Goal: Task Accomplishment & Management: Use online tool/utility

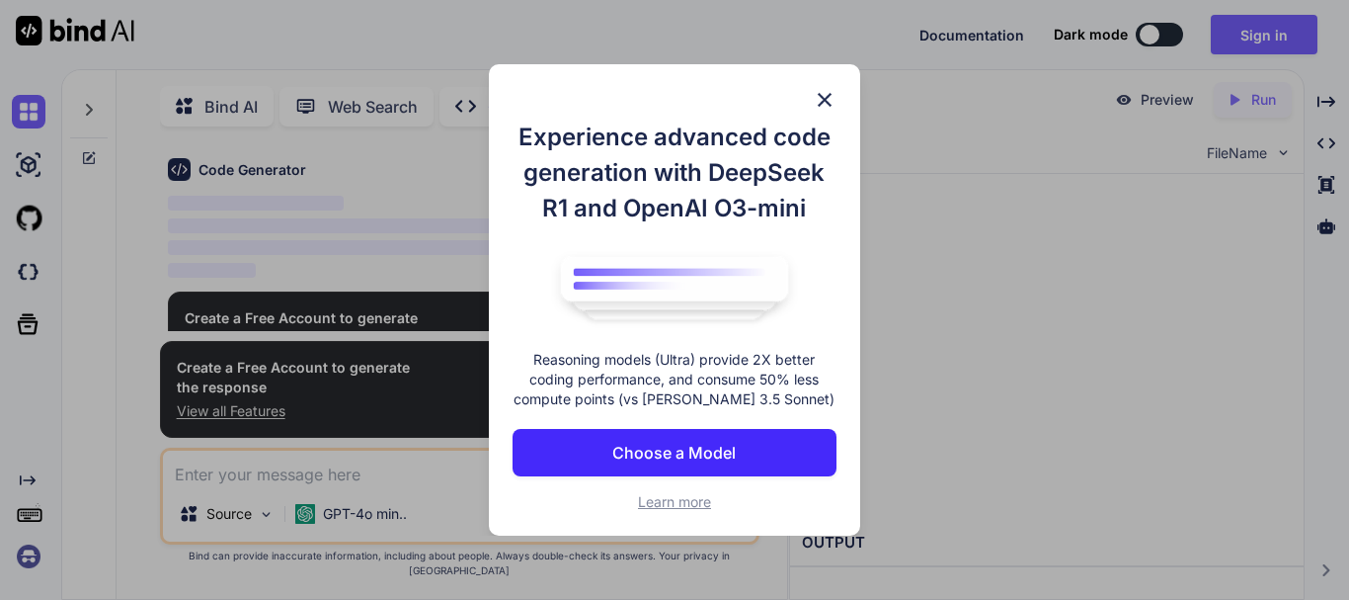
scroll to position [8, 0]
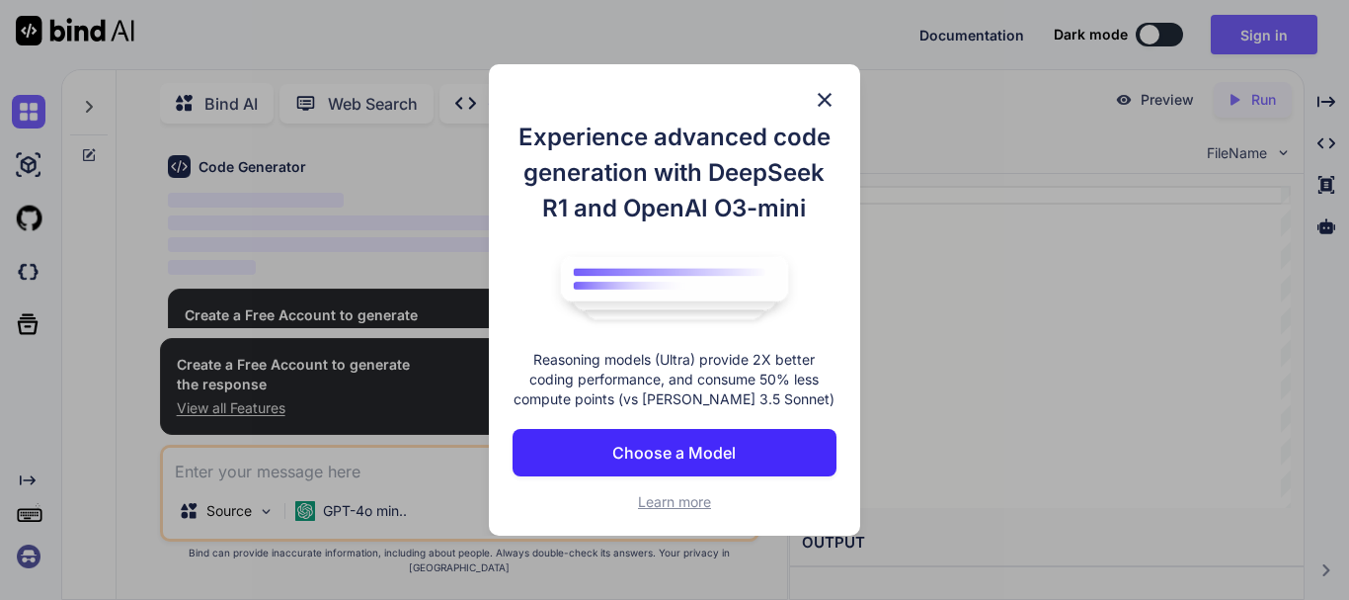
click at [821, 90] on img at bounding box center [825, 100] width 24 height 24
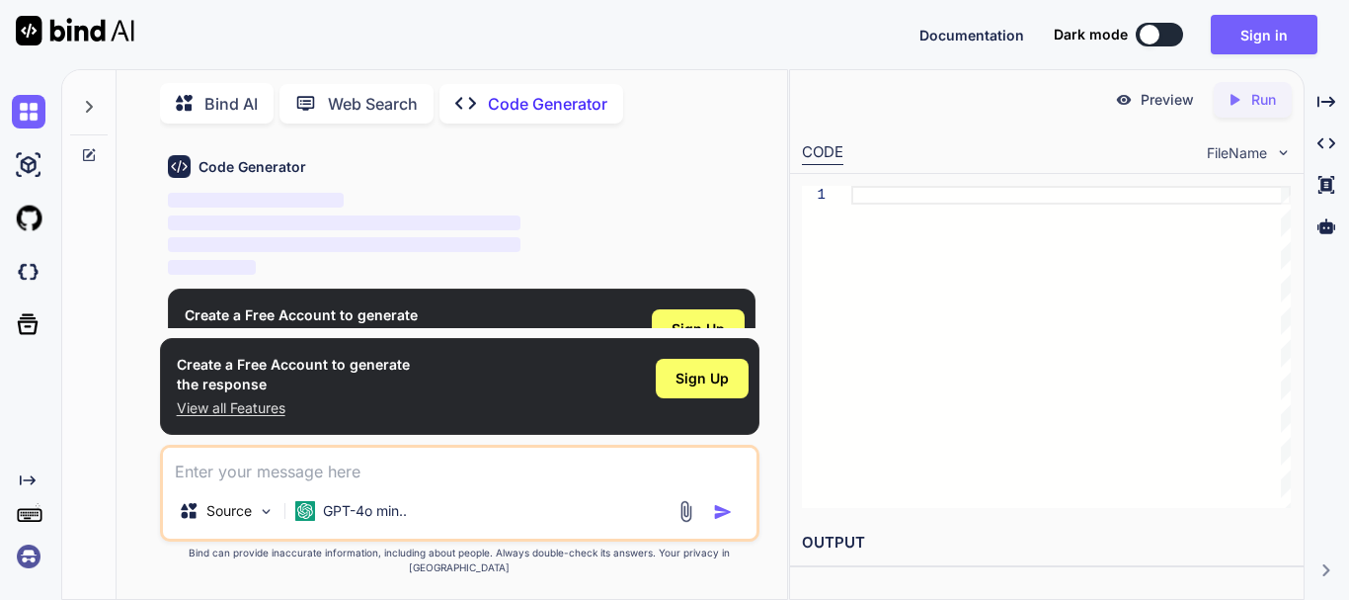
click at [1269, 99] on p "Run" at bounding box center [1264, 100] width 25 height 20
click at [1154, 116] on div "Preview" at bounding box center [1155, 100] width 111 height 36
click at [1162, 30] on button at bounding box center [1159, 35] width 47 height 24
type textarea "x"
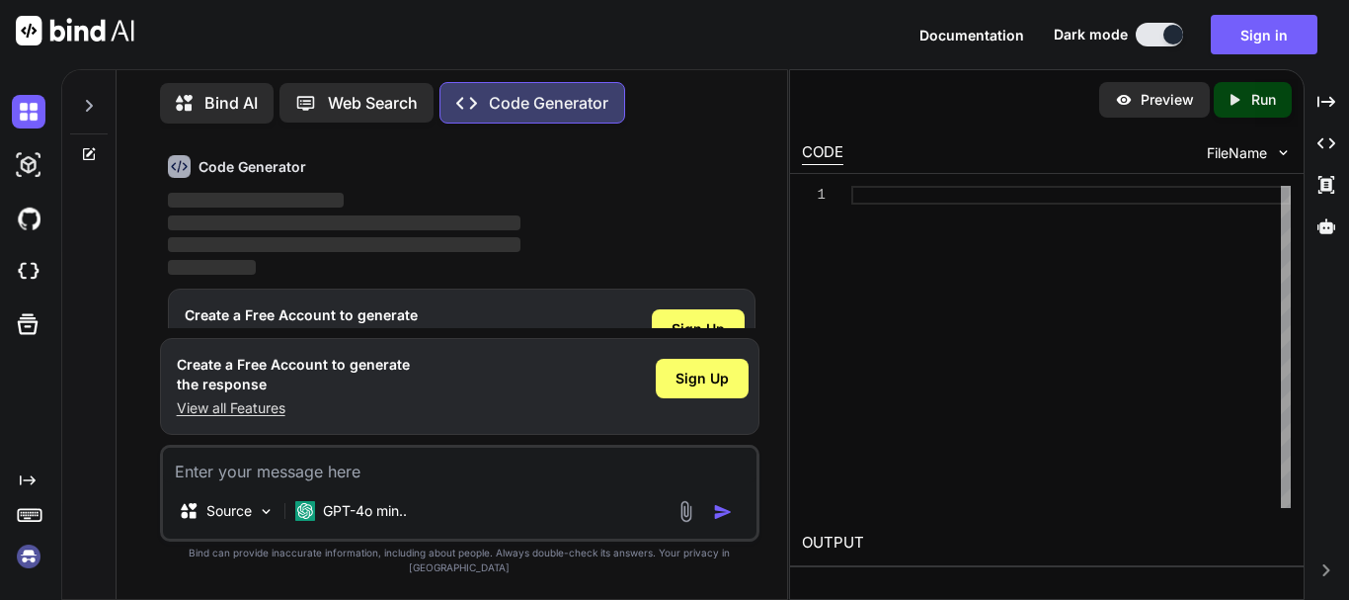
click at [486, 476] on textarea at bounding box center [460, 466] width 594 height 36
type textarea "C"
type textarea "x"
type textarea "CR"
type textarea "x"
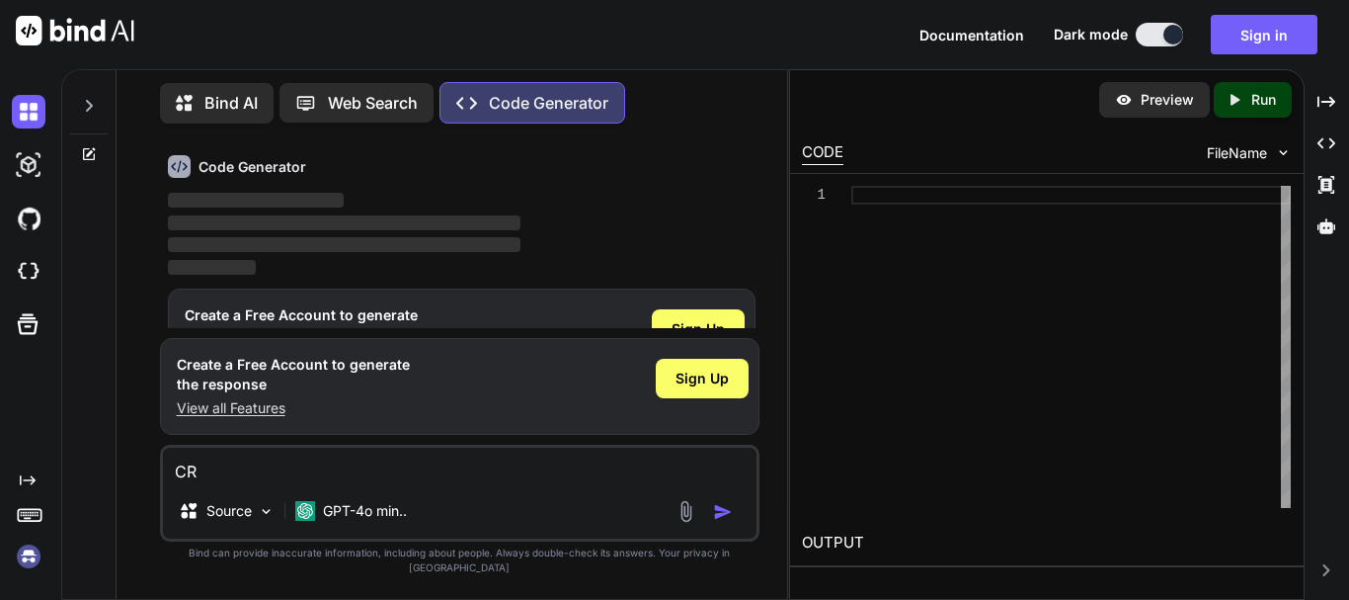
type textarea "CRE"
type textarea "x"
type textarea "CR"
type textarea "x"
type textarea "C"
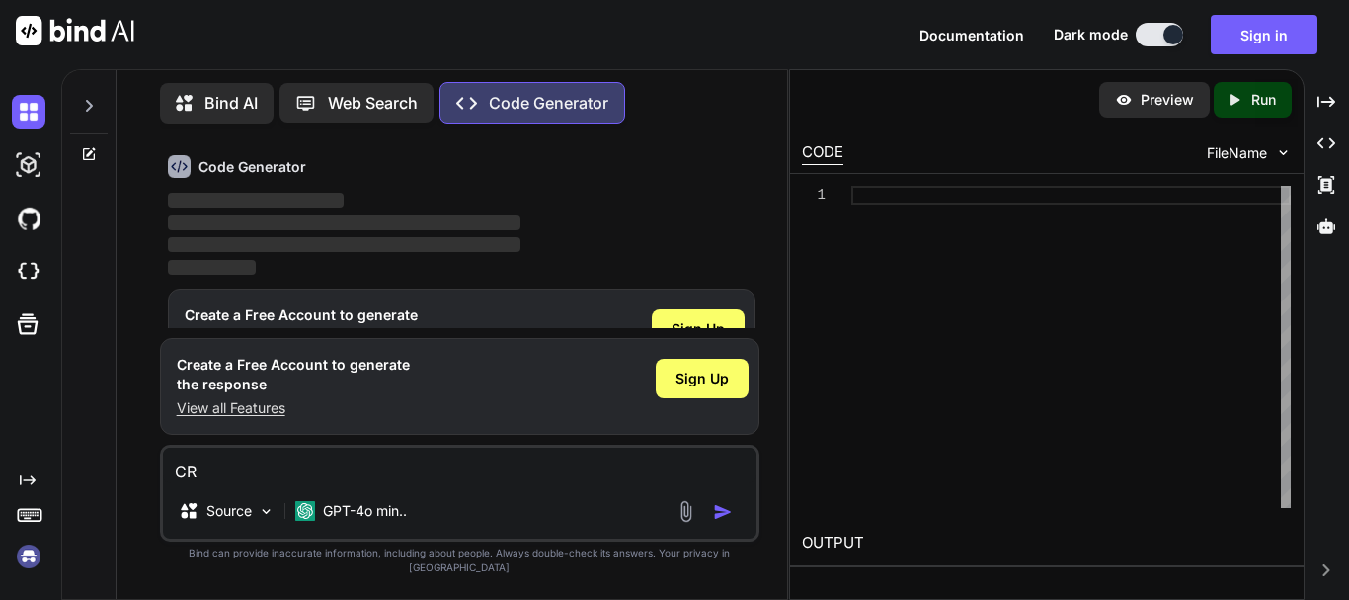
type textarea "x"
type textarea "c"
type textarea "x"
type textarea "cr"
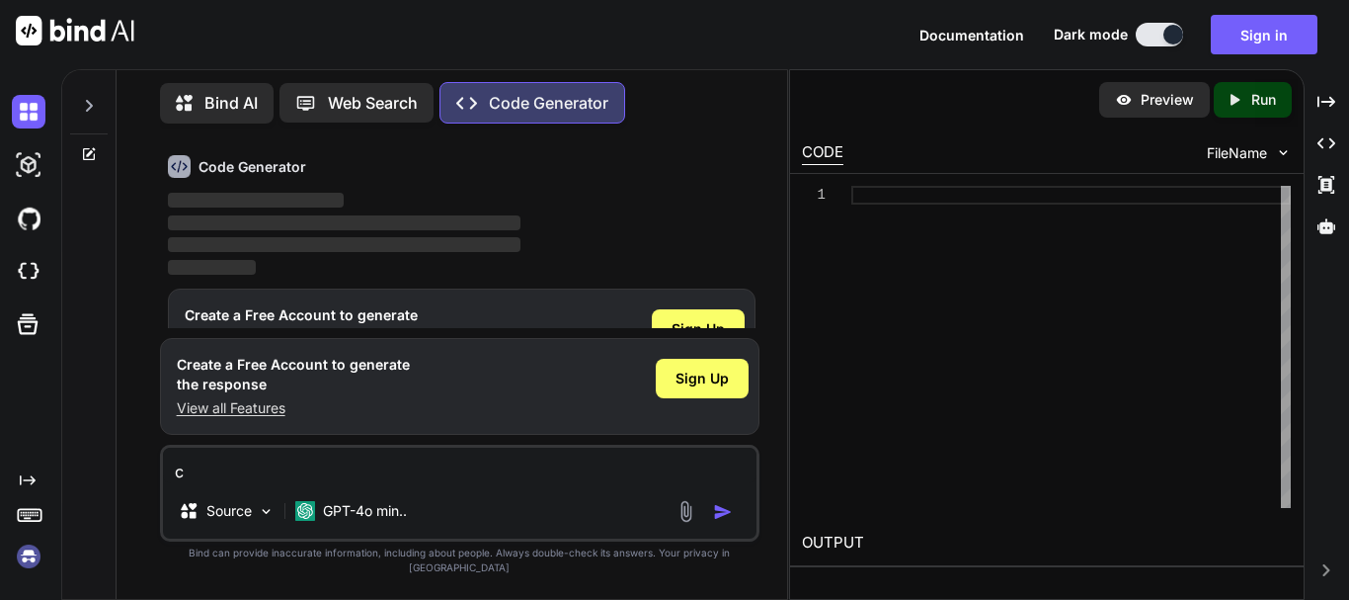
type textarea "x"
type textarea "cre"
type textarea "x"
type textarea "crea"
type textarea "x"
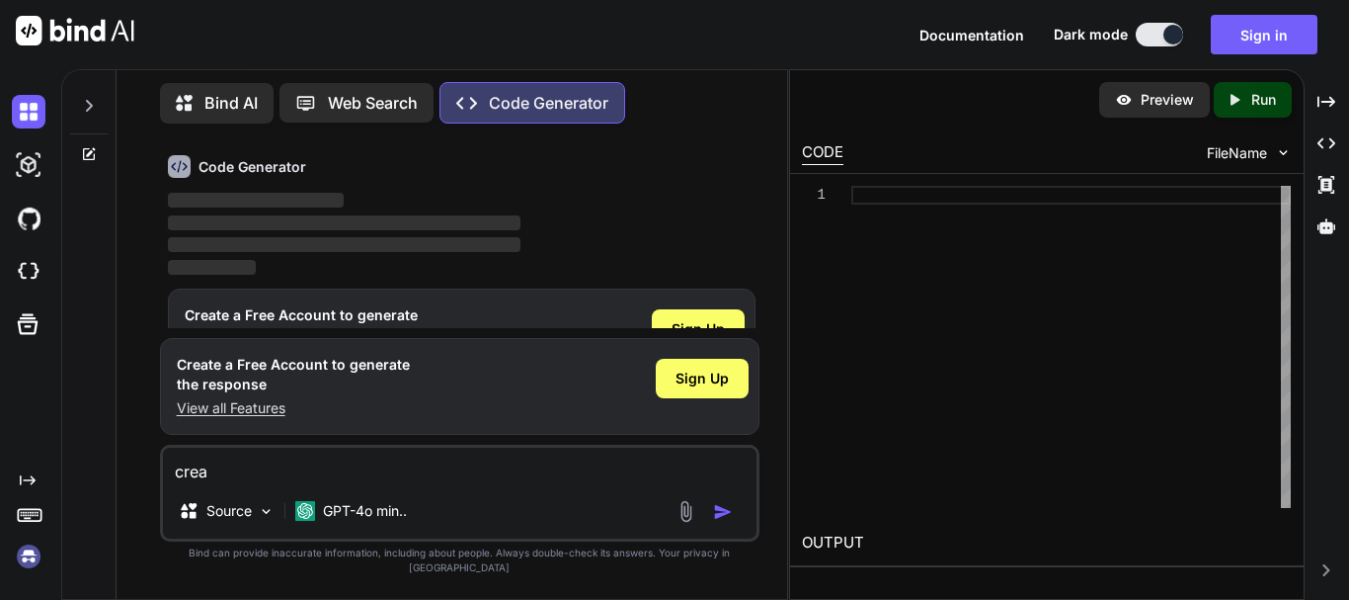
type textarea "creat"
type textarea "x"
type textarea "create"
type textarea "x"
type textarea "create"
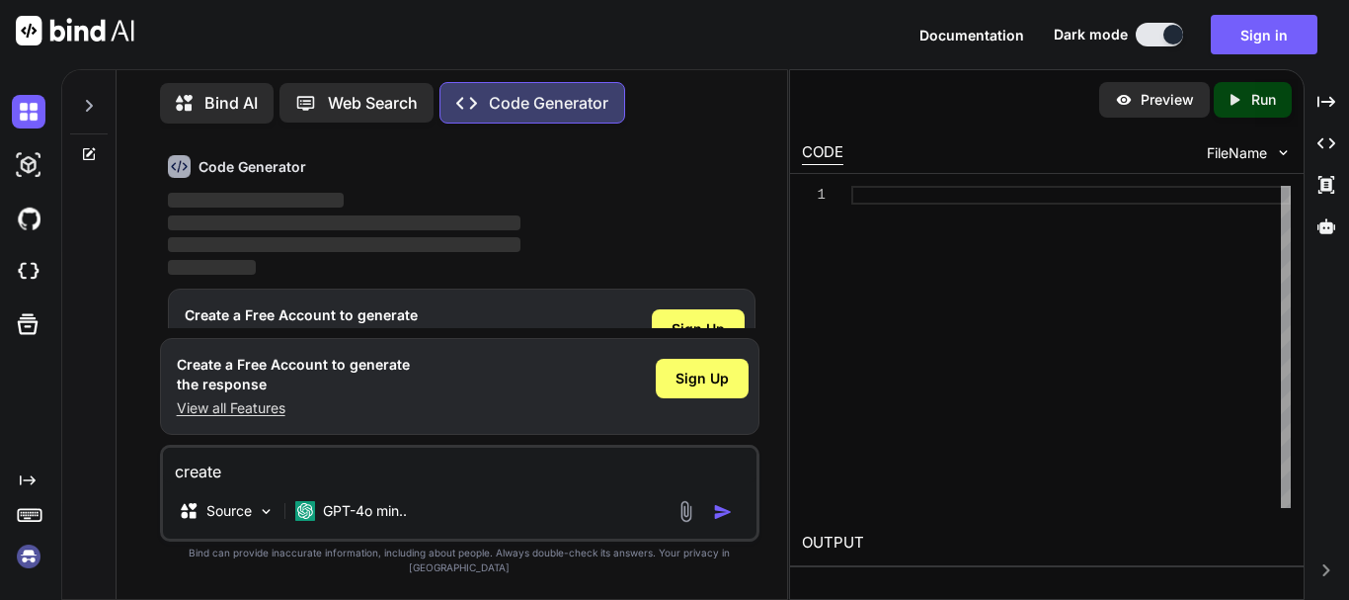
type textarea "x"
type textarea "create m"
type textarea "x"
type textarea "create mo"
type textarea "x"
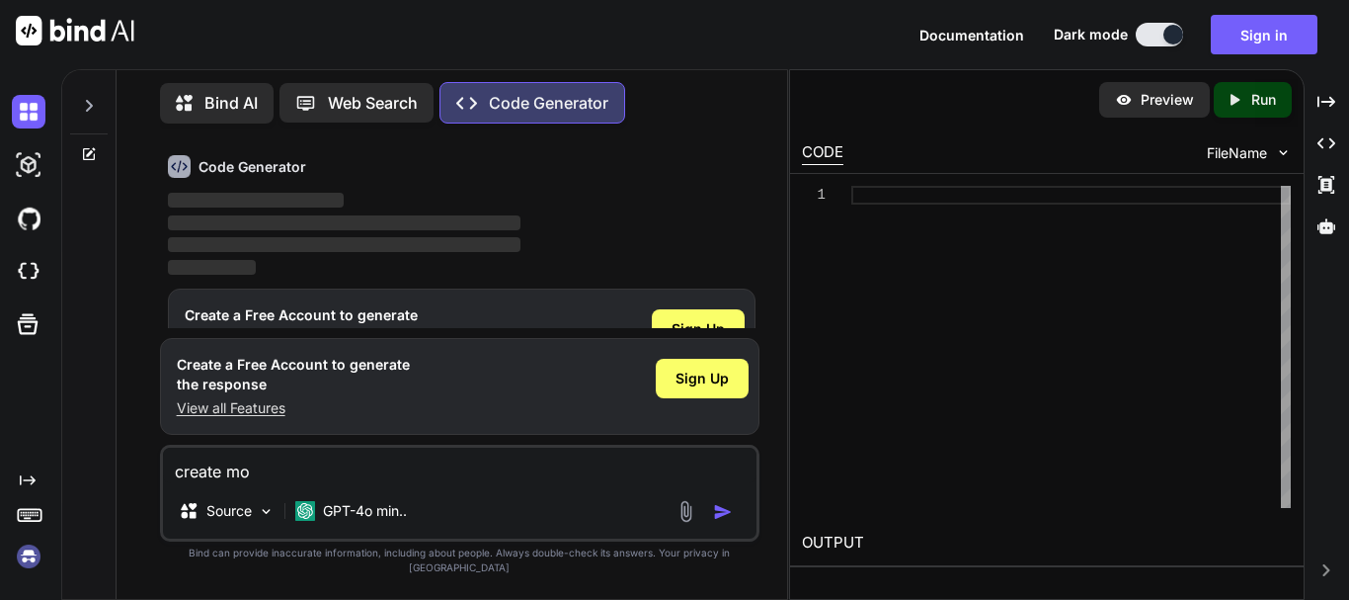
type textarea "create mov"
type textarea "x"
type textarea "create move"
type textarea "x"
type textarea "create move"
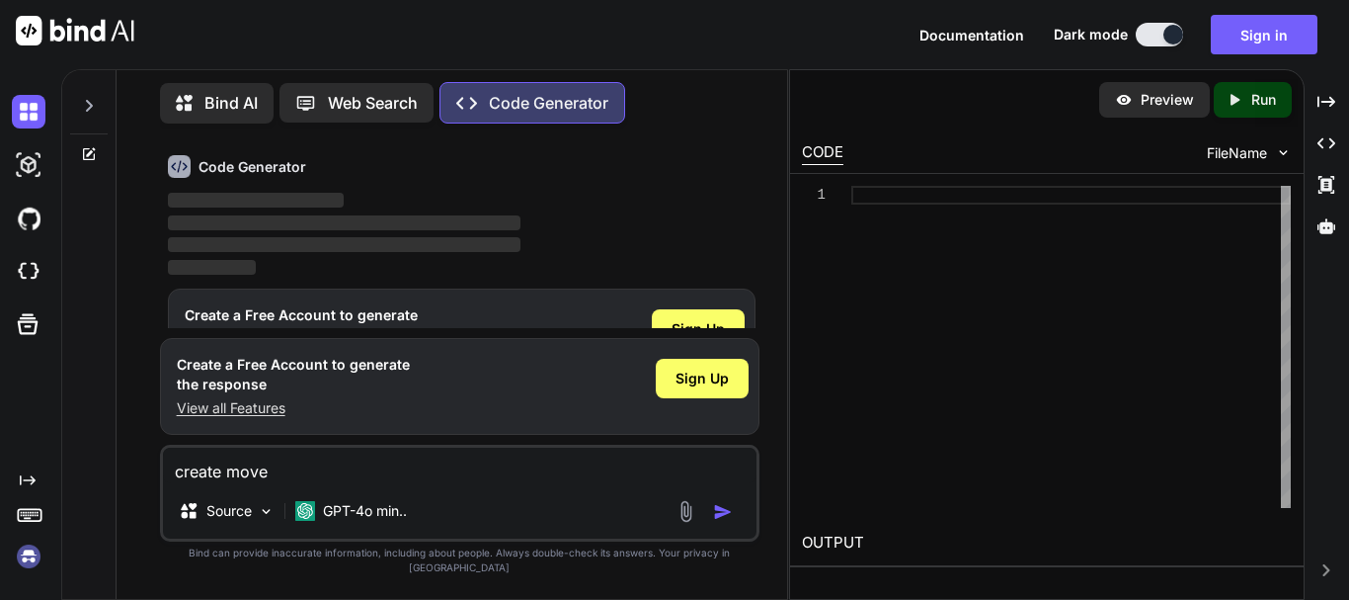
type textarea "x"
type textarea "create move a"
type textarea "x"
type textarea "create move ap"
type textarea "x"
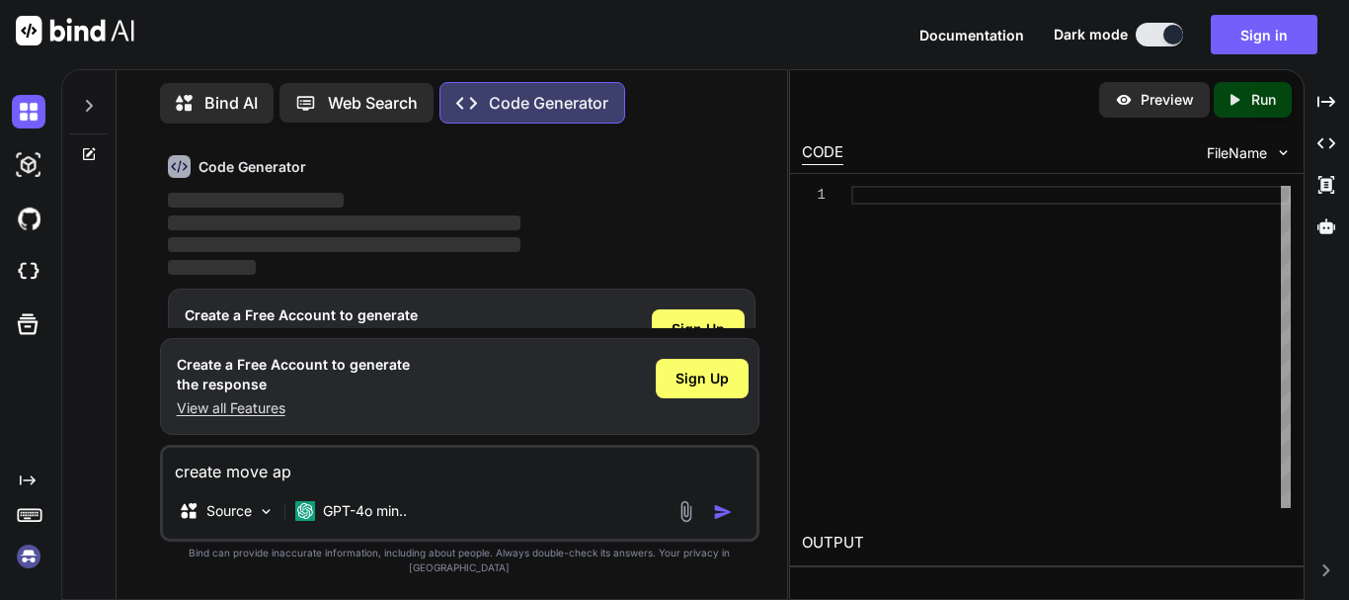
type textarea "create move app"
type textarea "x"
type textarea "create move app"
type textarea "x"
type textarea "create move app f"
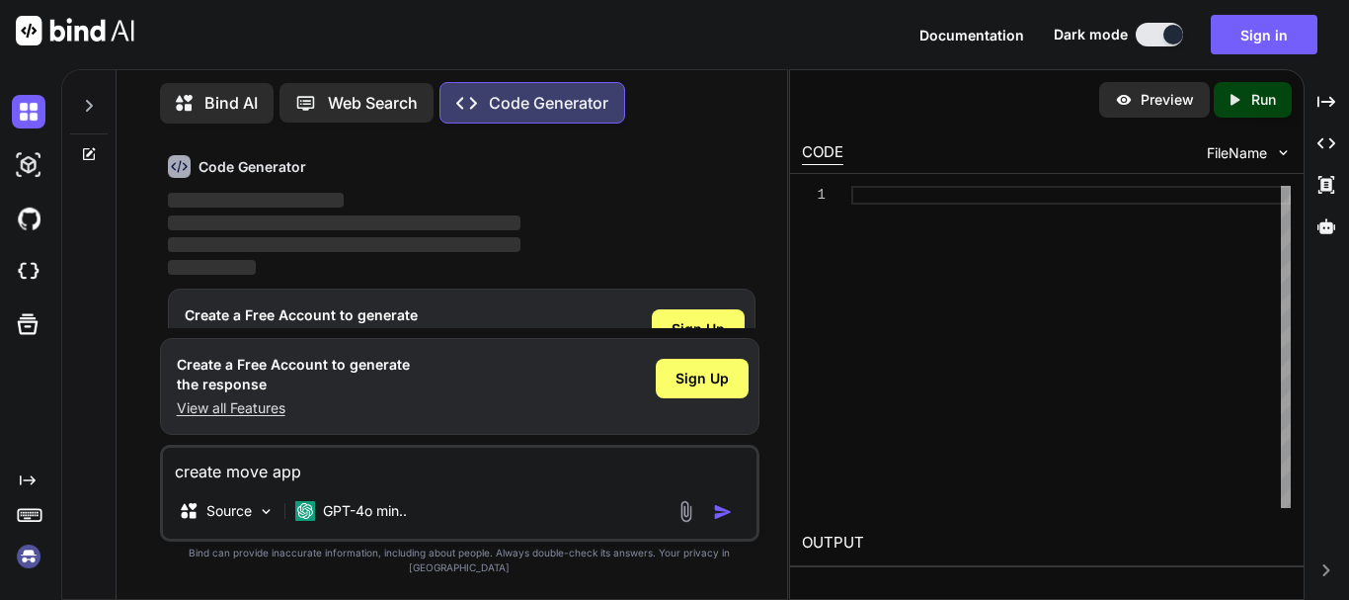
type textarea "x"
type textarea "create move app fu"
type textarea "x"
type textarea "create move app ful"
type textarea "x"
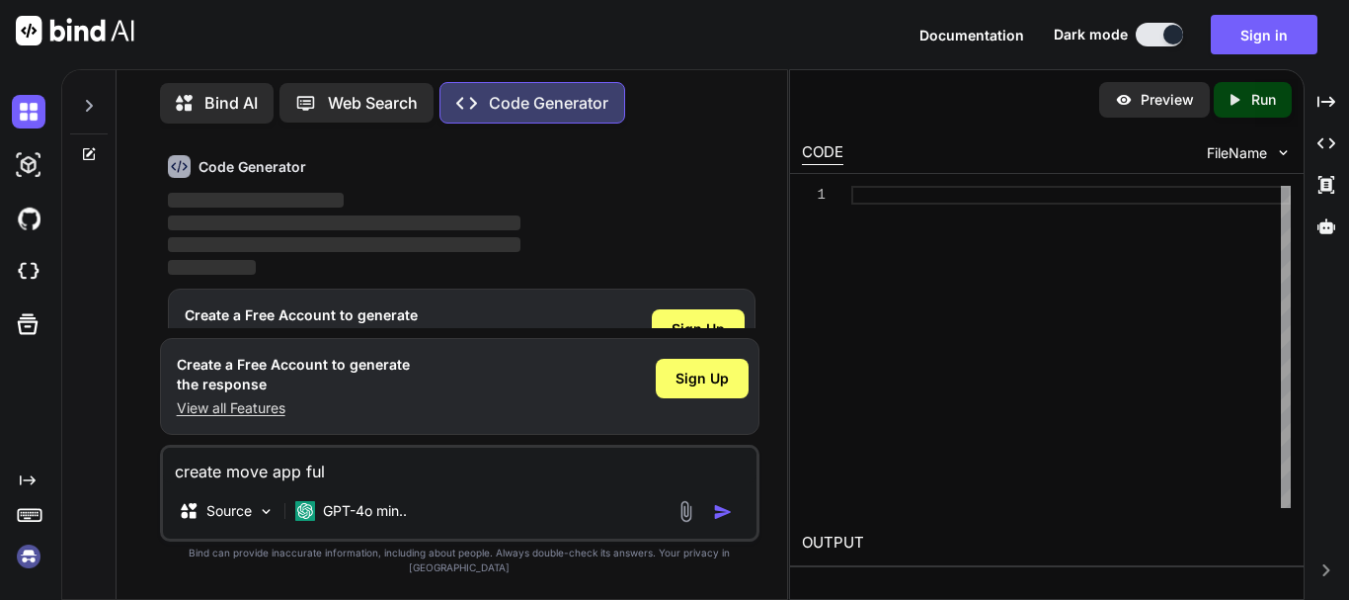
type textarea "create move app full"
type textarea "x"
type textarea "create move app fully"
type textarea "x"
type textarea "create move app fully"
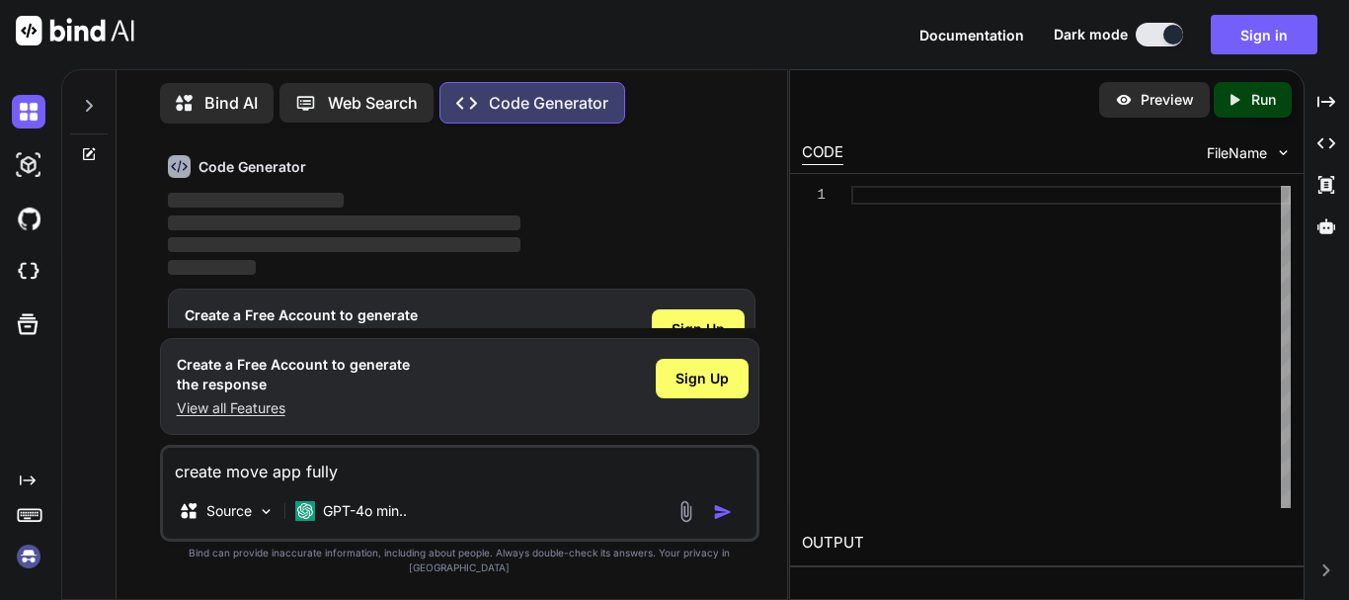
type textarea "x"
type textarea "create move app fully f"
type textarea "x"
type textarea "create move app fully fu"
type textarea "x"
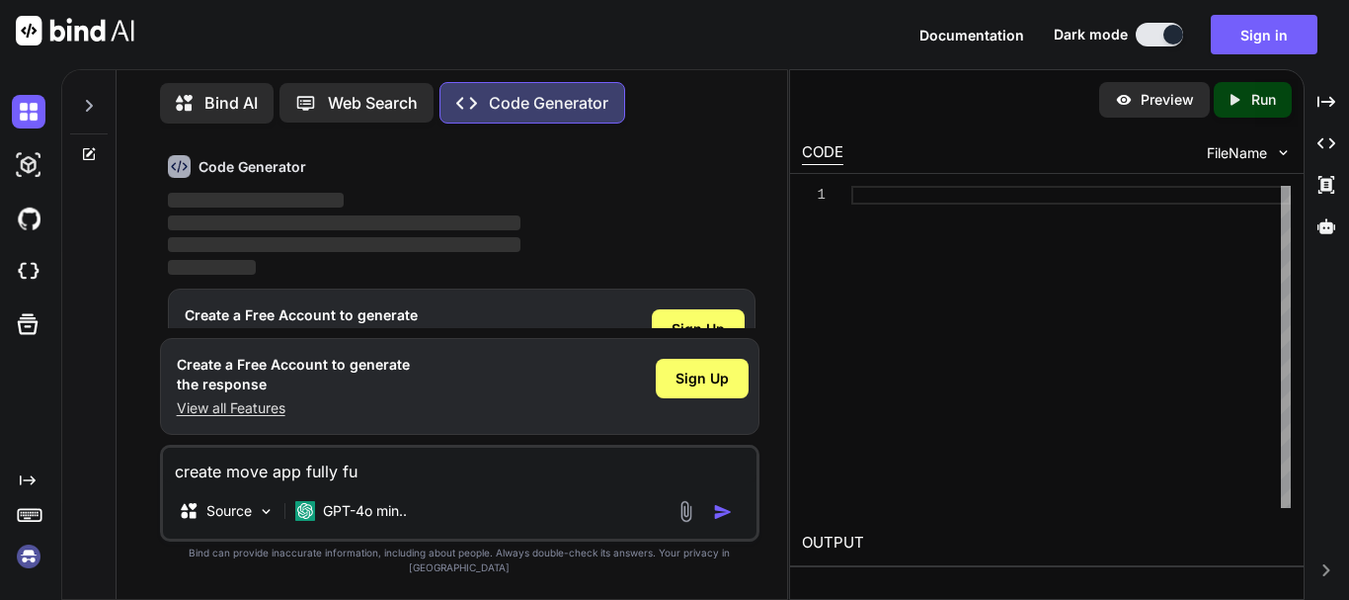
type textarea "create move app fully fun"
type textarea "x"
type textarea "create move app fully func"
type textarea "x"
type textarea "create move app fully funct"
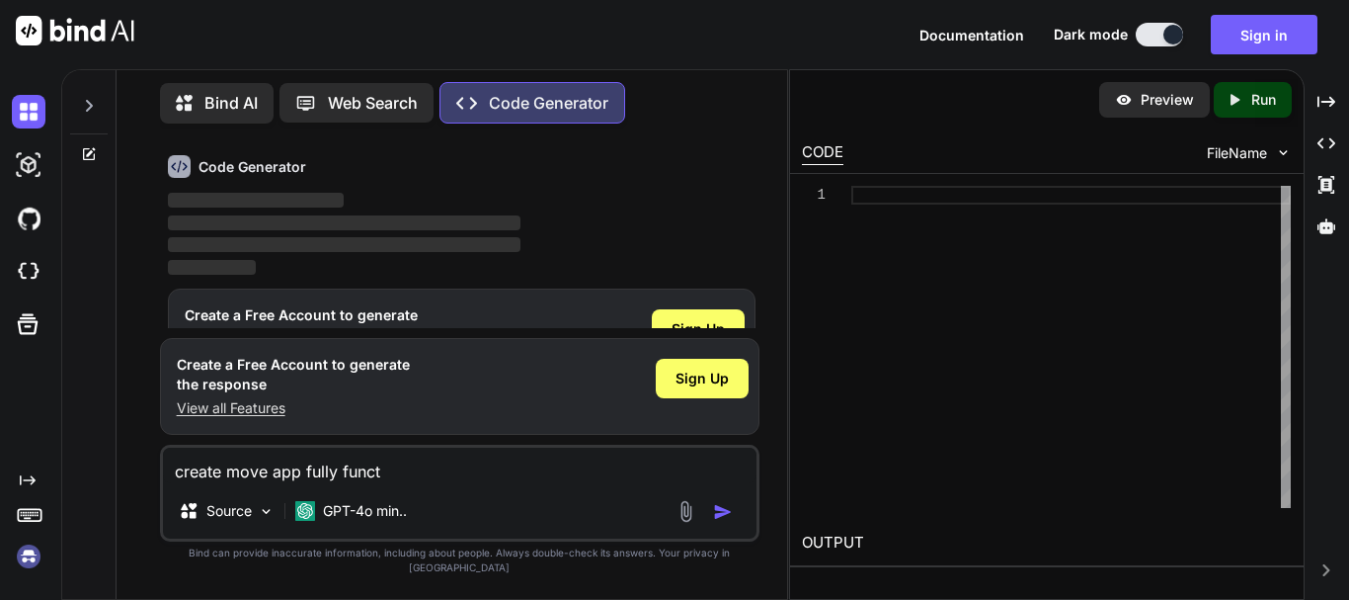
type textarea "x"
type textarea "create move app fully functi"
type textarea "x"
type textarea "create move app fully functio"
type textarea "x"
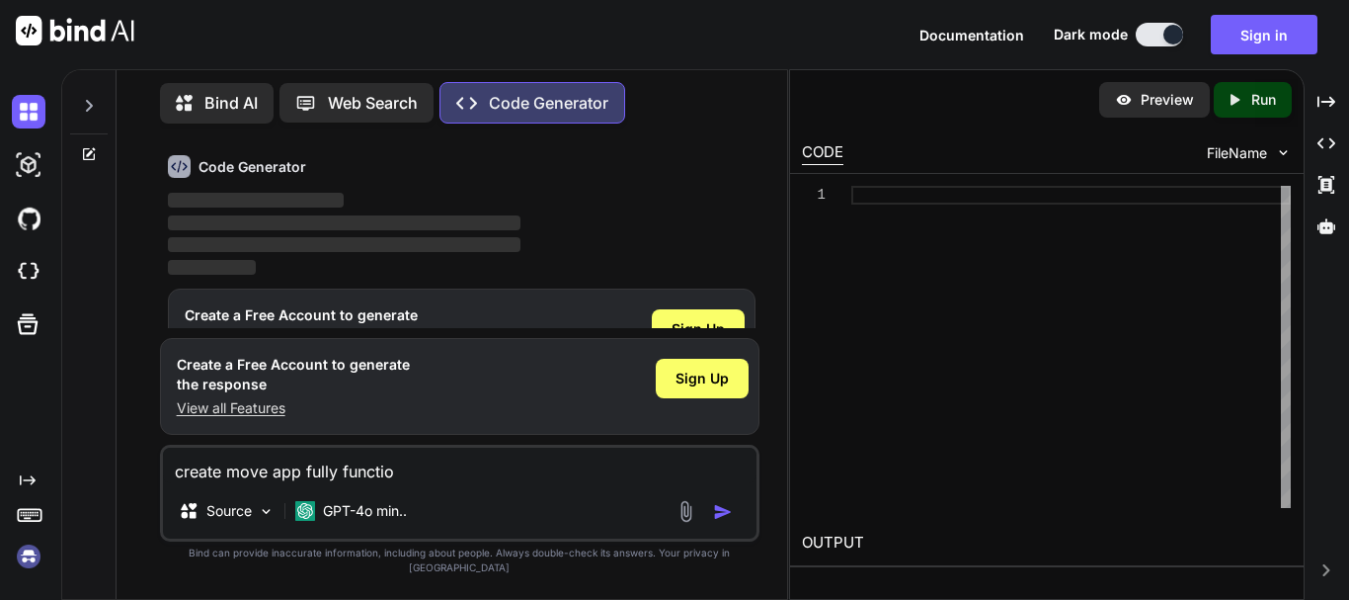
type textarea "create move app fully function"
type textarea "x"
type textarea "create move app fully functiona"
type textarea "x"
type textarea "create move app fully functional"
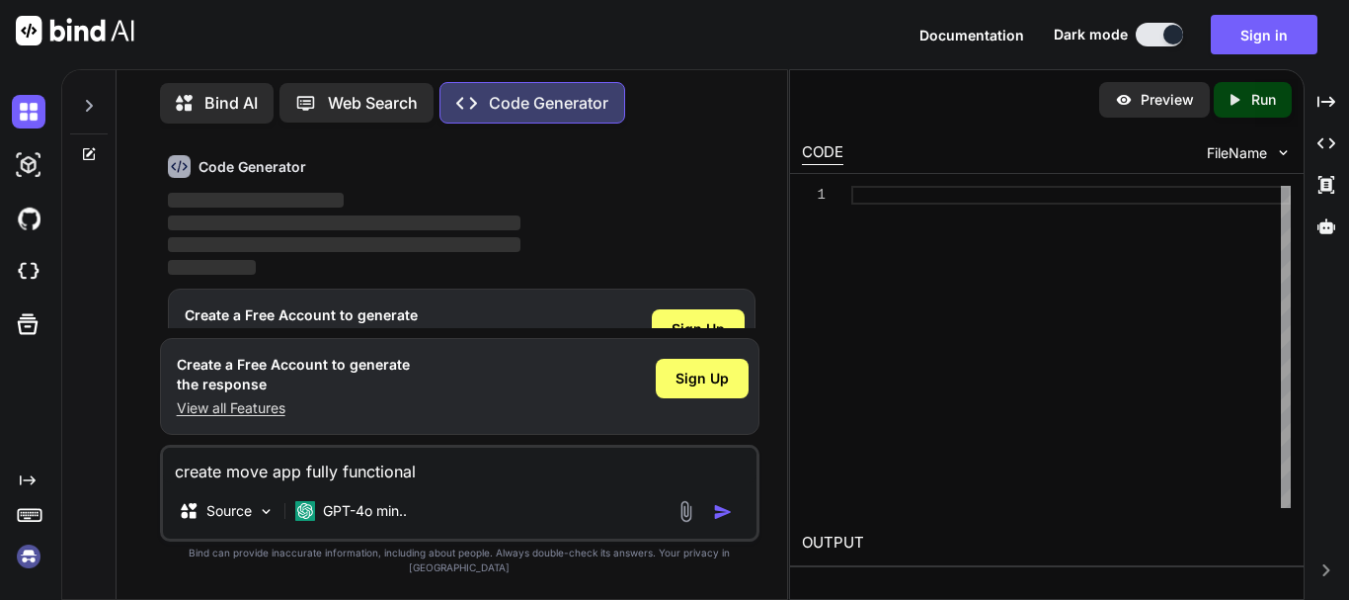
type textarea "x"
type textarea "create move app fully functionall"
type textarea "x"
type textarea "create move app fully functionally"
type textarea "x"
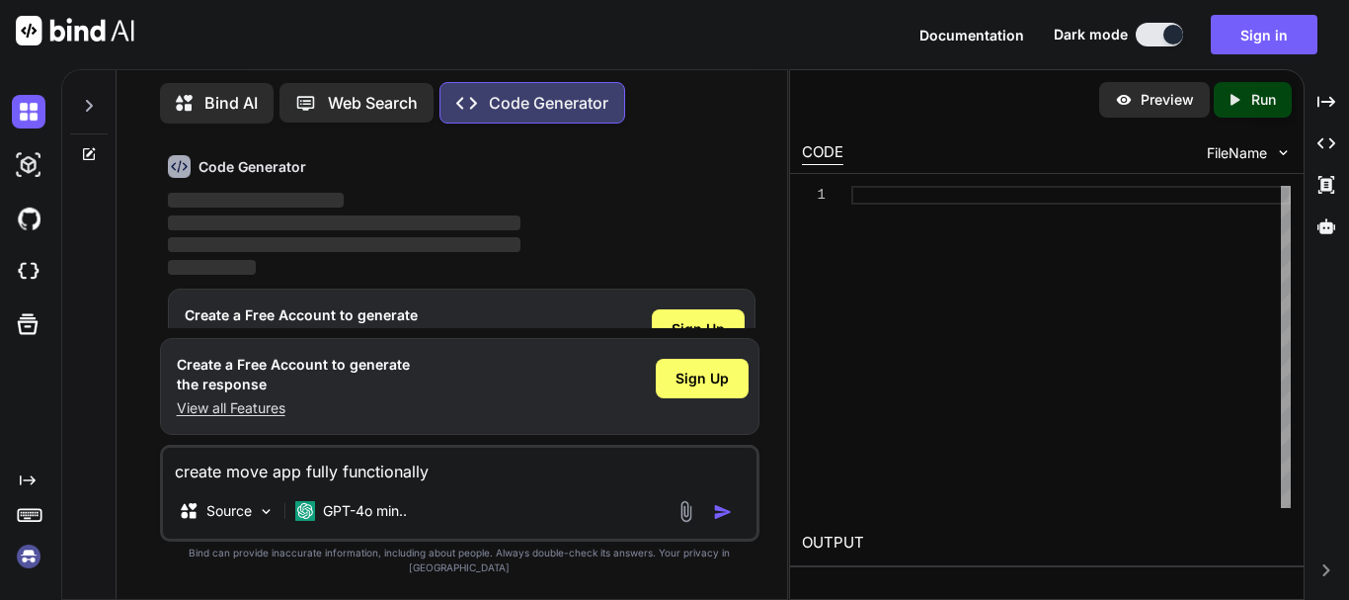
type textarea "create move app fully functionally"
type textarea "x"
type textarea "create move app fully functionally"
click at [720, 521] on img "button" at bounding box center [723, 512] width 20 height 20
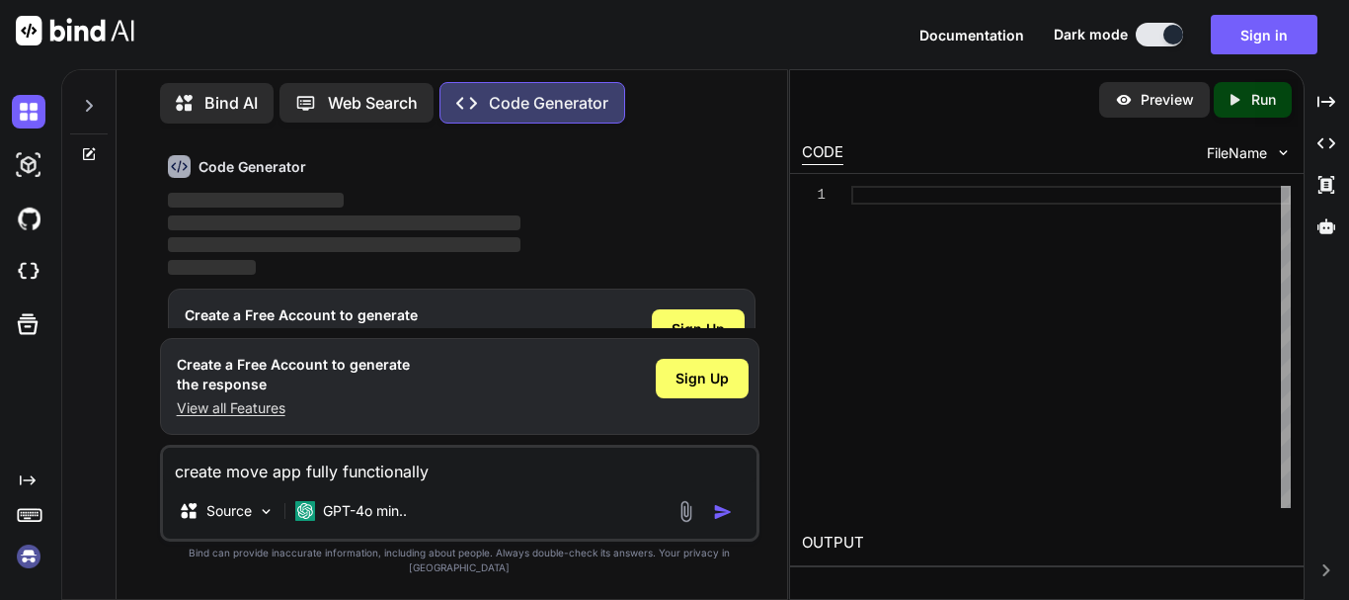
click at [713, 502] on button "button" at bounding box center [727, 512] width 28 height 20
click at [1329, 152] on div "Created with Pixso." at bounding box center [1327, 143] width 29 height 34
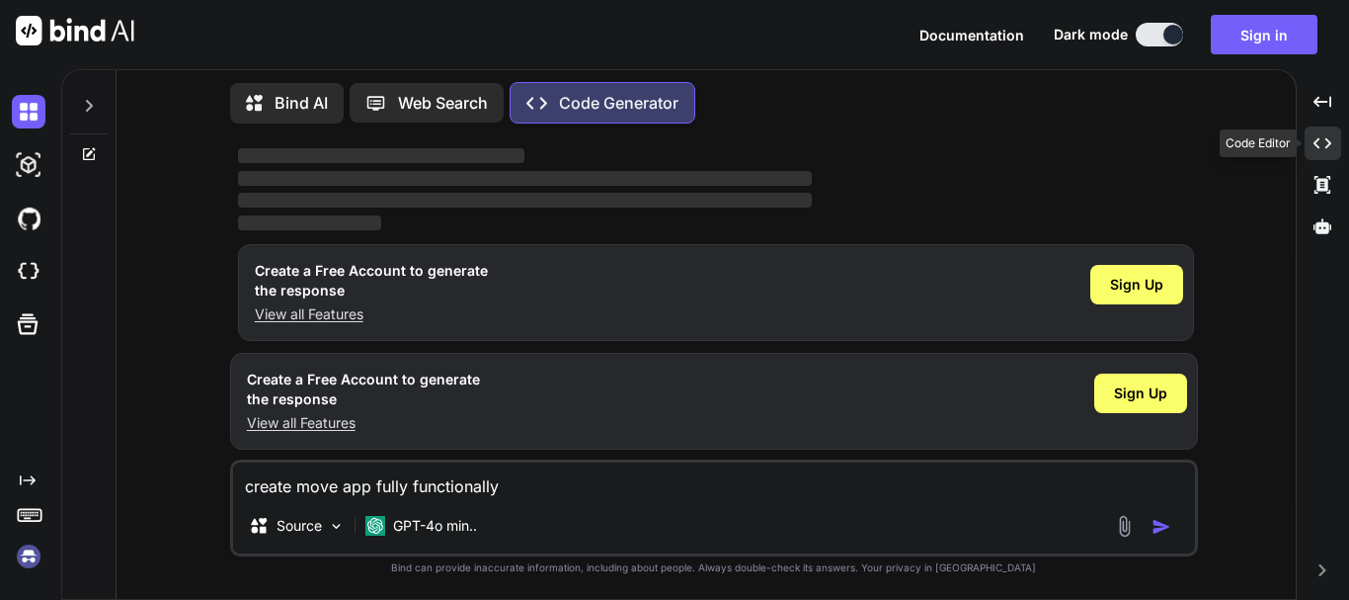
scroll to position [92, 0]
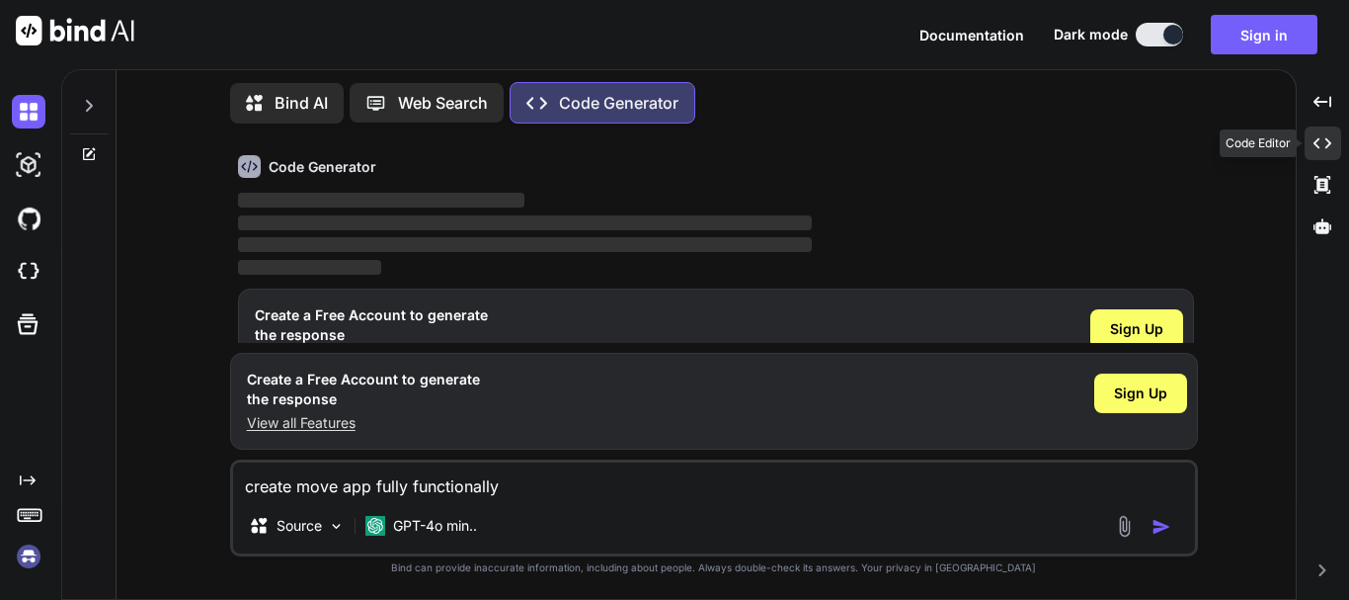
click at [1329, 152] on div "Created with Pixso." at bounding box center [1324, 143] width 38 height 34
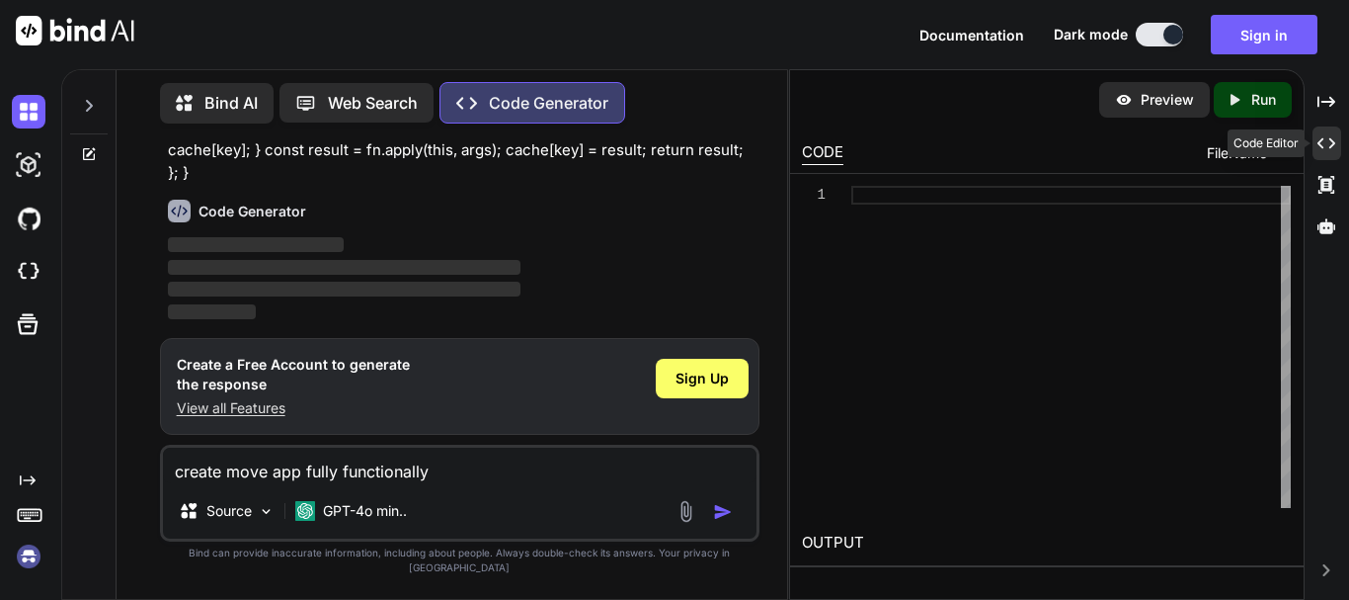
scroll to position [136, 0]
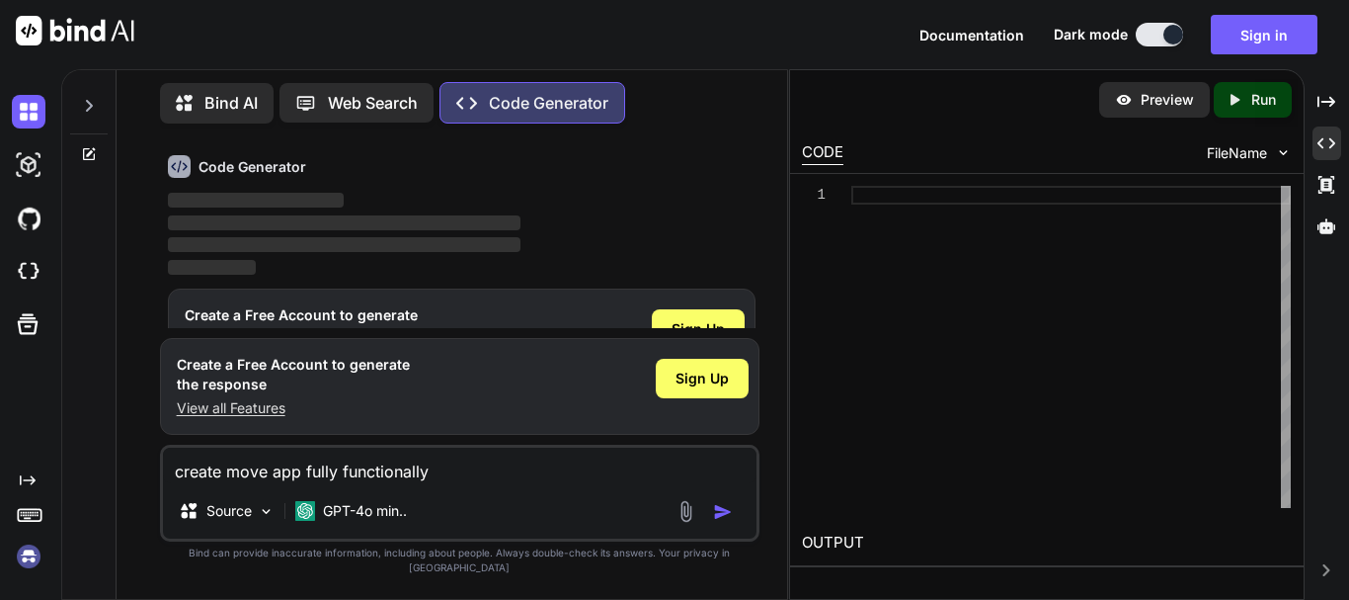
click at [1280, 151] on img at bounding box center [1283, 152] width 17 height 17
click at [1298, 148] on div "CODE FileName" at bounding box center [1047, 150] width 514 height 43
click at [733, 388] on div "Sign Up" at bounding box center [702, 379] width 93 height 40
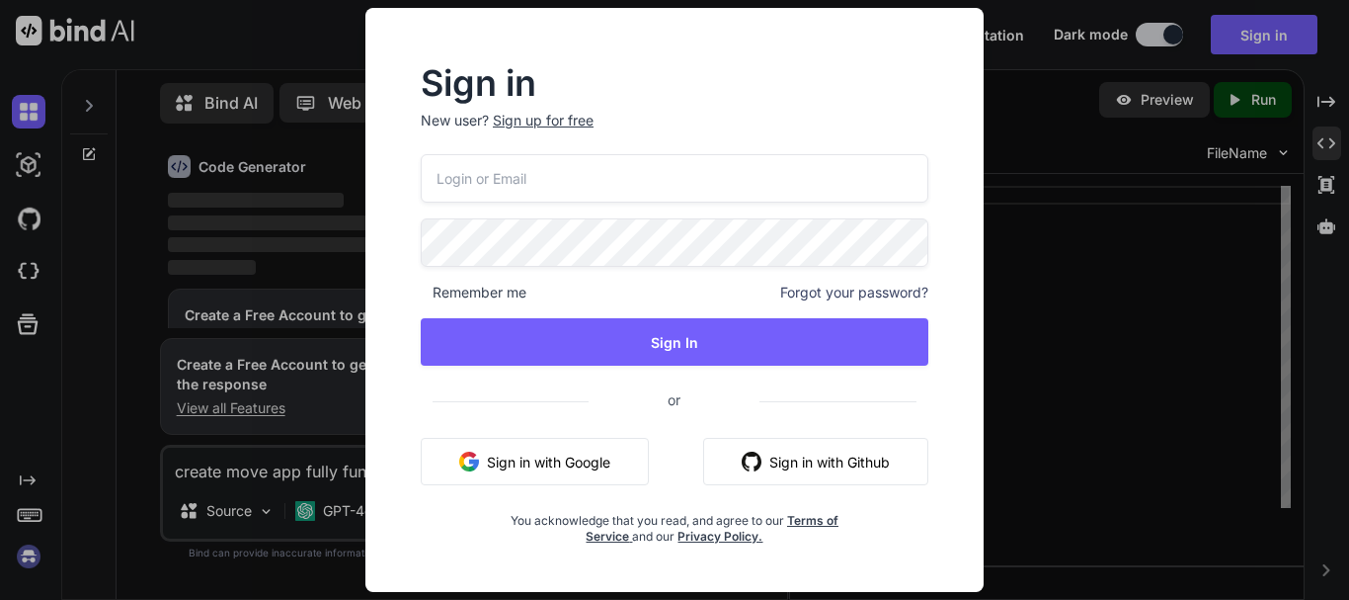
click at [582, 459] on button "Sign in with Google" at bounding box center [535, 461] width 228 height 47
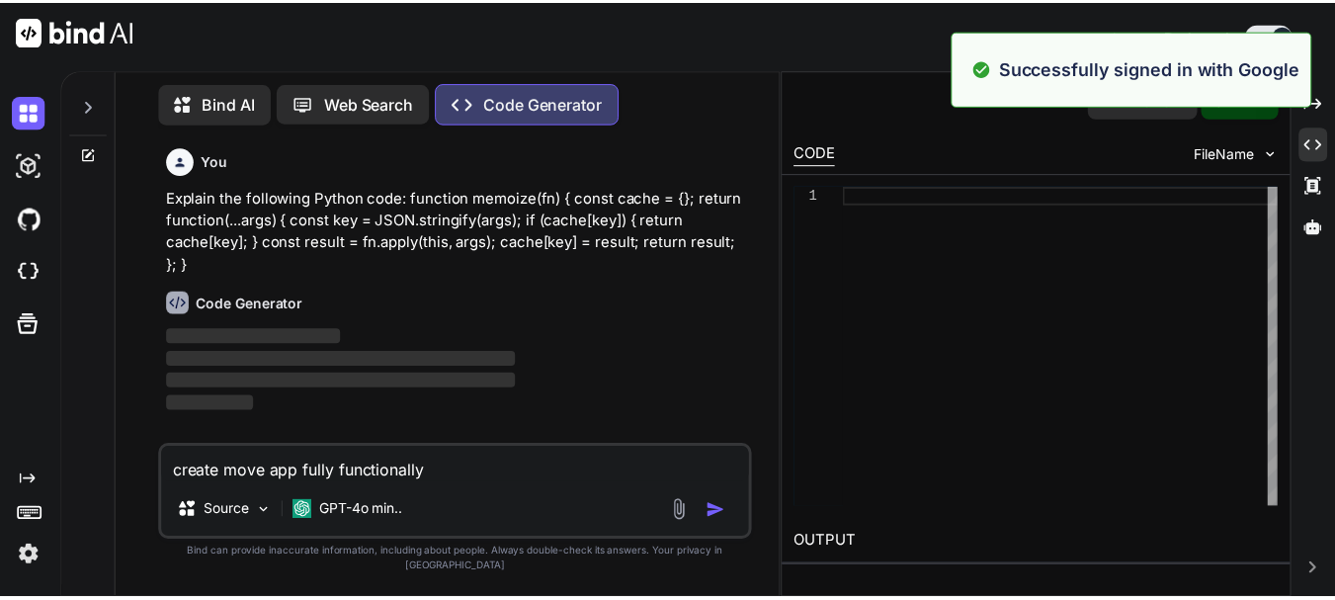
scroll to position [0, 0]
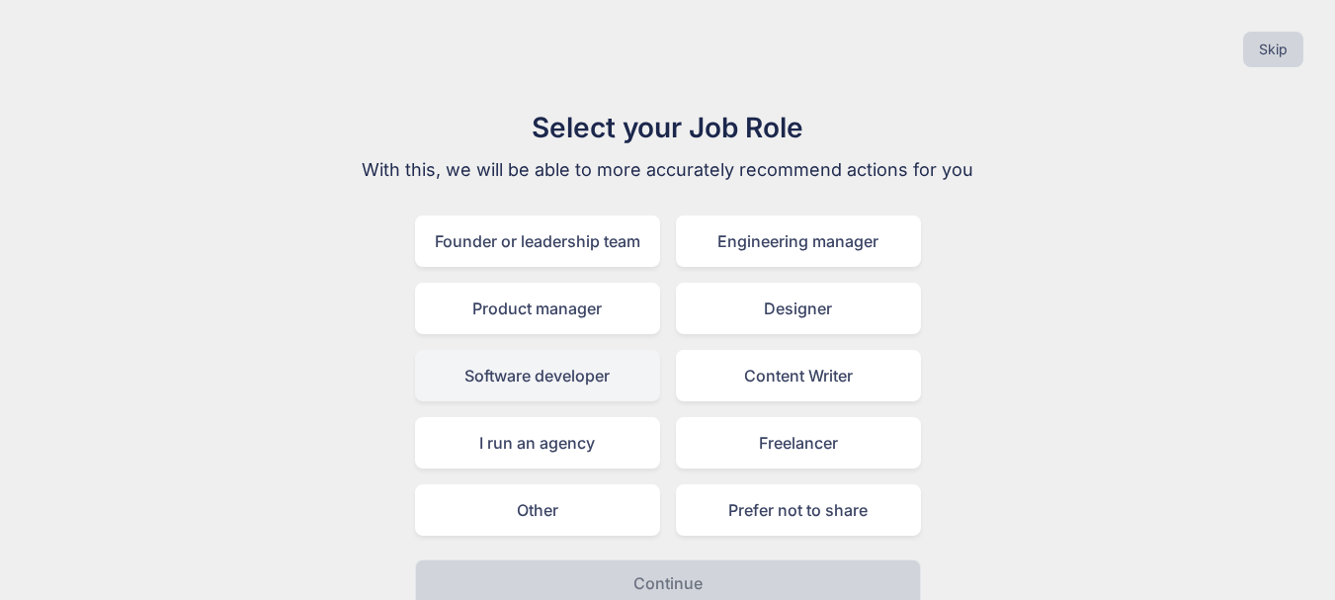
click at [560, 378] on div "Software developer" at bounding box center [537, 375] width 245 height 51
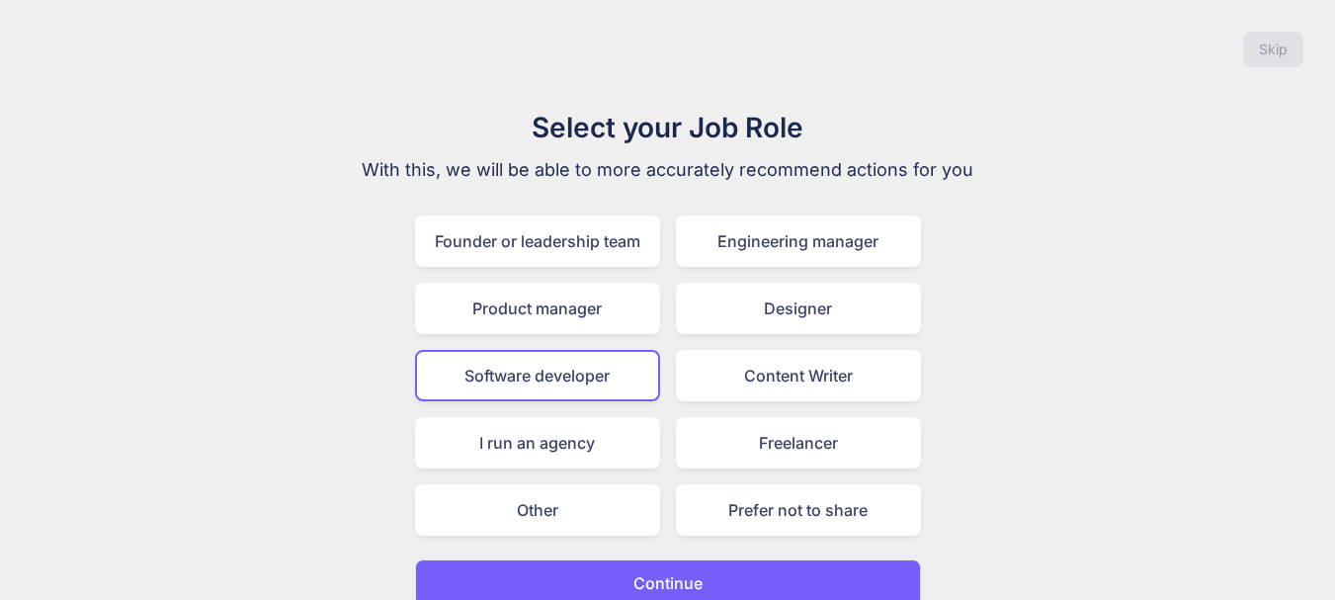
click at [713, 578] on button "Continue" at bounding box center [668, 582] width 506 height 47
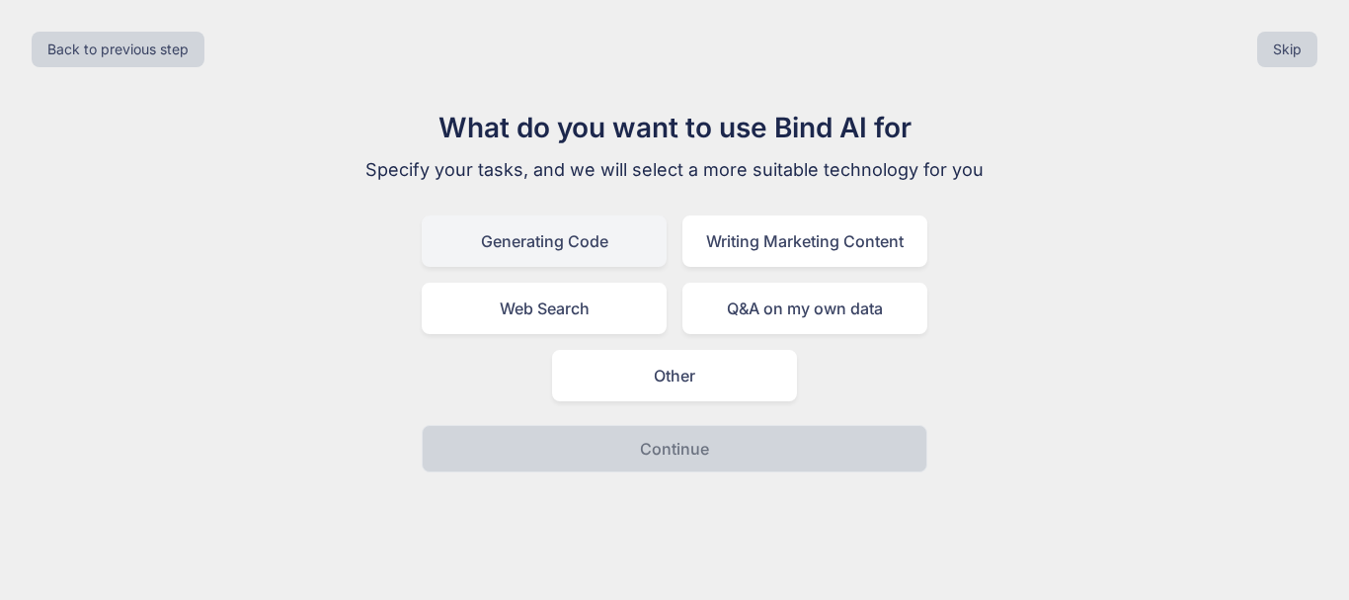
click at [605, 233] on div "Generating Code" at bounding box center [544, 240] width 245 height 51
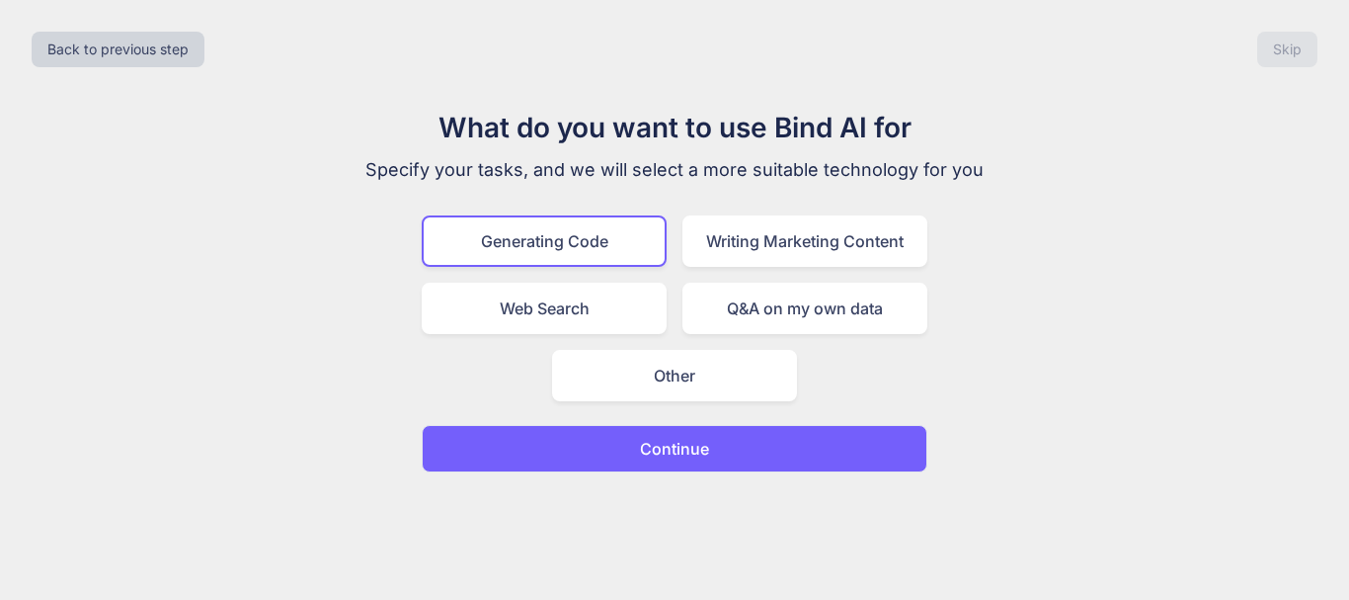
click at [718, 435] on button "Continue" at bounding box center [675, 448] width 506 height 47
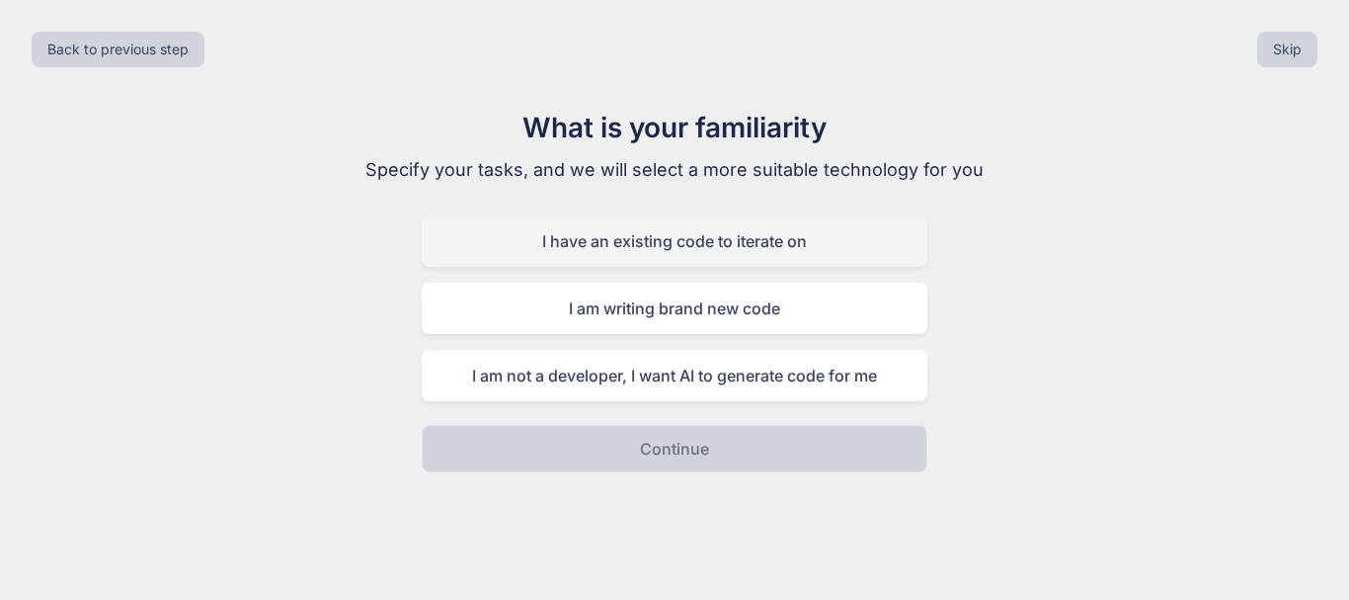
click at [685, 257] on div "I have an existing code to iterate on" at bounding box center [675, 240] width 506 height 51
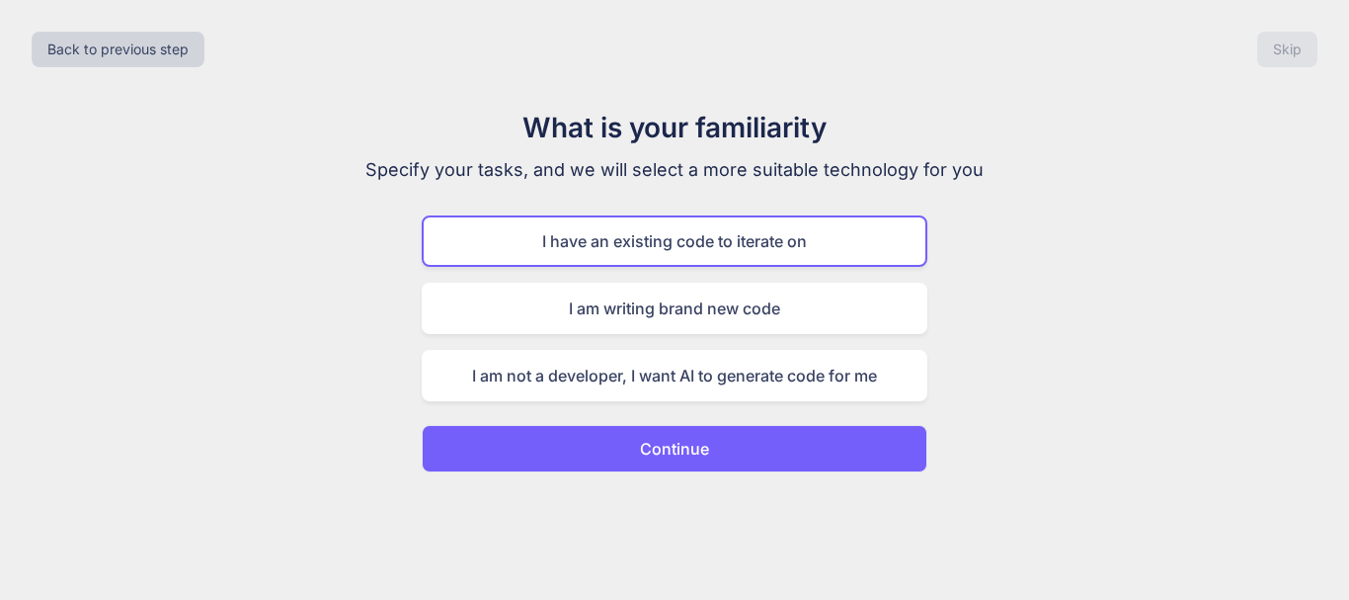
click at [709, 449] on button "Continue" at bounding box center [675, 448] width 506 height 47
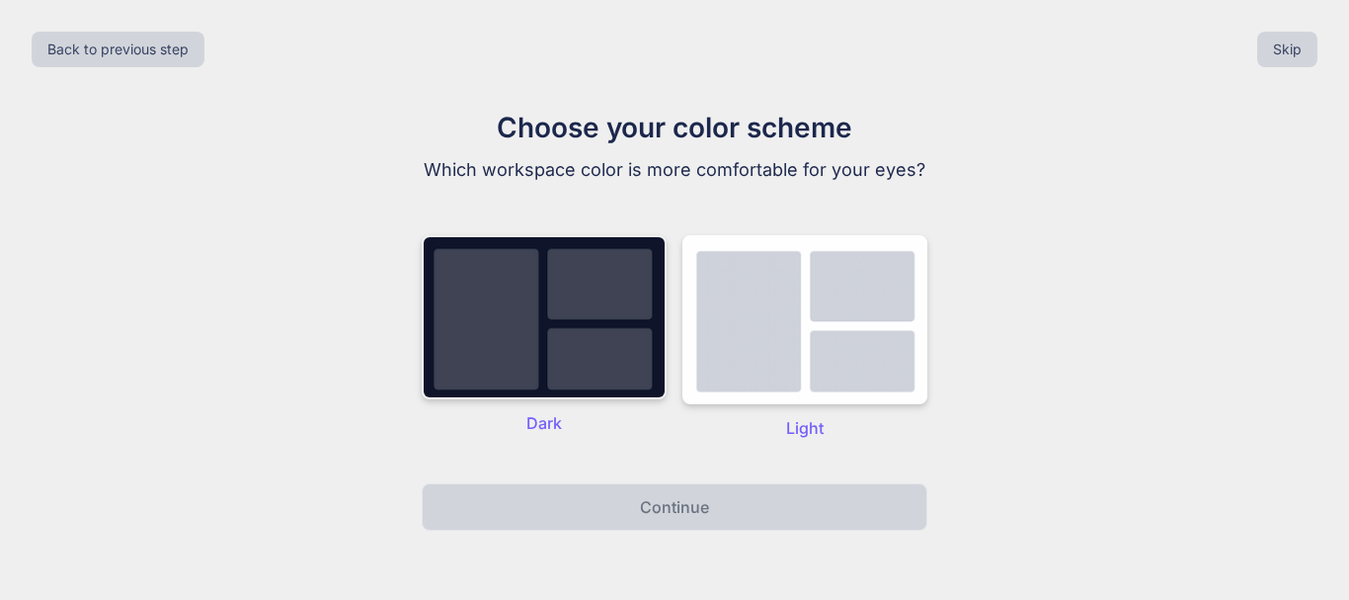
click at [544, 326] on img at bounding box center [544, 317] width 245 height 164
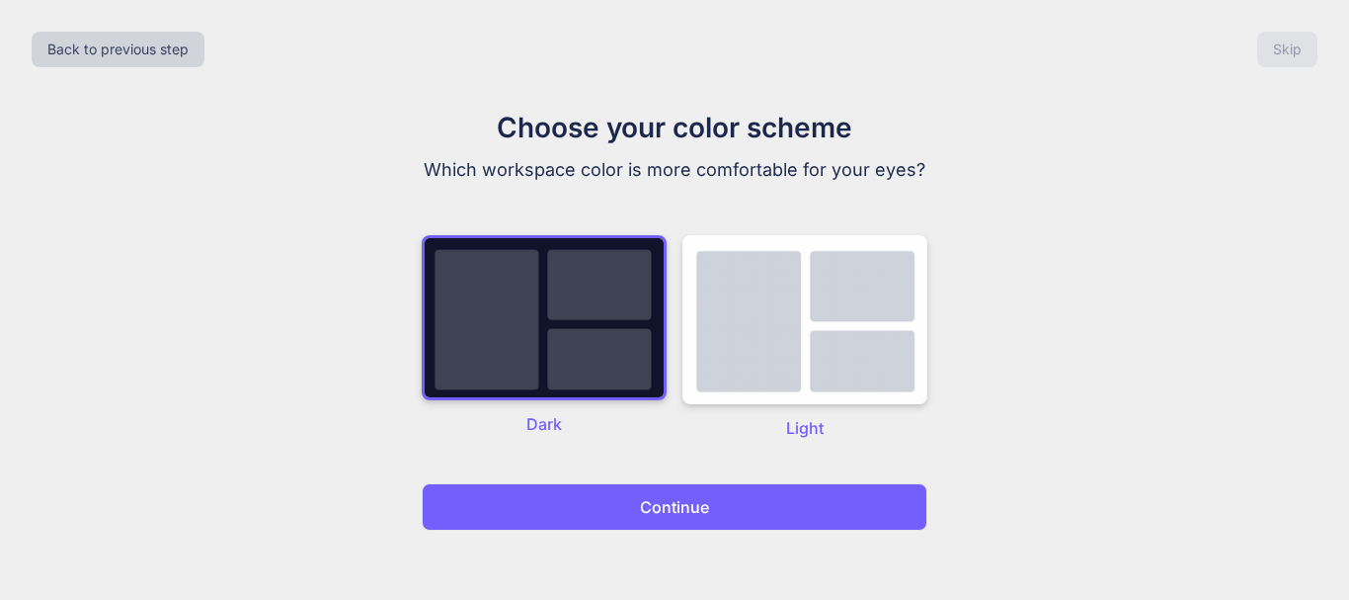
click at [645, 484] on button "Continue" at bounding box center [675, 506] width 506 height 47
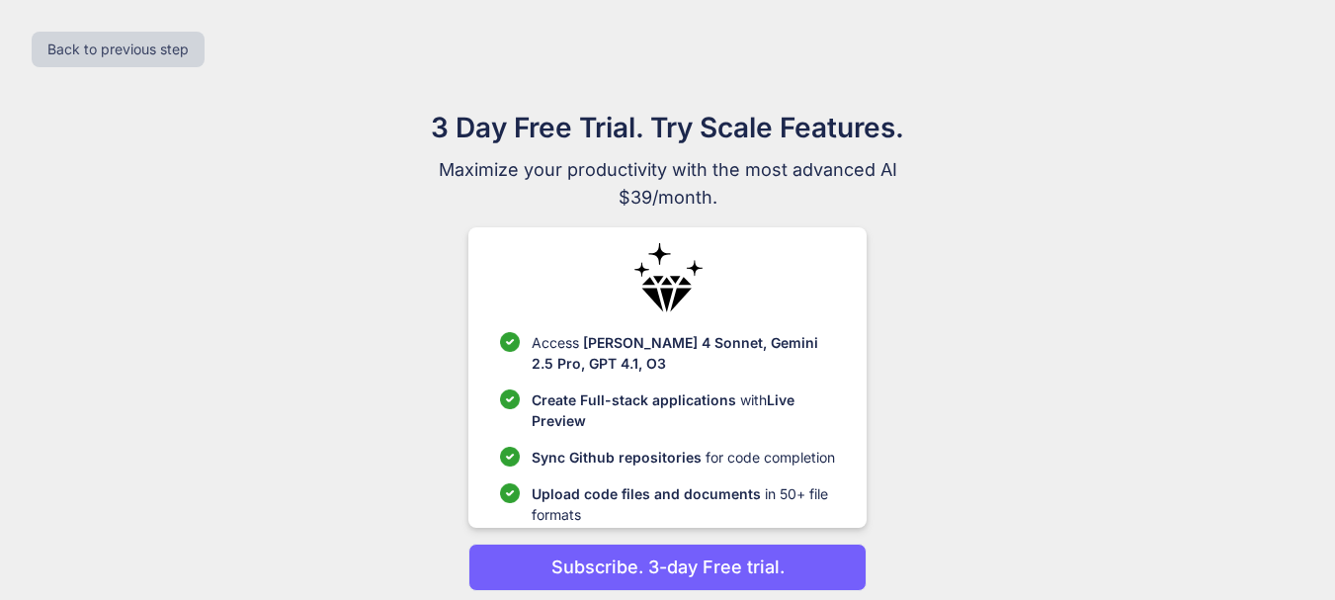
click at [645, 505] on p "Upload code files and documents in 50+ file formats" at bounding box center [682, 503] width 303 height 41
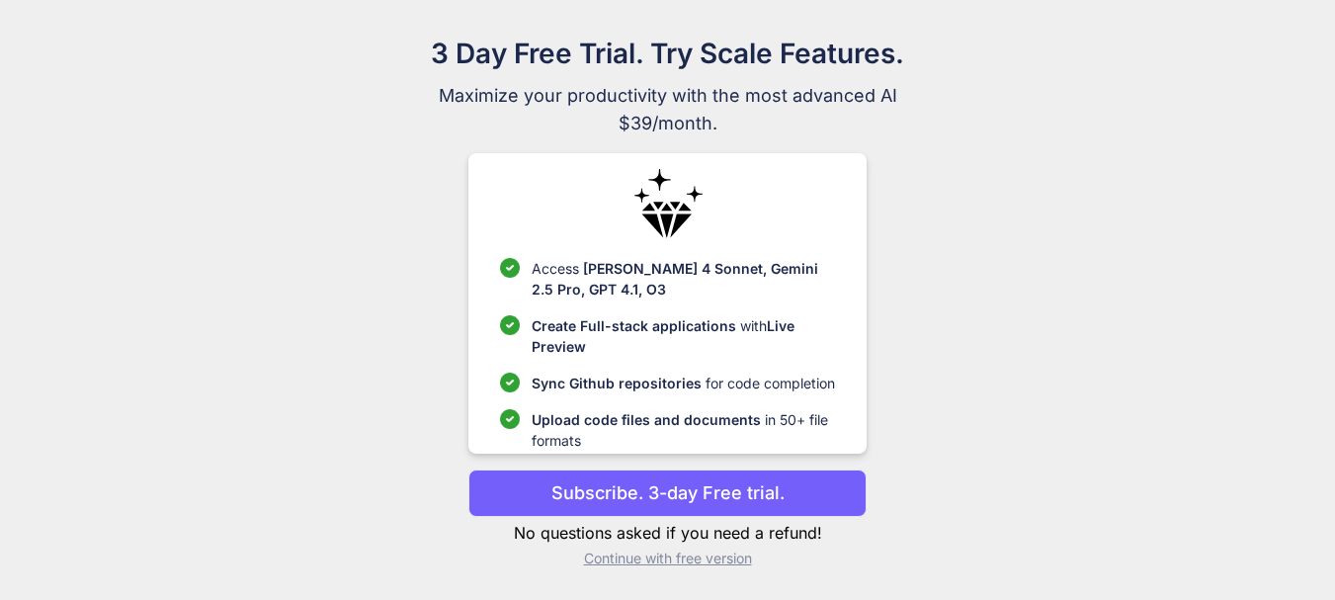
click at [706, 557] on p "Continue with free version" at bounding box center [667, 558] width 398 height 20
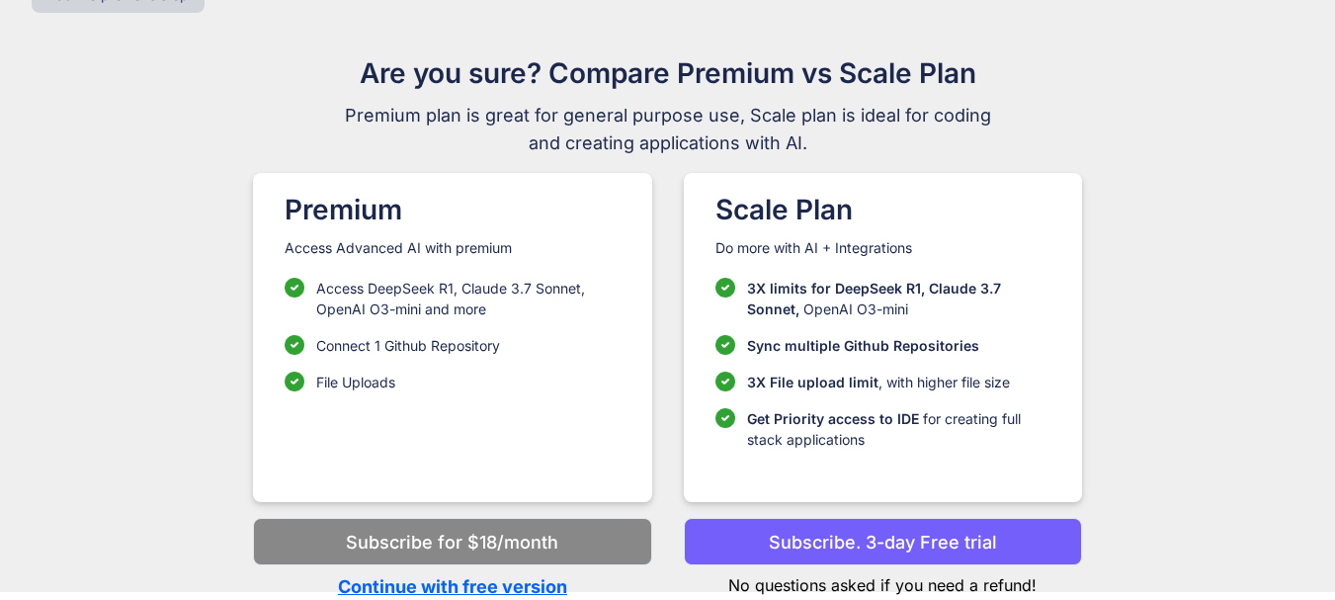
scroll to position [54, 0]
click at [515, 583] on p "Continue with free version" at bounding box center [452, 586] width 398 height 27
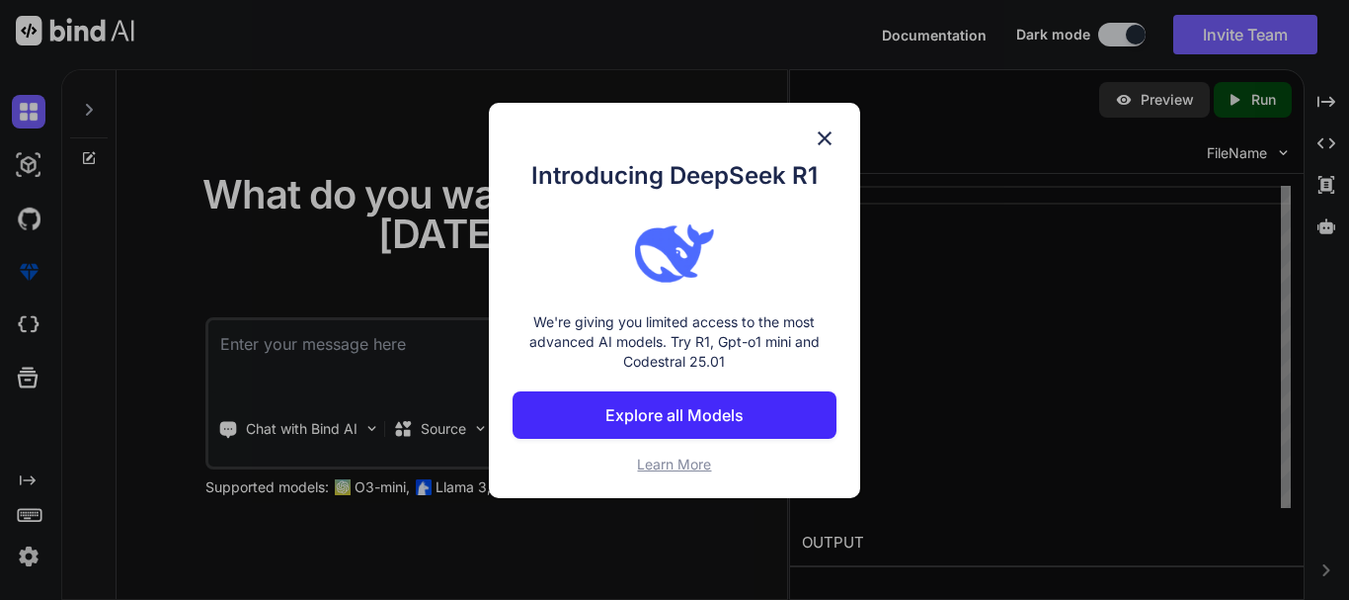
click at [835, 138] on img at bounding box center [825, 138] width 24 height 24
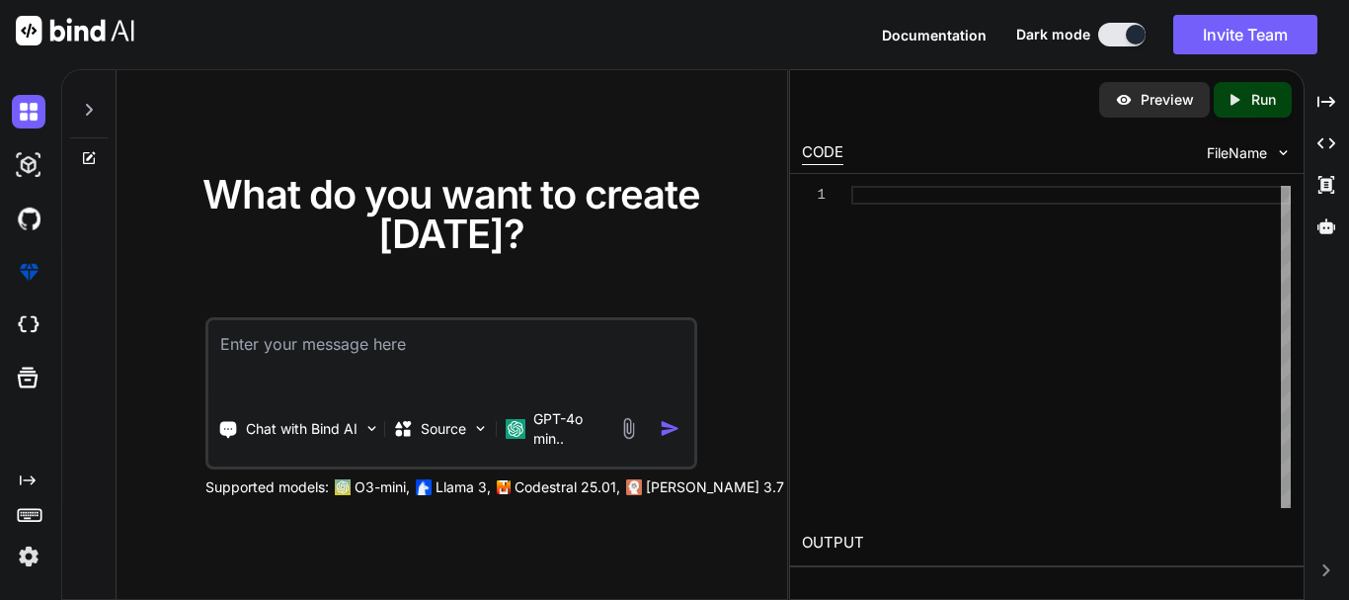
click at [485, 363] on textarea at bounding box center [451, 356] width 486 height 73
type textarea "x"
type textarea "c"
type textarea "x"
type textarea "cr"
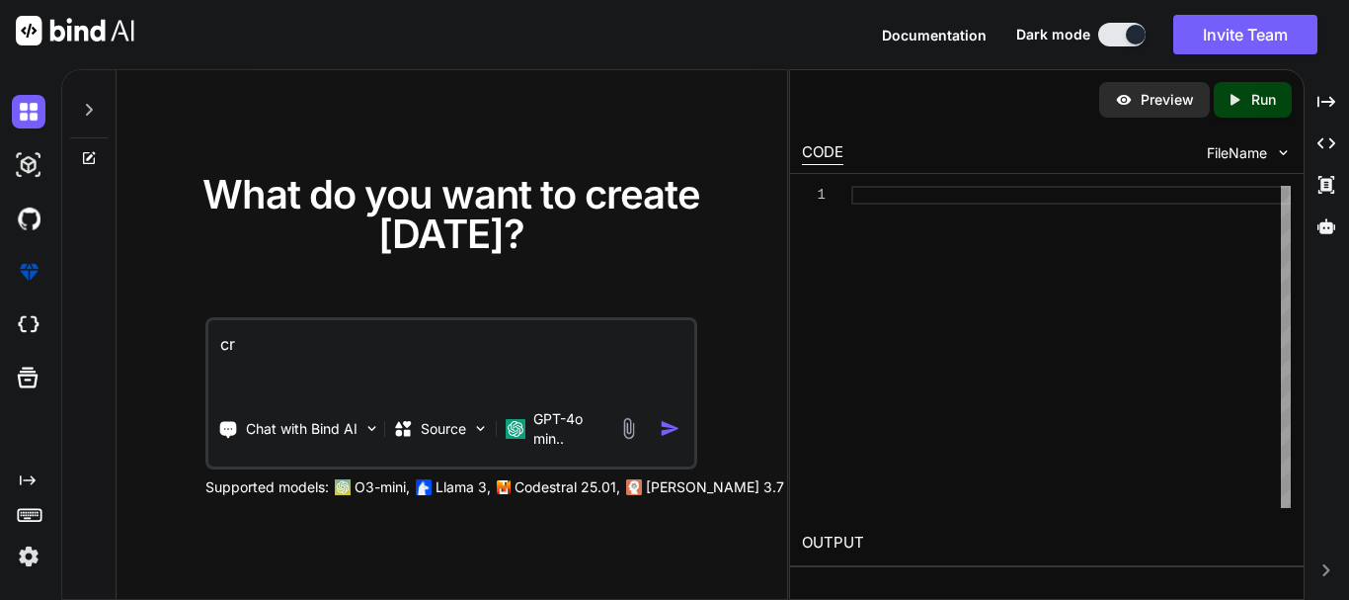
type textarea "x"
type textarea "cre"
type textarea "x"
type textarea "crea"
type textarea "x"
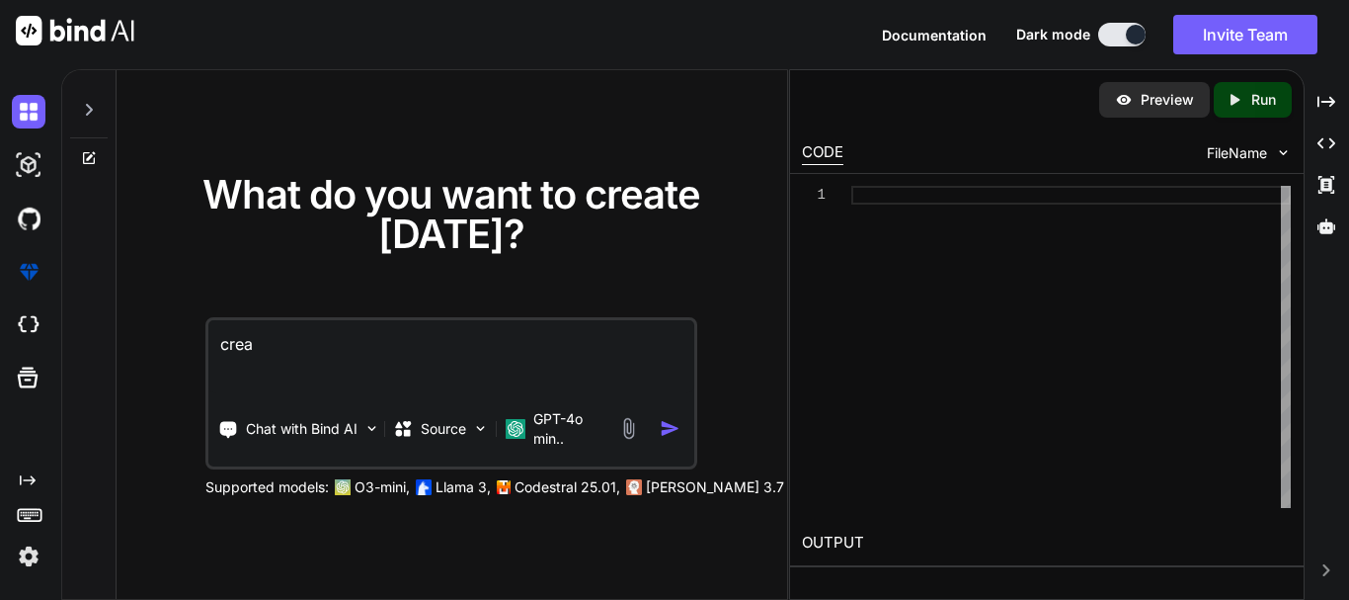
type textarea "creat"
type textarea "x"
type textarea "create"
type textarea "x"
type textarea "create"
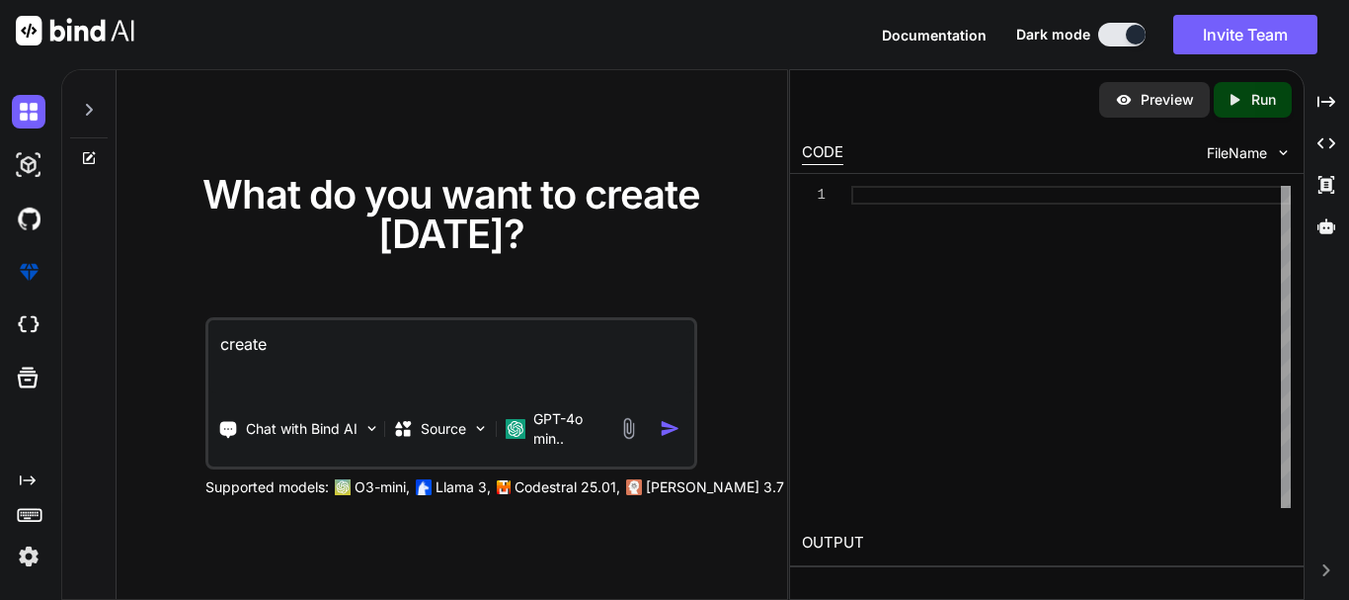
type textarea "x"
type textarea "create m"
type textarea "x"
type textarea "create mo"
type textarea "x"
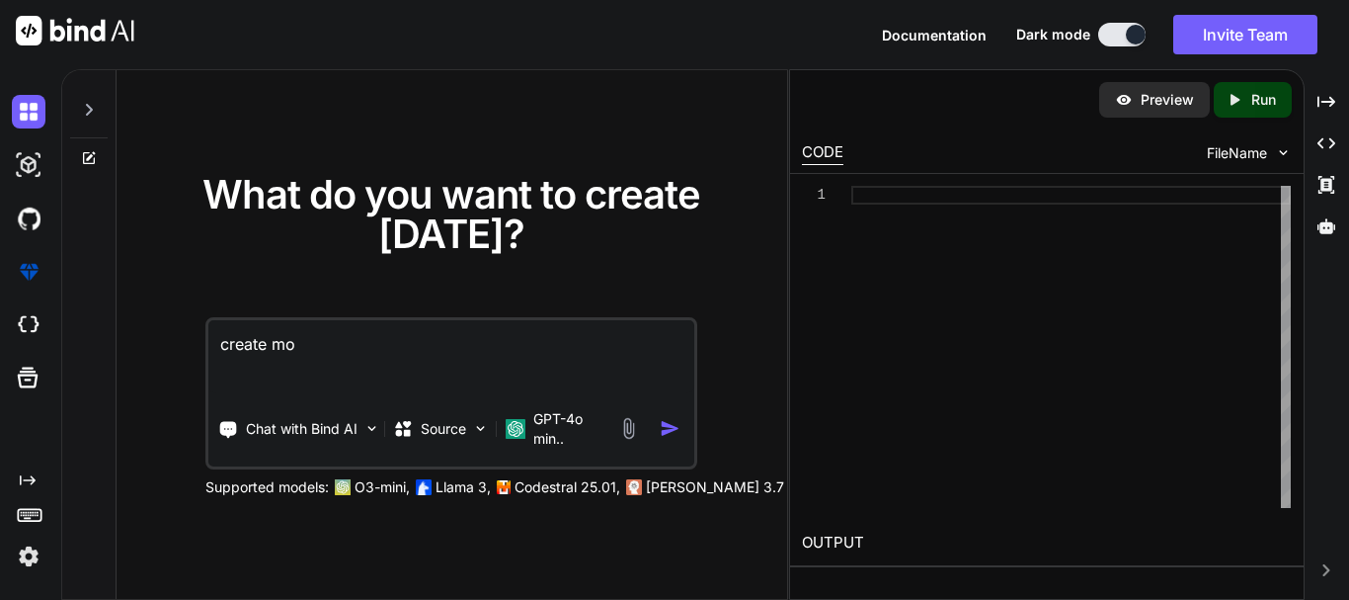
type textarea "create mov"
type textarea "x"
type textarea "create movi"
type textarea "x"
type textarea "create movic"
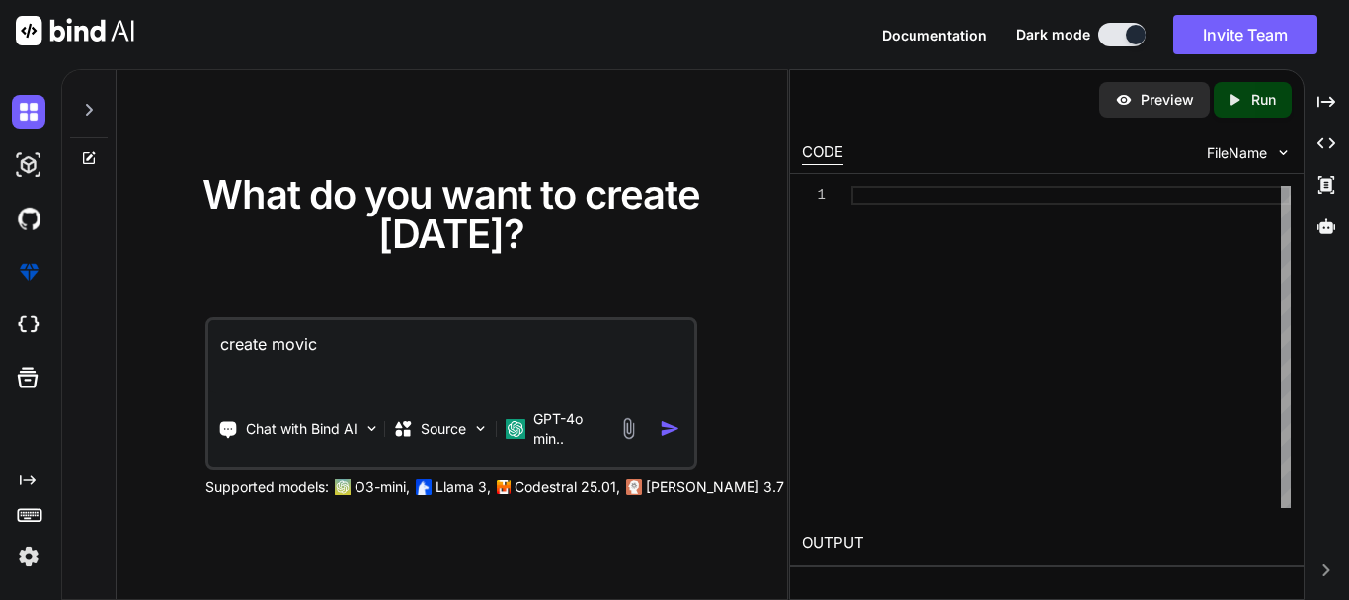
type textarea "x"
type textarea "create movi"
type textarea "x"
type textarea "create movie"
type textarea "x"
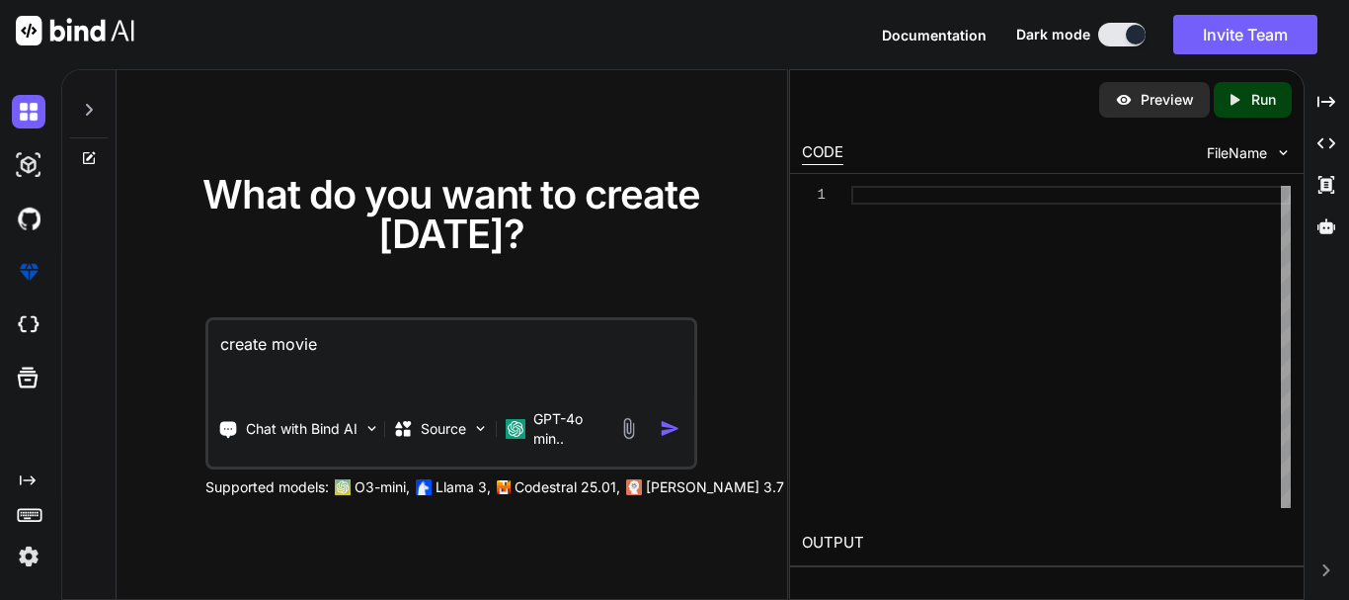
type textarea "create movie"
type textarea "x"
type textarea "create movie a"
type textarea "x"
type textarea "create movie ap"
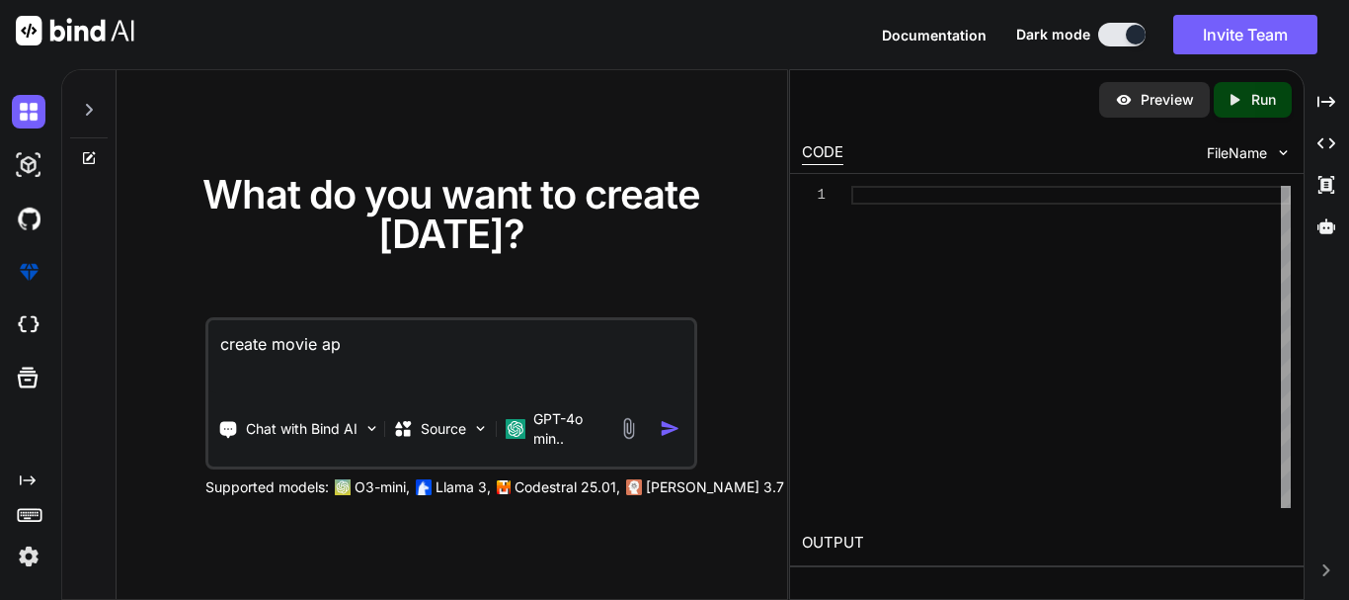
type textarea "x"
type textarea "create movie app"
type textarea "x"
type textarea "create movie app"
type textarea "x"
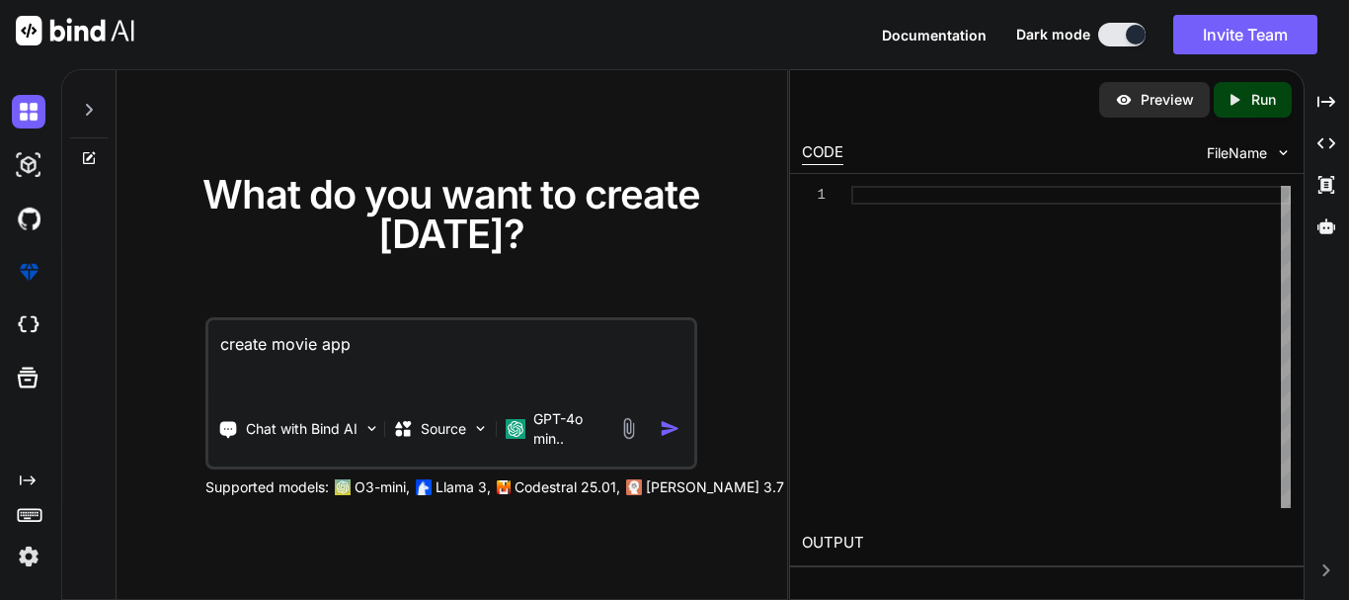
type textarea "create movie app f"
type textarea "x"
type textarea "create movie app fu"
type textarea "x"
type textarea "create movie app ful"
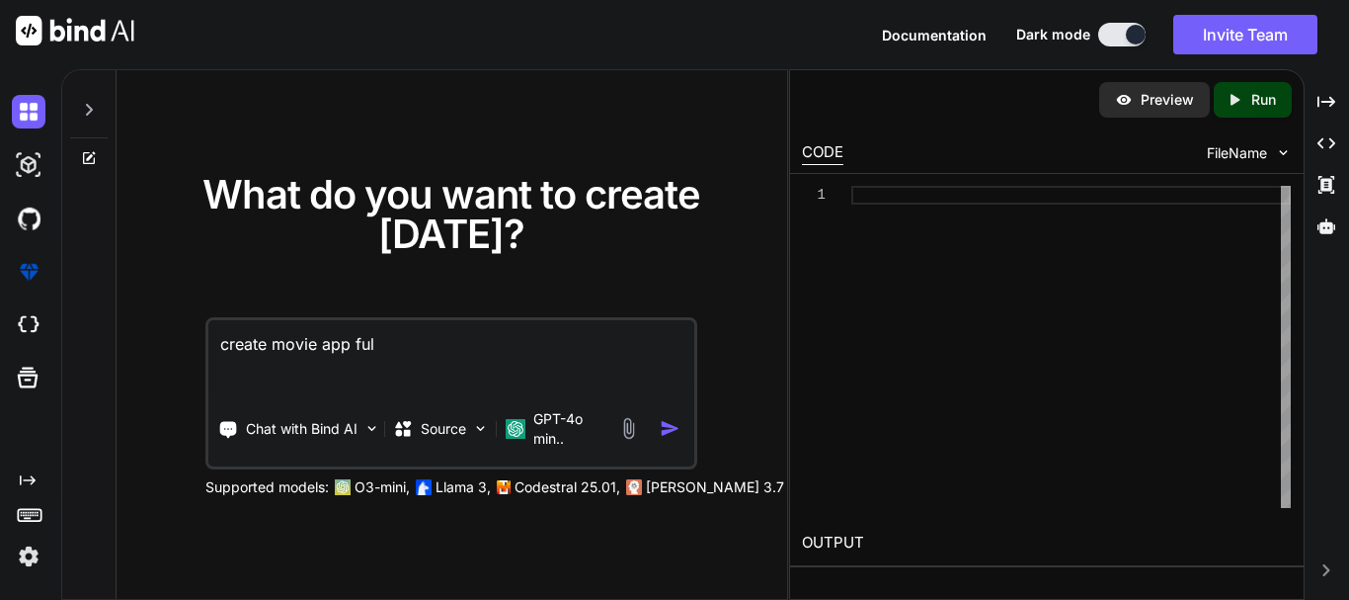
type textarea "x"
type textarea "create movie app full"
type textarea "x"
type textarea "create movie app fully"
type textarea "x"
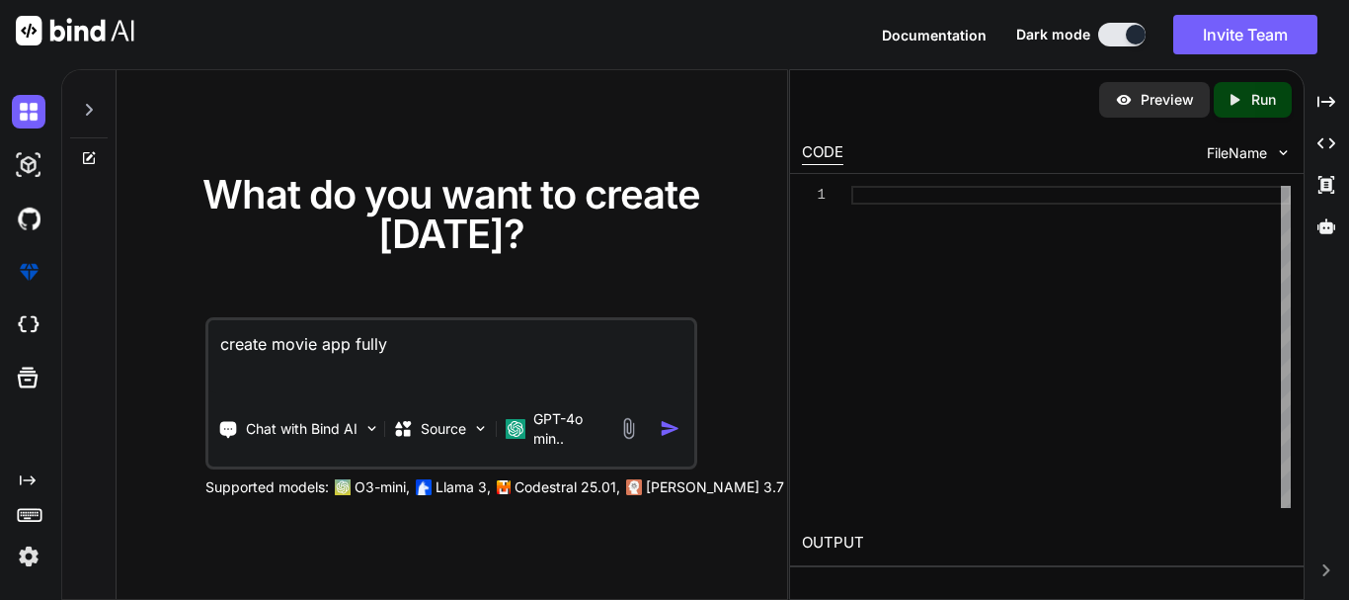
type textarea "create movie app fully"
type textarea "x"
type textarea "create movie app fully f"
type textarea "x"
type textarea "create movie app fully fu"
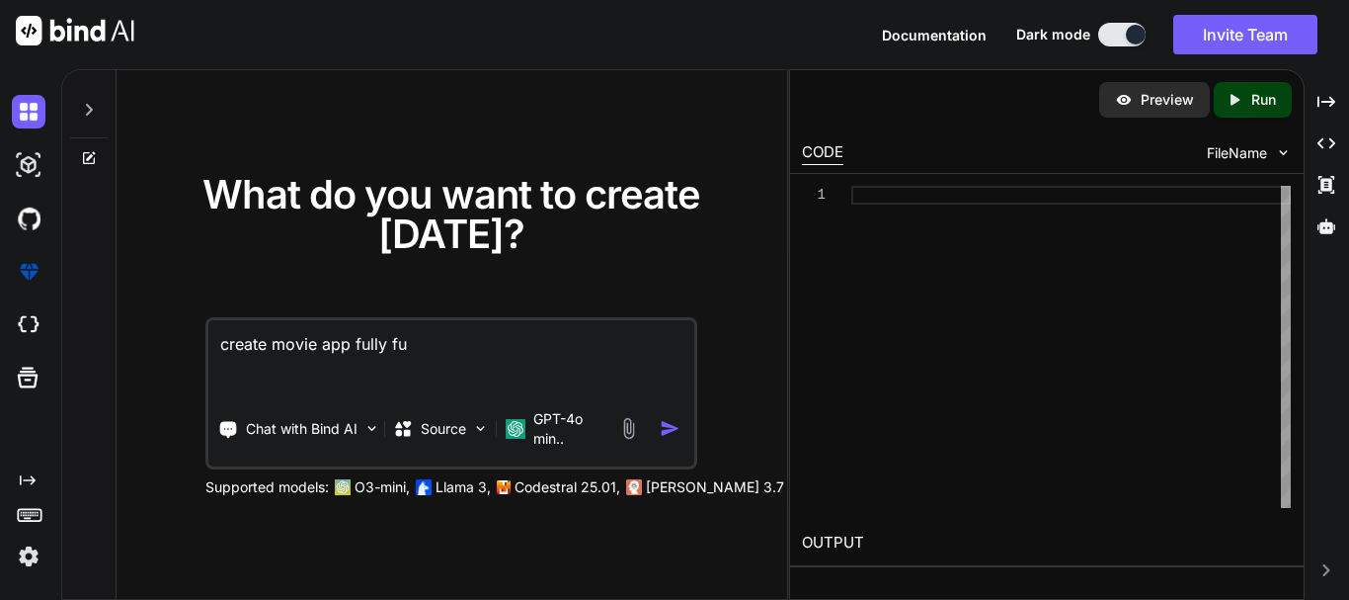
type textarea "x"
type textarea "create movie app fully fun"
type textarea "x"
type textarea "create movie app fully func"
type textarea "x"
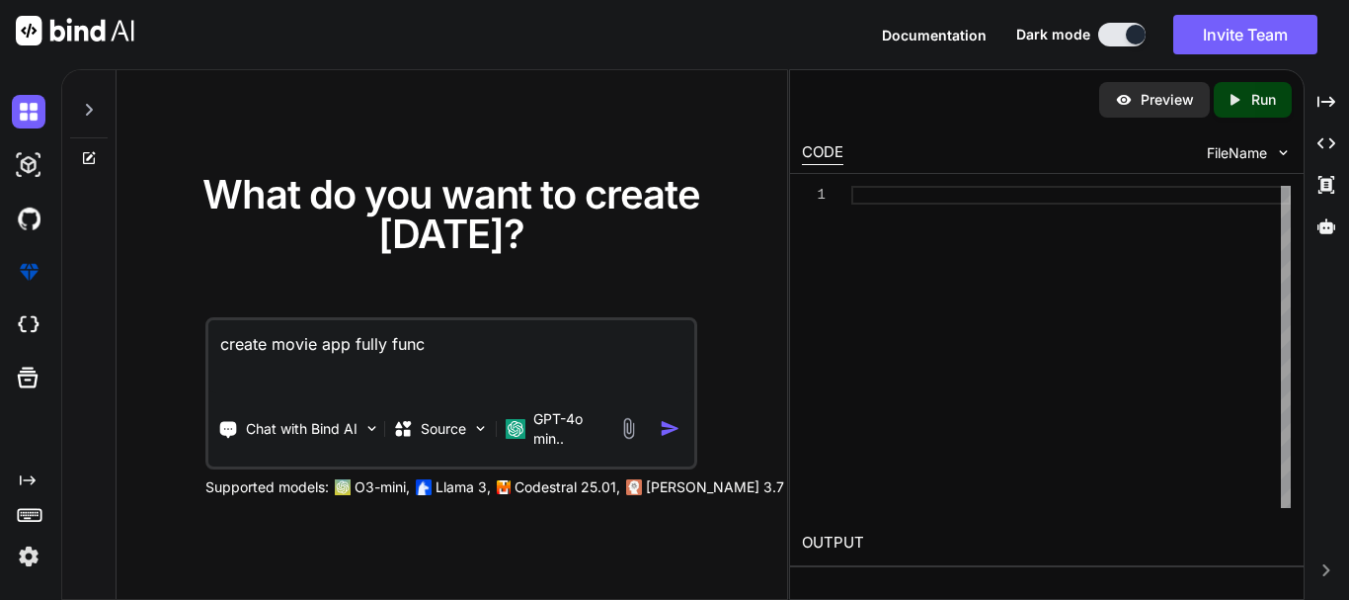
type textarea "create movie app fully funct"
type textarea "x"
type textarea "create movie app fully functi"
type textarea "x"
type textarea "create movie app fully functio"
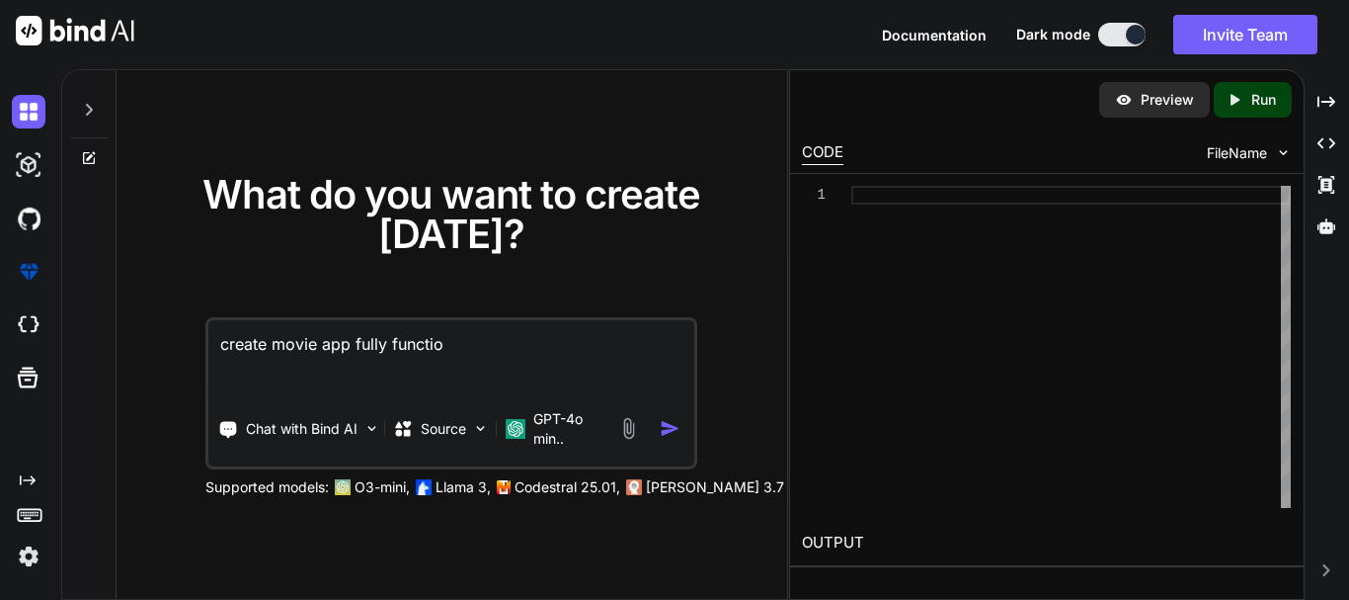
type textarea "x"
type textarea "create movie app fully function"
type textarea "x"
type textarea "create movie app fully functiona"
type textarea "x"
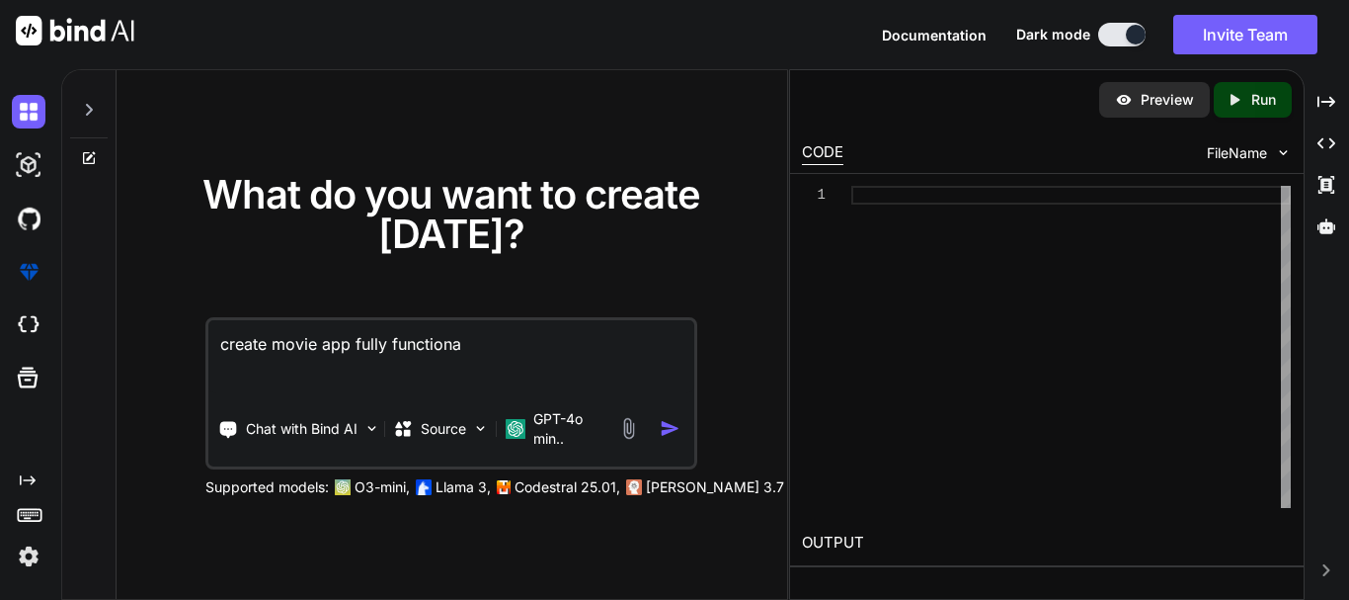
type textarea "create movie app fully functional"
type textarea "x"
type textarea "create movie app fully functionall"
type textarea "x"
type textarea "create movie app fully functionally"
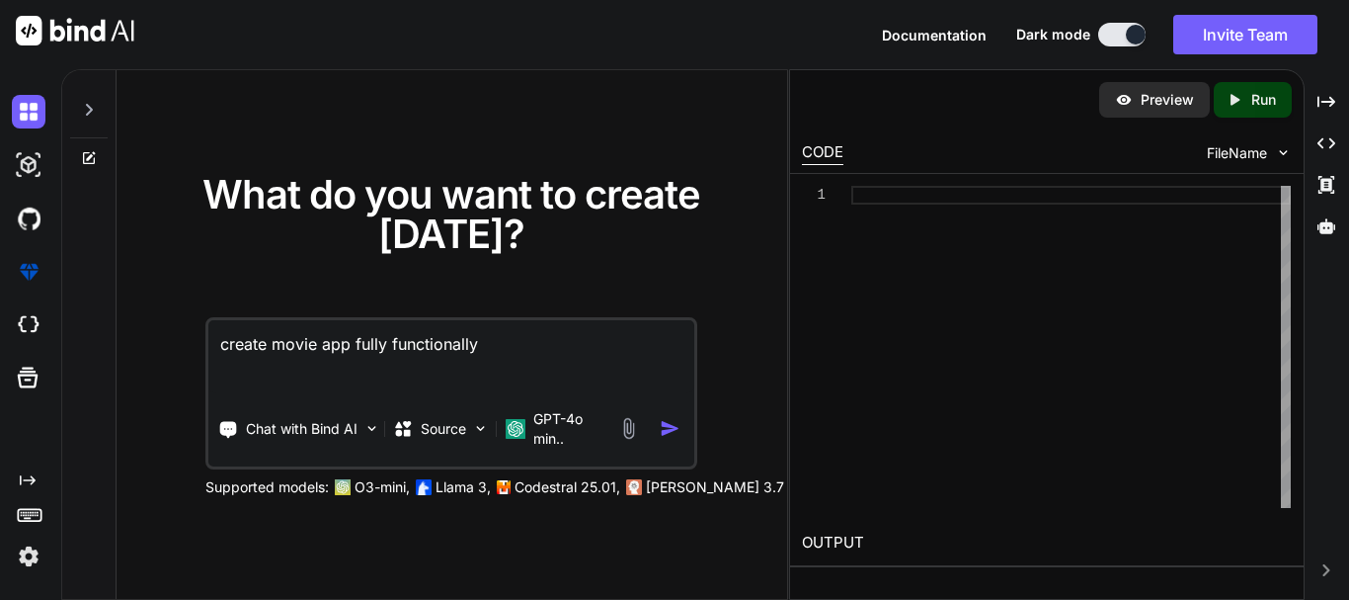
type textarea "x"
type textarea "create movie app fully functionally"
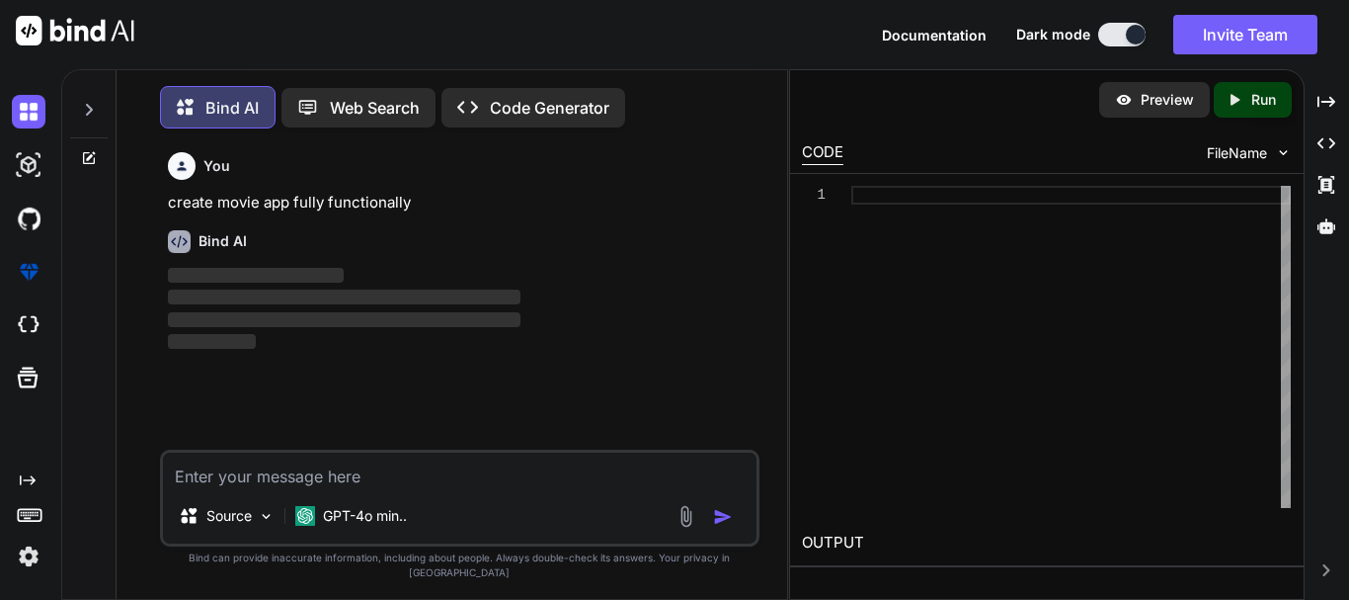
scroll to position [10, 0]
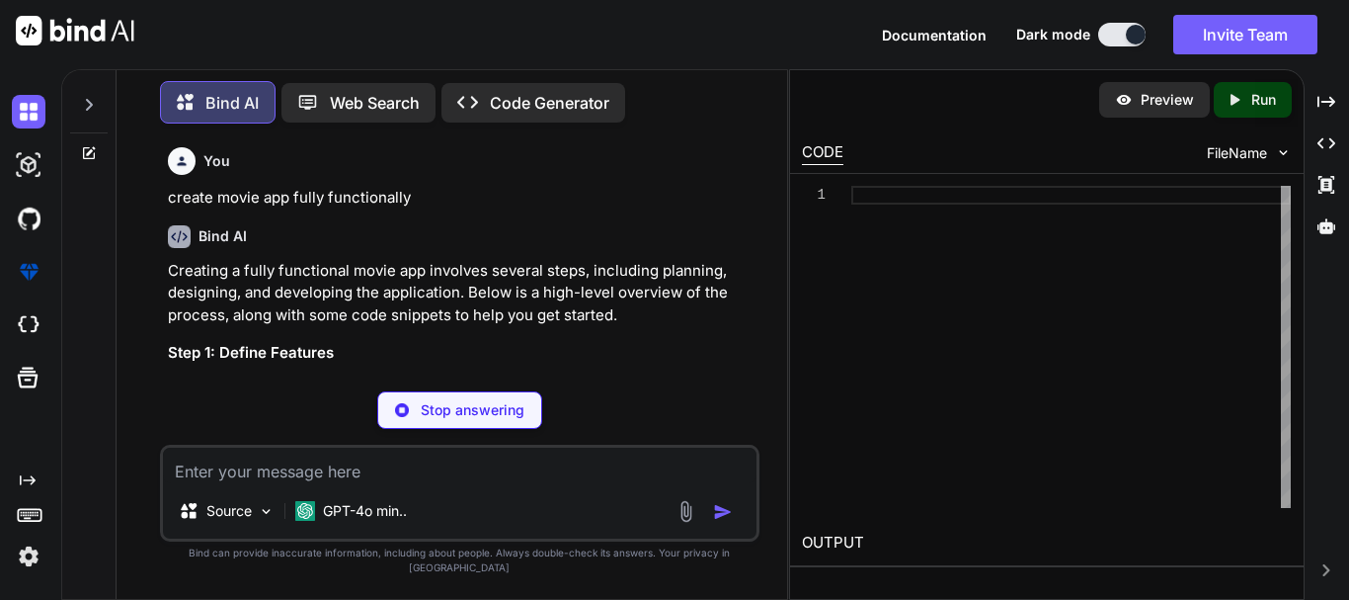
type textarea "x"
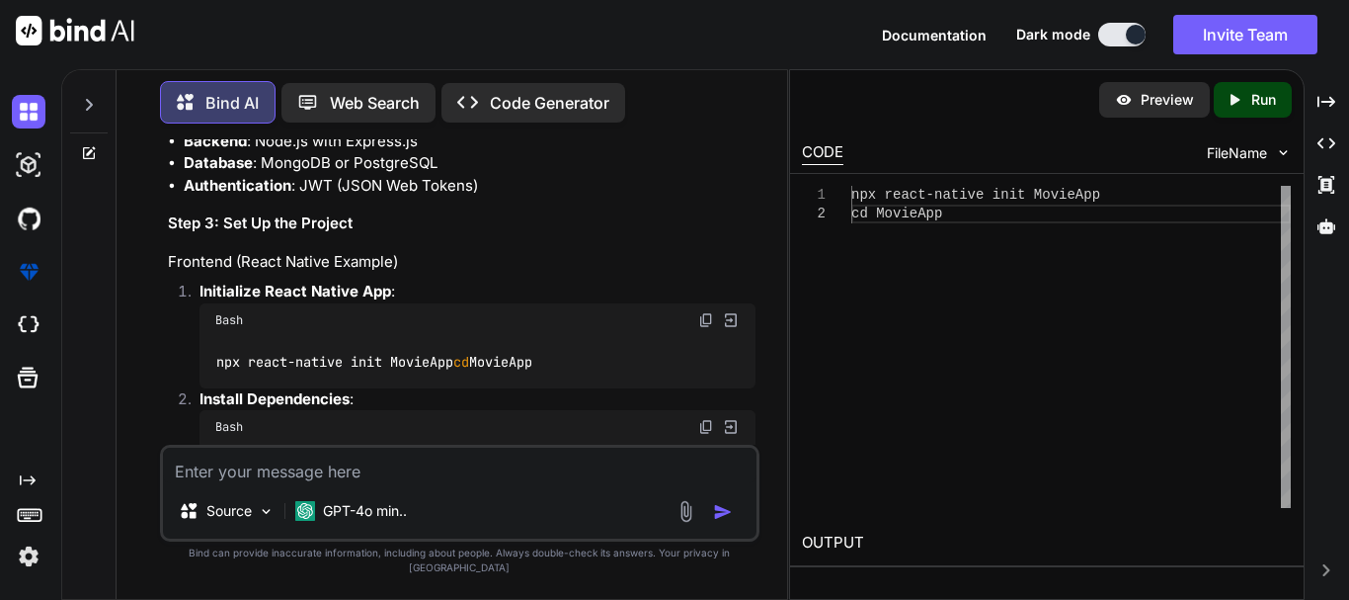
scroll to position [639, 0]
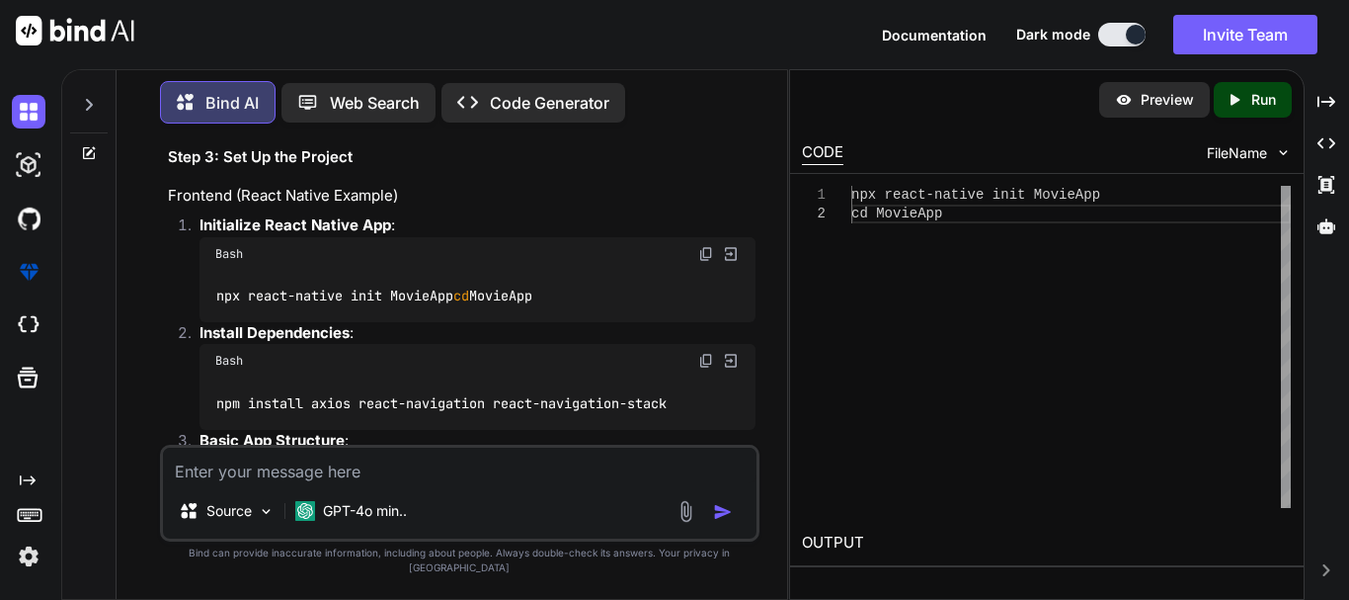
click at [737, 252] on img at bounding box center [731, 254] width 18 height 18
click at [728, 369] on img at bounding box center [731, 361] width 18 height 18
type textarea "npm install axios react-navigation react-navigation-stack"
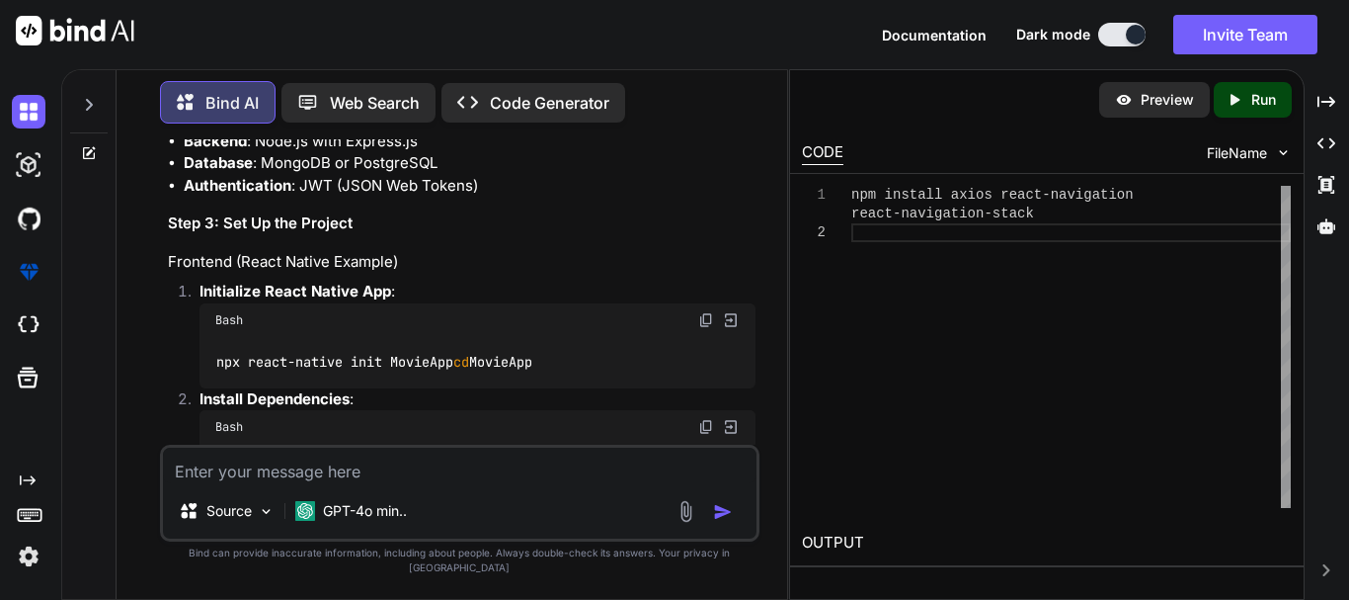
scroll to position [540, 0]
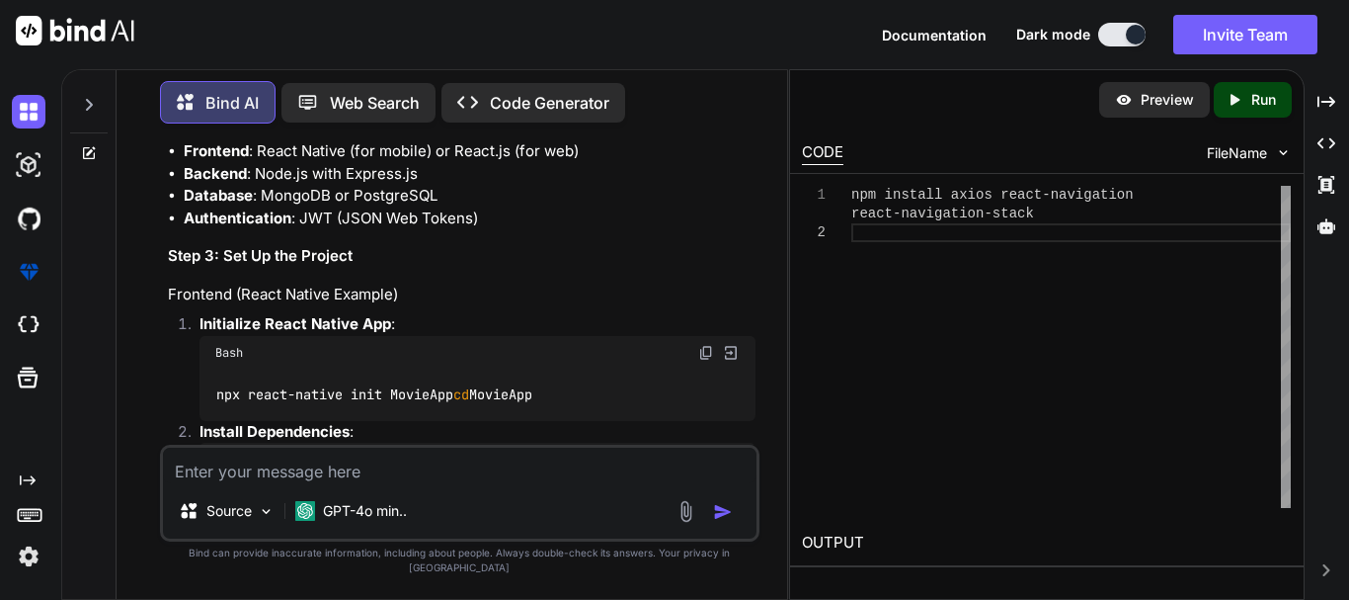
click at [730, 319] on p "Initialize React Native App :" at bounding box center [478, 324] width 556 height 23
click at [727, 324] on p "Initialize React Native App :" at bounding box center [478, 324] width 556 height 23
click at [731, 320] on p "Initialize React Native App :" at bounding box center [478, 324] width 556 height 23
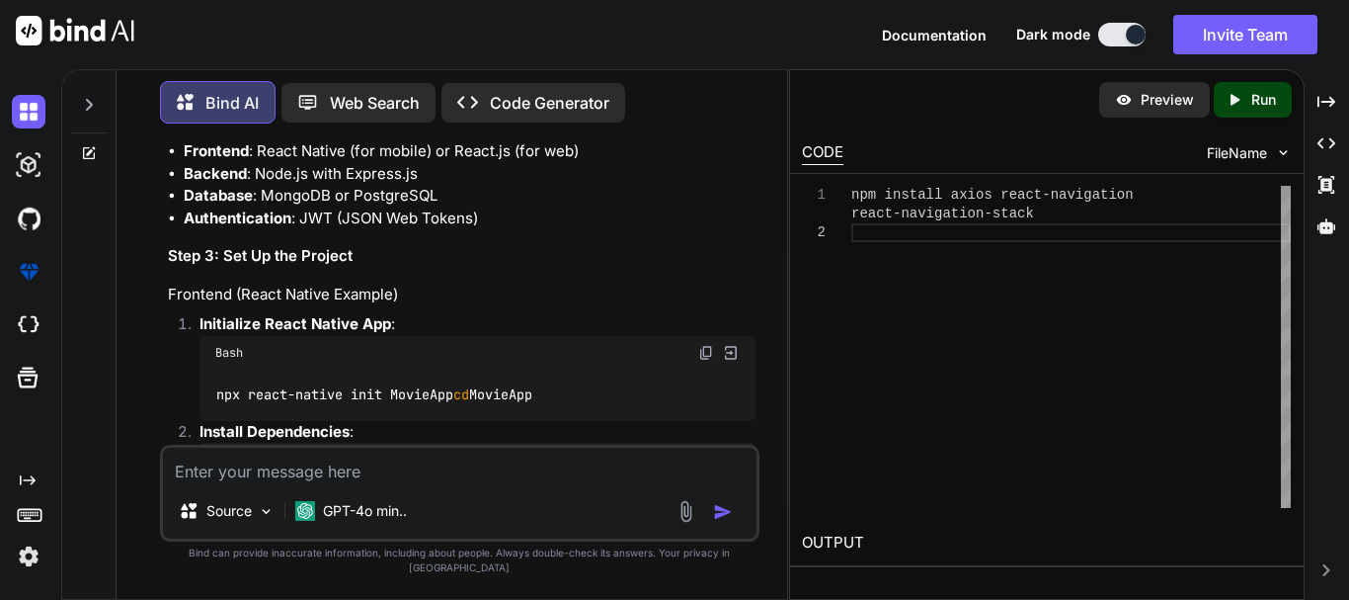
click at [731, 320] on p "Initialize React Native App :" at bounding box center [478, 324] width 556 height 23
drag, startPoint x: 945, startPoint y: 230, endPoint x: 830, endPoint y: 176, distance: 127.7
click at [852, 186] on div "npm install axios react-navigation react-navigation-stack" at bounding box center [1072, 347] width 440 height 322
click at [722, 350] on img at bounding box center [731, 353] width 18 height 18
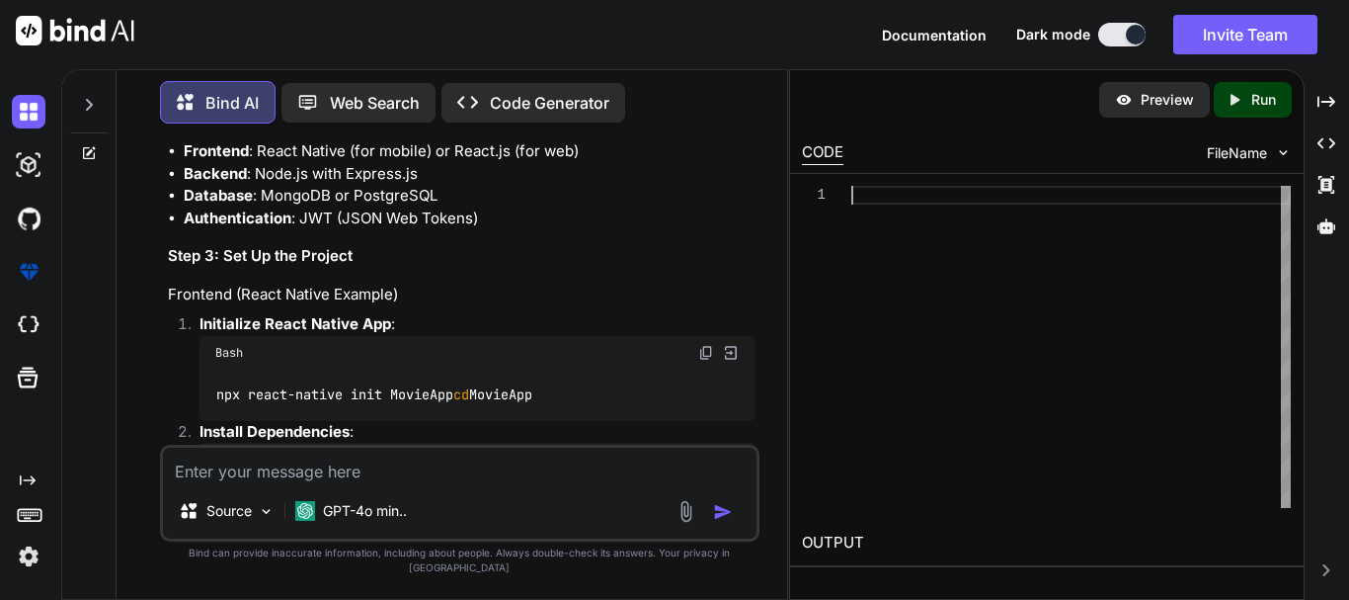
type textarea "npx react-native init MovieApp cd MovieApp"
click at [1239, 108] on icon "Created with Pixso." at bounding box center [1235, 100] width 18 height 18
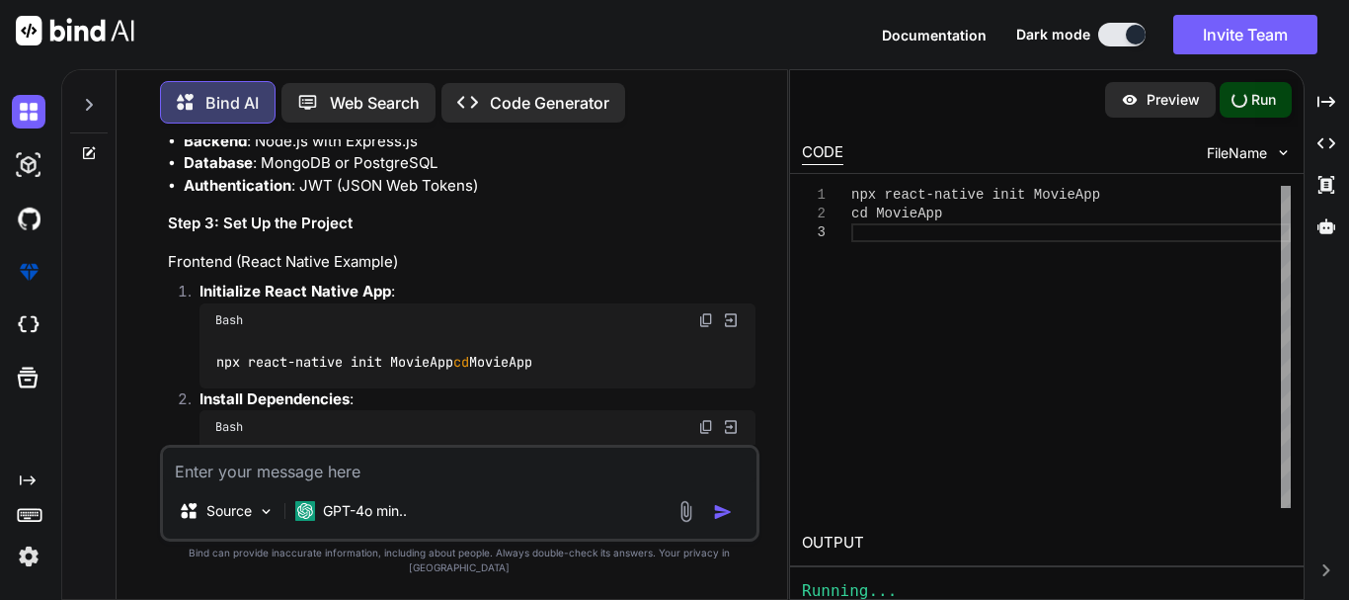
scroll to position [639, 0]
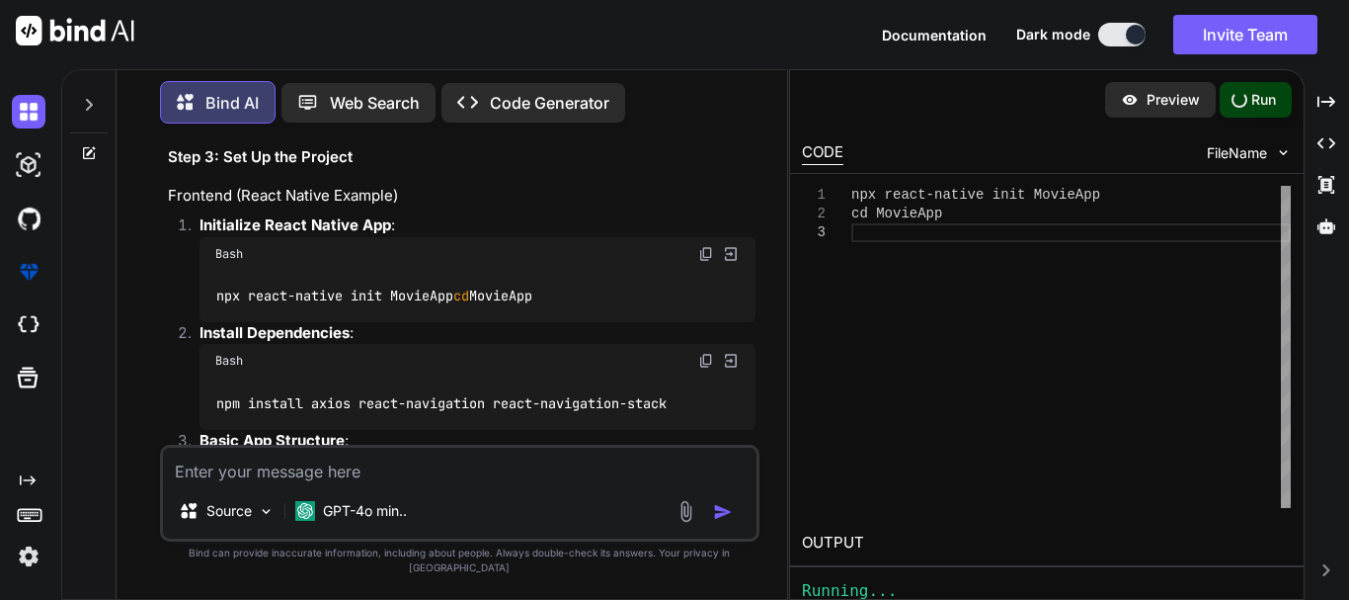
type textarea "x"
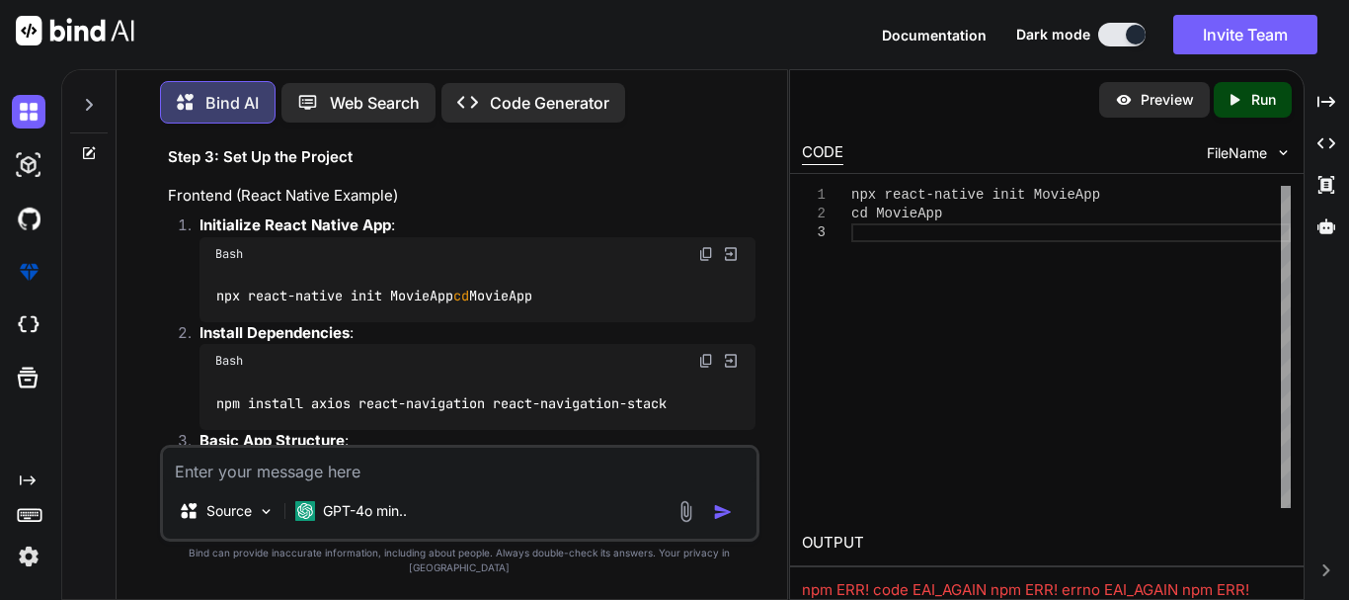
click at [724, 369] on img at bounding box center [731, 361] width 18 height 18
type textarea "npm install axios react-navigation react-navigation-stack"
click at [1259, 93] on p "Run" at bounding box center [1264, 100] width 25 height 20
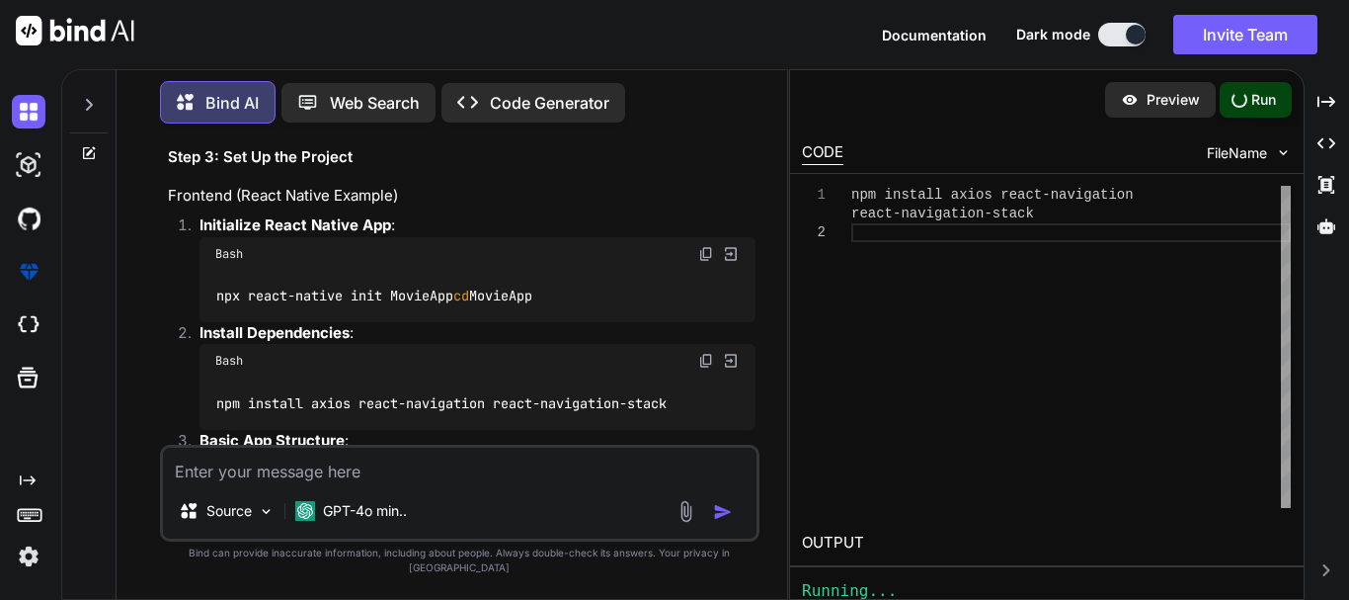
type textarea "x"
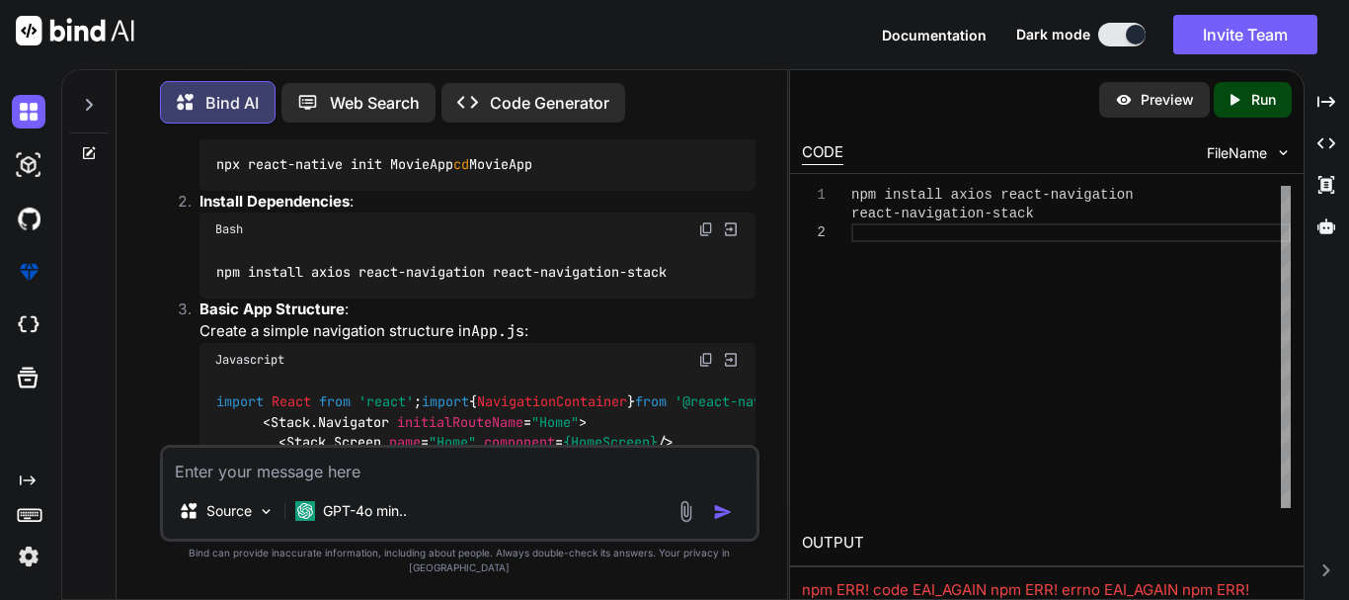
scroll to position [837, 0]
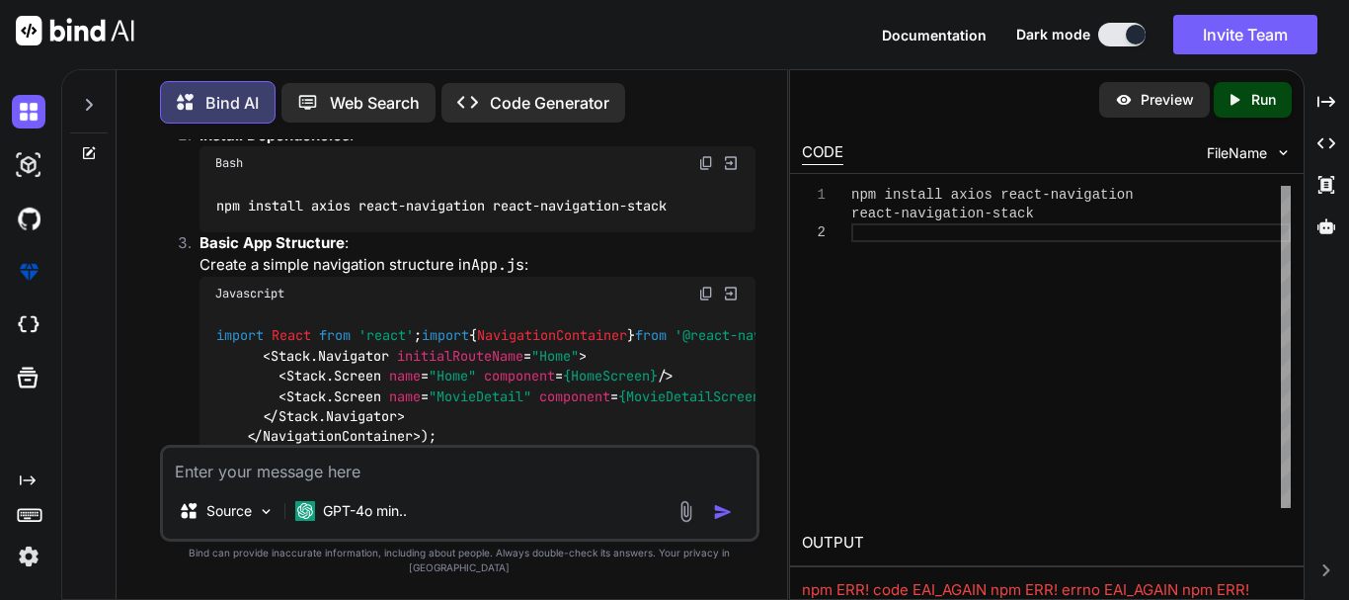
click at [732, 348] on div "import React from 'react' ; import { NavigationContainer } from '@react-navigat…" at bounding box center [478, 396] width 556 height 173
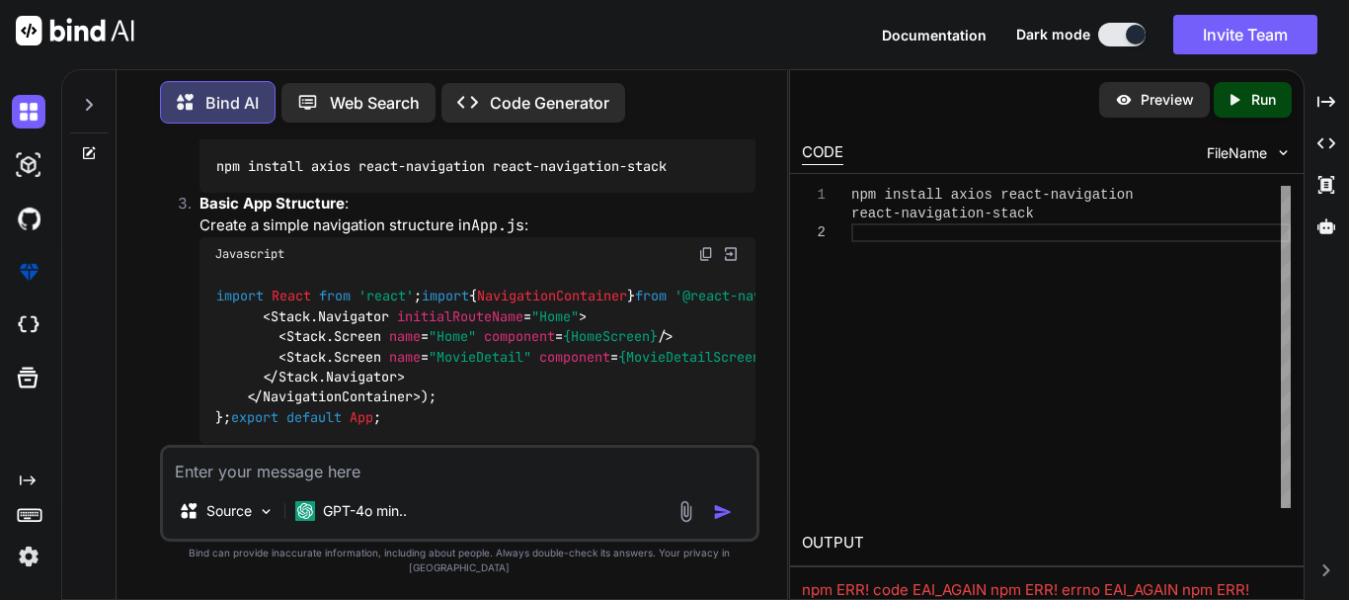
scroll to position [843, 0]
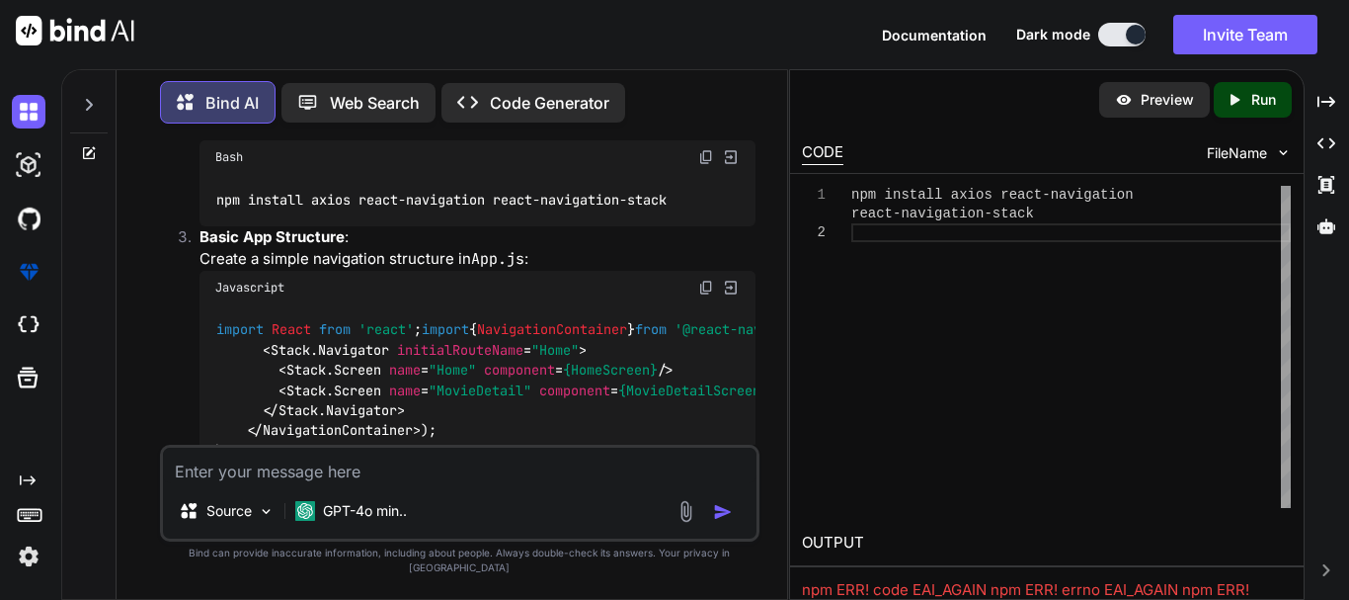
click at [729, 296] on img at bounding box center [731, 288] width 18 height 18
type textarea "</NavigationContainer> ); }; export default App;"
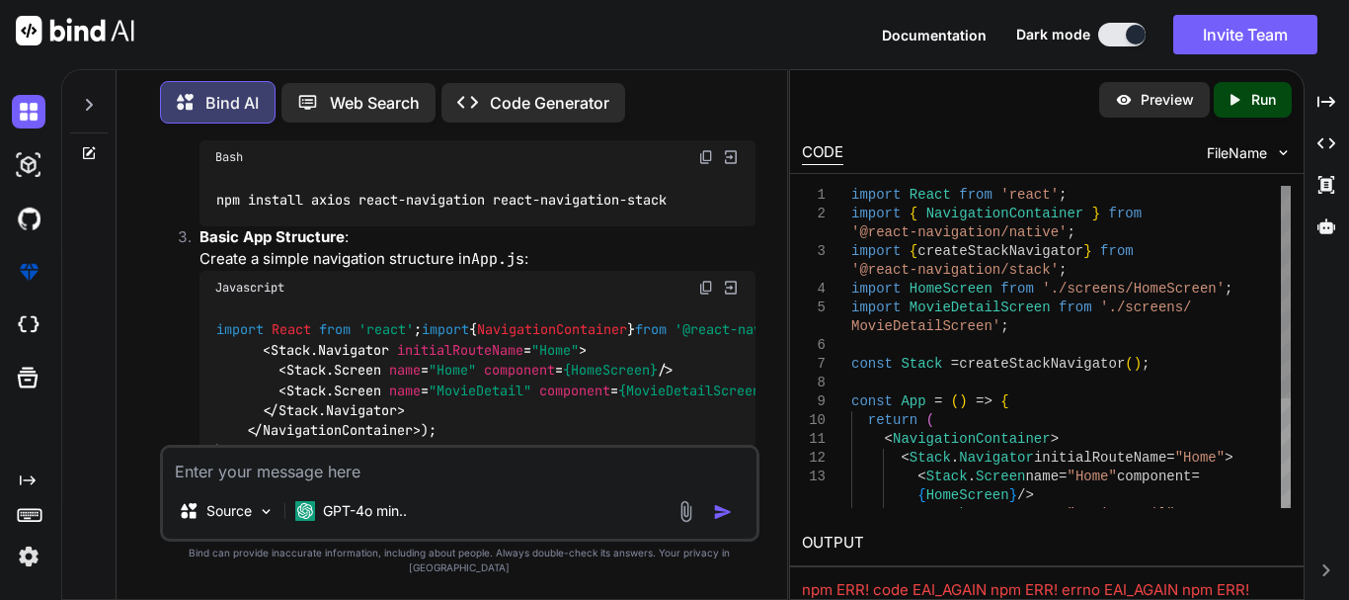
type textarea "x"
type textarea "import React from 'react'; import { NavigationContainer } from '@react-navigati…"
drag, startPoint x: 950, startPoint y: 323, endPoint x: 953, endPoint y: 230, distance: 92.9
click at [953, 230] on div "import React from 'react' ; import { NavigationContainer } from '@react-navigat…" at bounding box center [1072, 430] width 440 height 488
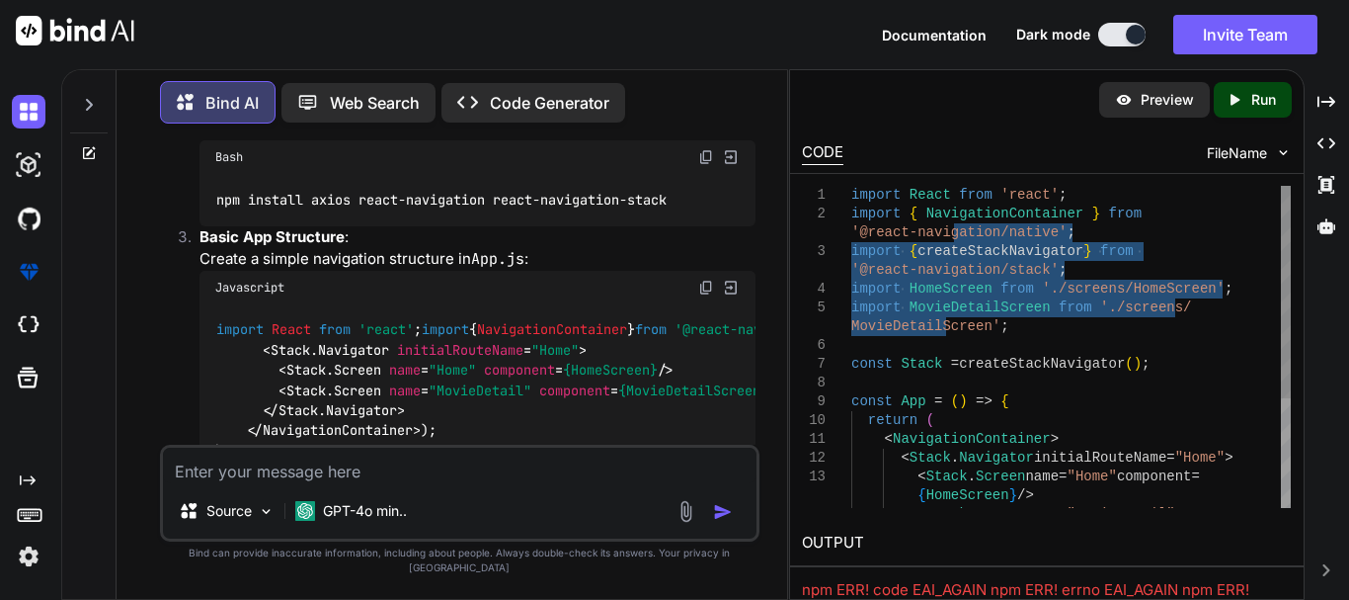
click at [1159, 231] on div "import React from 'react' ; import { NavigationContainer } from '@react-navigat…" at bounding box center [1072, 430] width 440 height 488
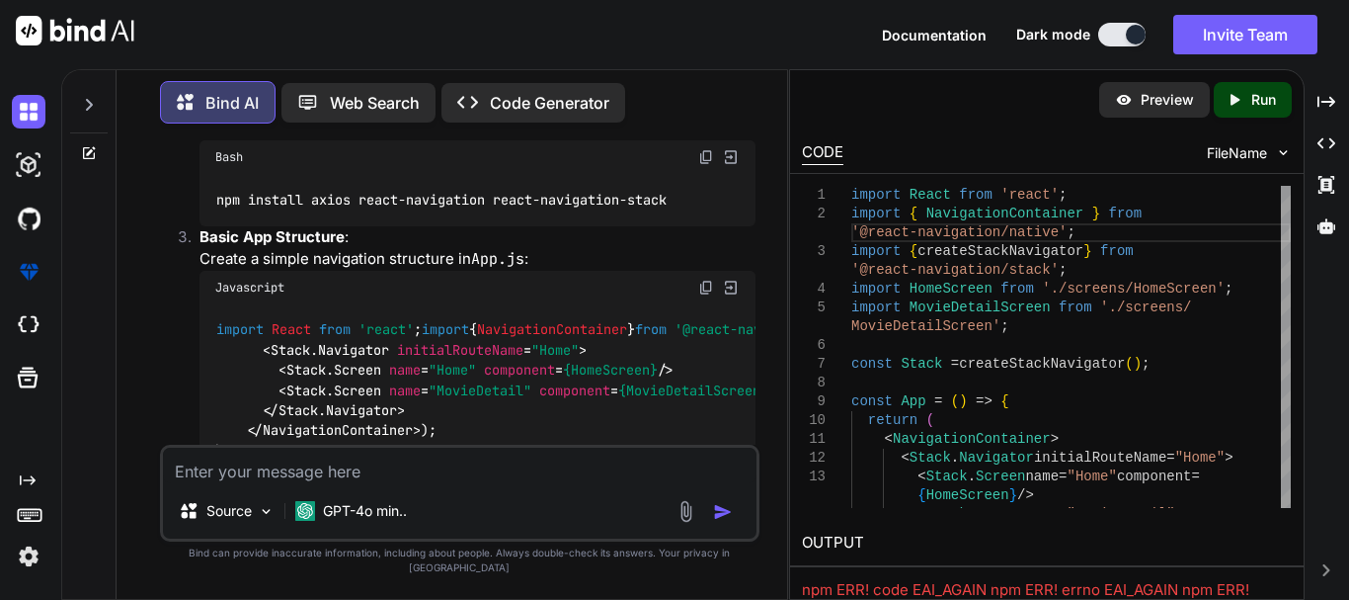
click at [1257, 102] on p "Run" at bounding box center [1264, 100] width 25 height 20
click at [1170, 85] on div "Preview" at bounding box center [1155, 100] width 111 height 36
click at [1148, 111] on div "Preview" at bounding box center [1155, 100] width 111 height 36
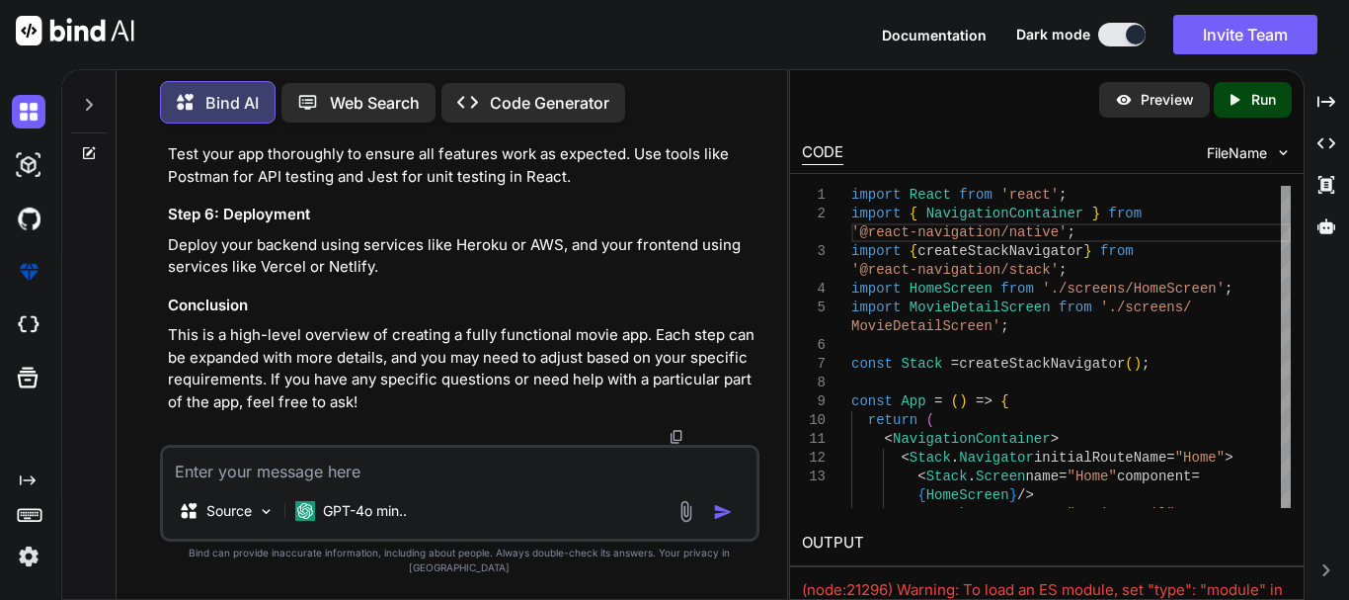
scroll to position [2542, 0]
click at [661, 315] on h3 "Conclusion" at bounding box center [462, 305] width 588 height 23
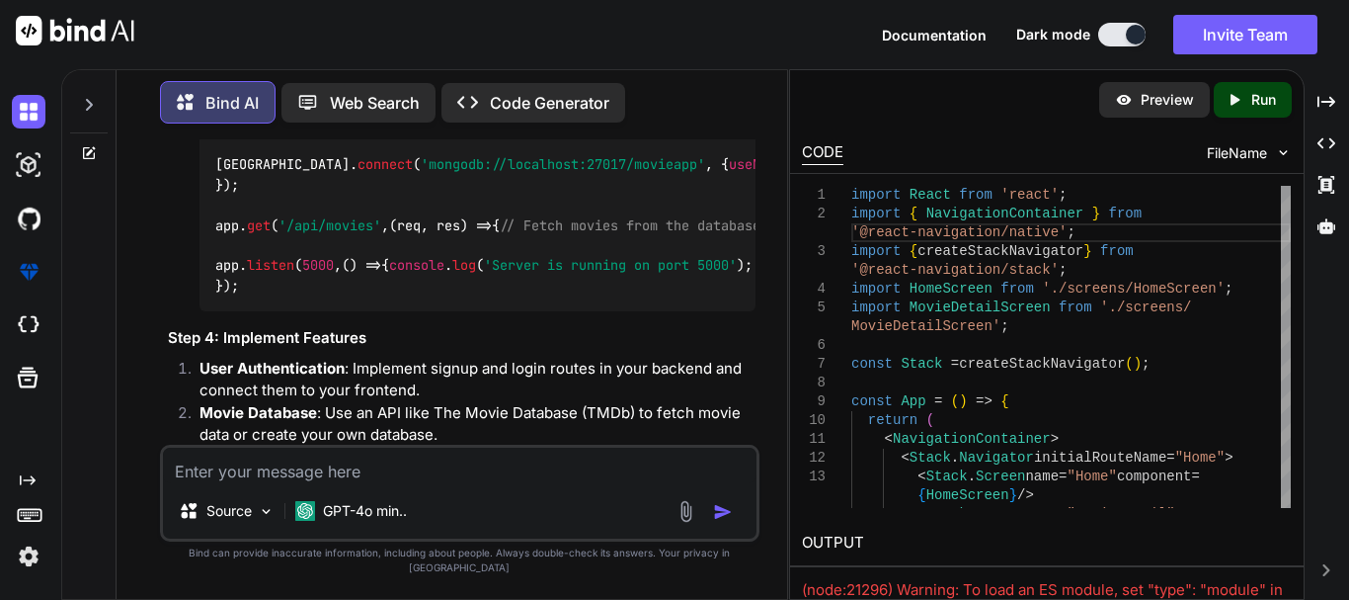
scroll to position [1521, 0]
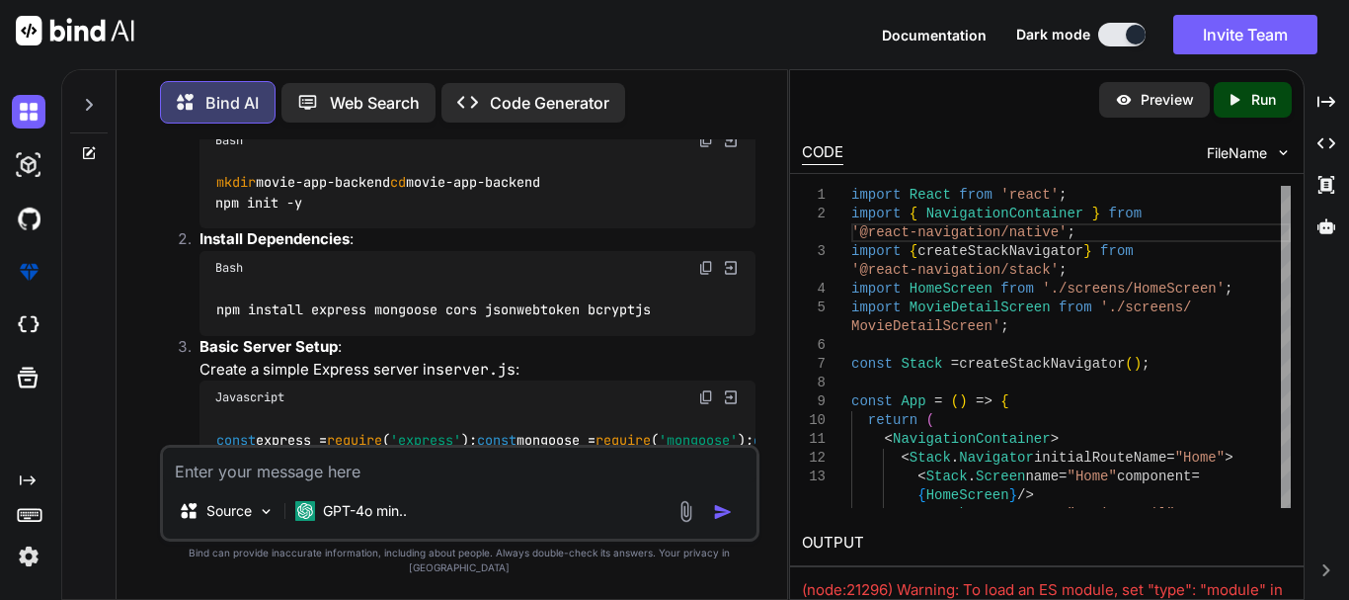
scroll to position [1231, 0]
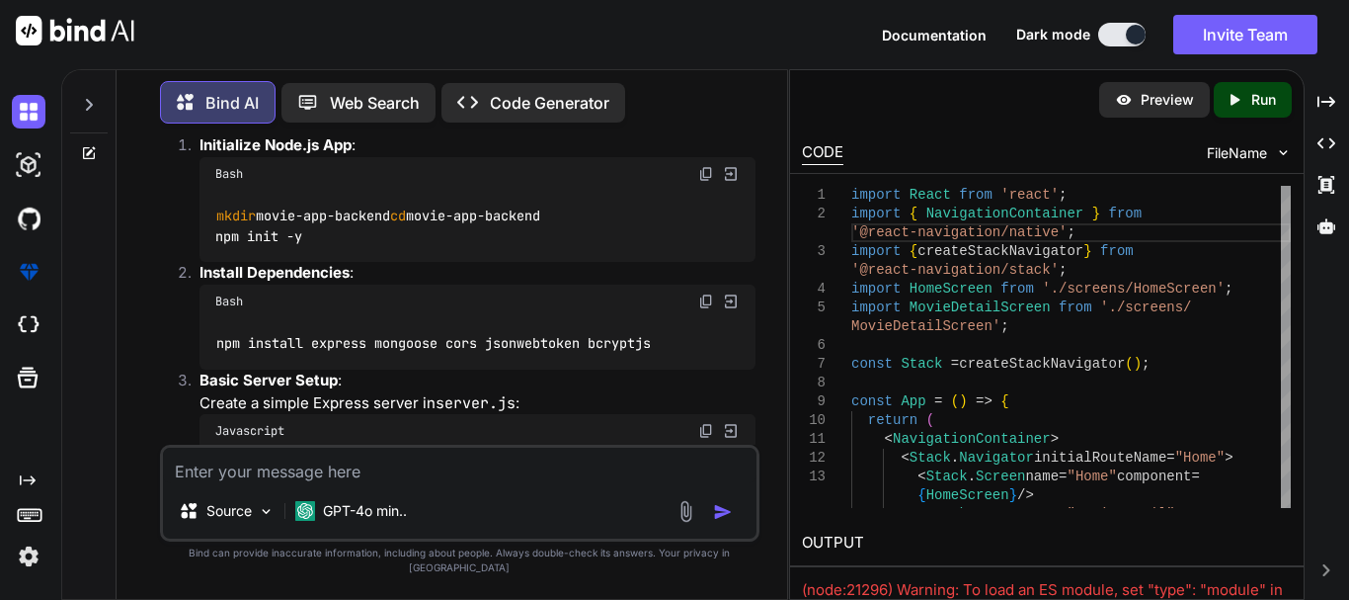
click at [460, 109] on div "Created with Pixso. Code Generator" at bounding box center [534, 103] width 184 height 40
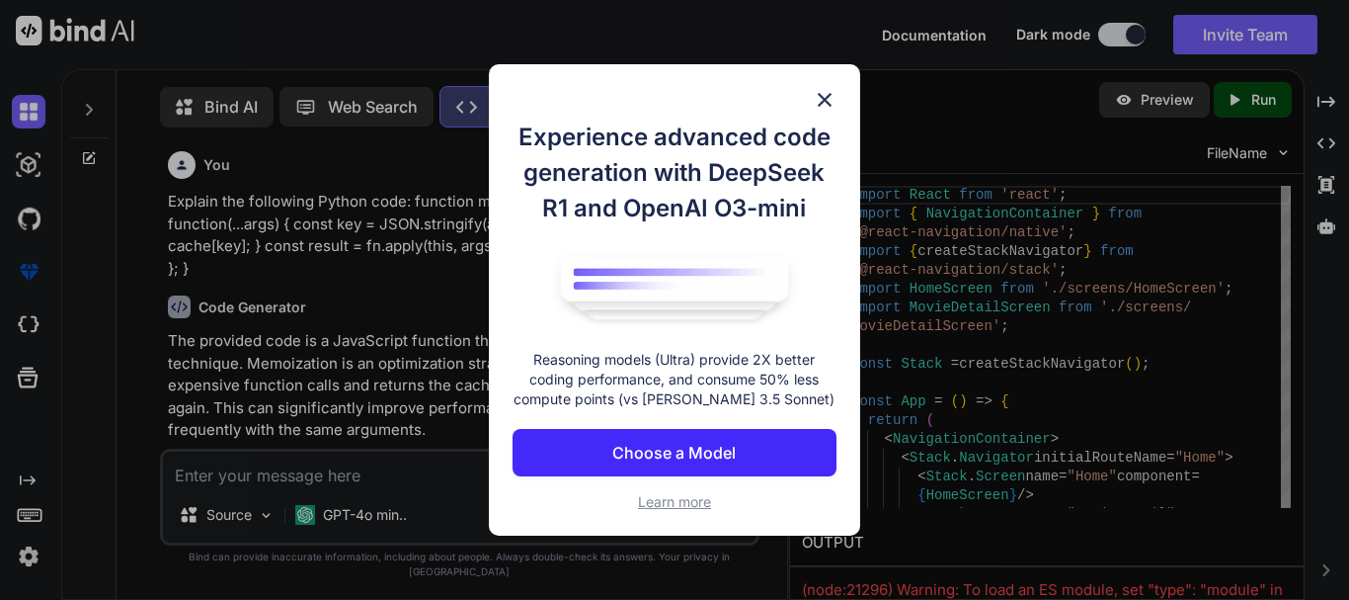
scroll to position [9, 0]
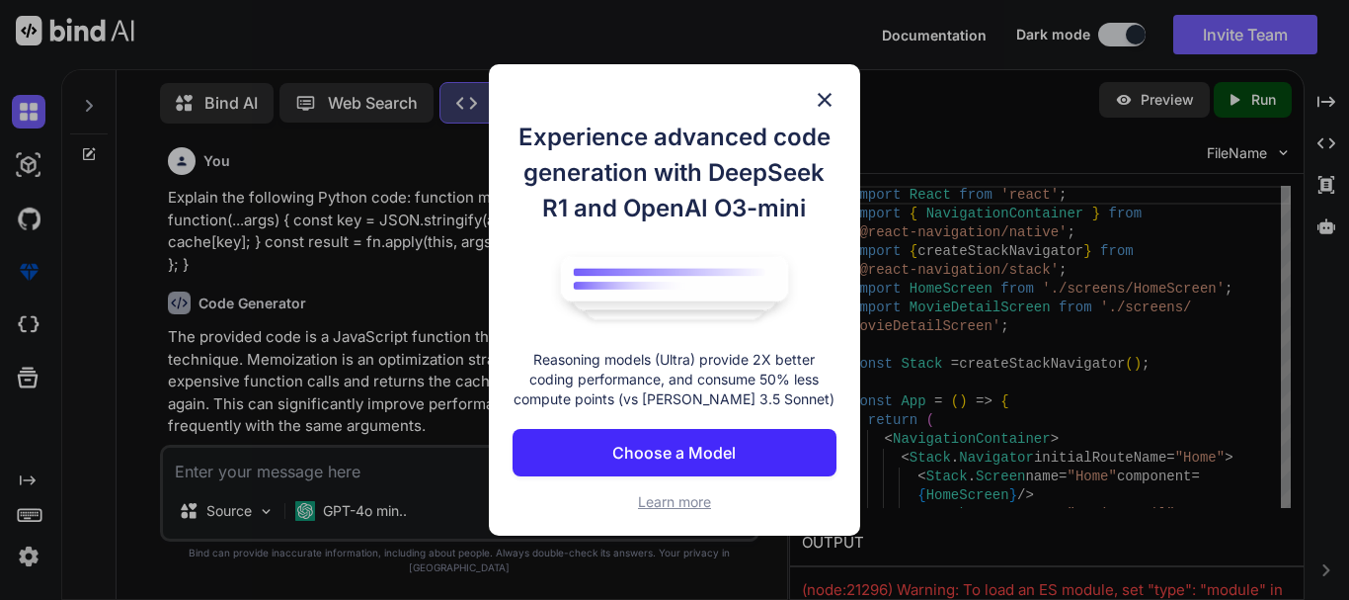
click at [832, 91] on img at bounding box center [825, 100] width 24 height 24
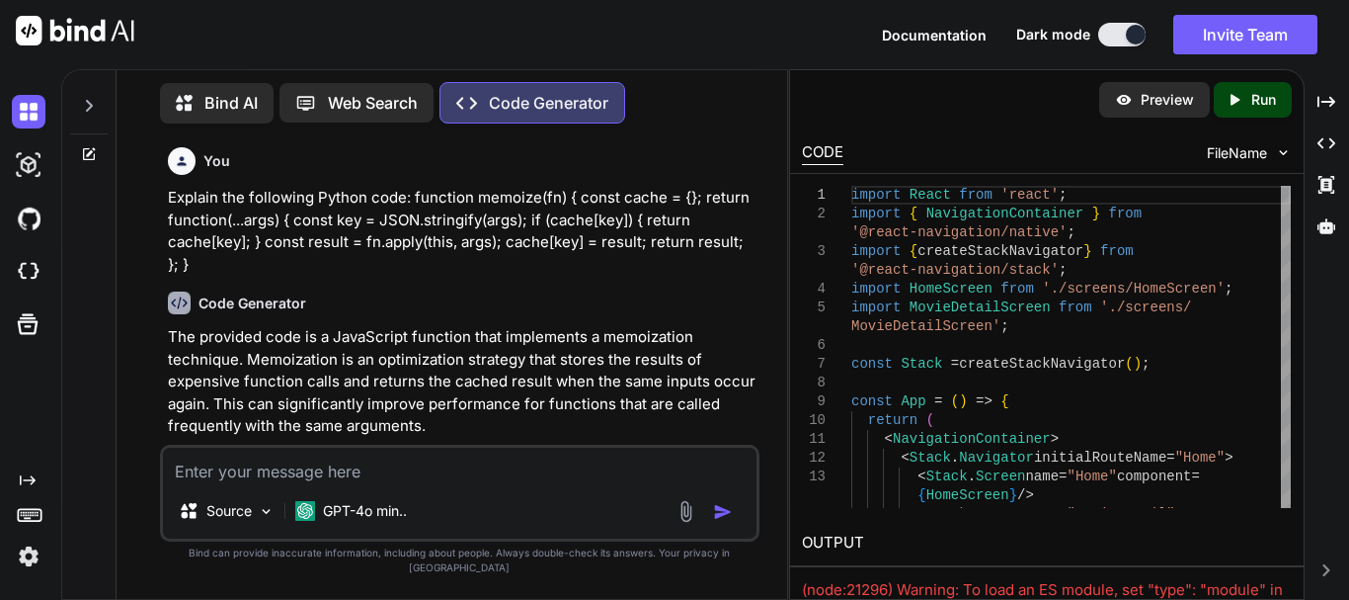
click at [212, 101] on p "Bind AI" at bounding box center [230, 103] width 53 height 24
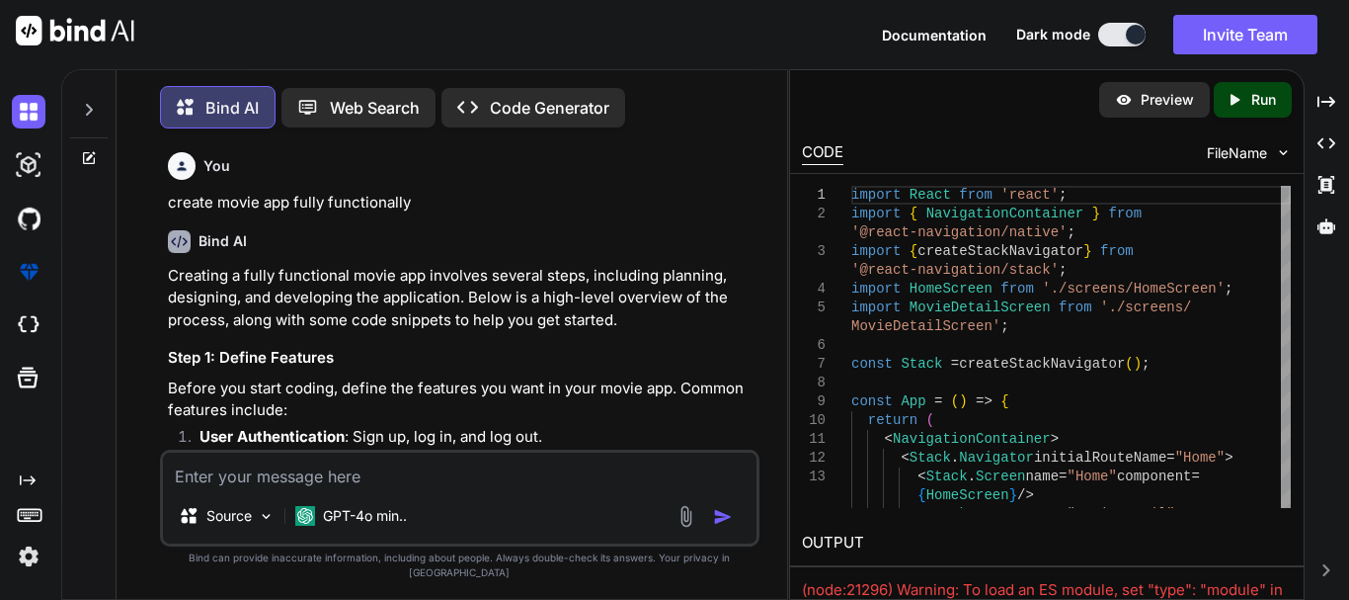
scroll to position [10, 0]
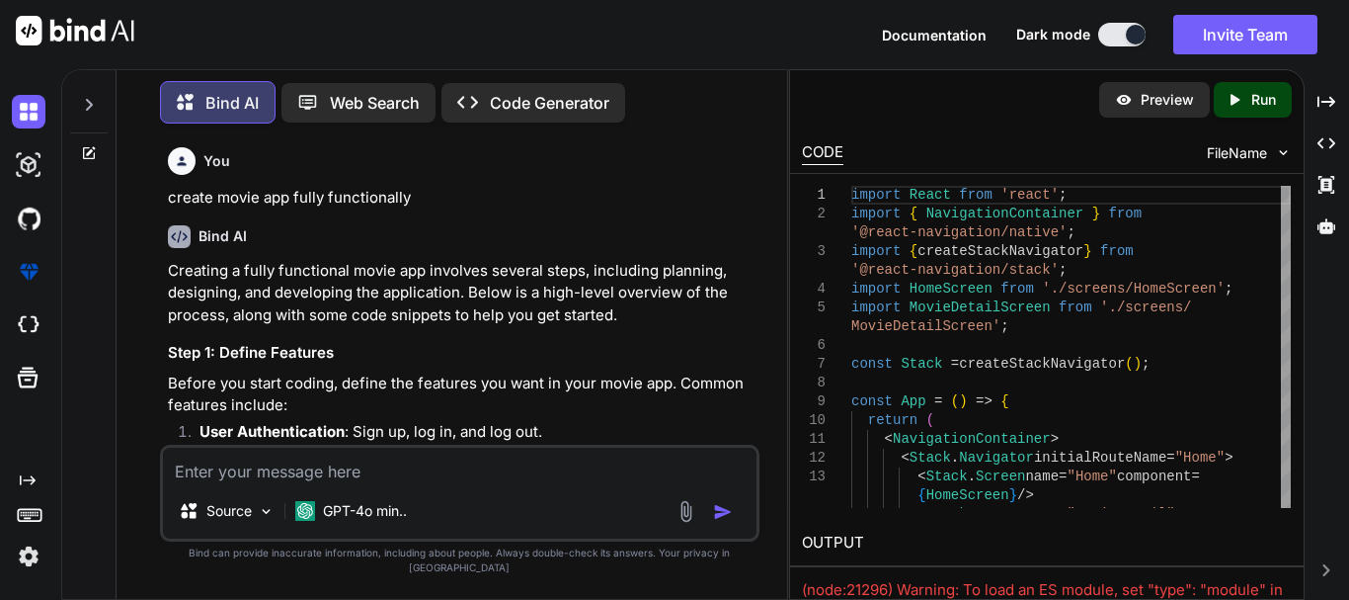
click at [99, 147] on div at bounding box center [88, 153] width 53 height 16
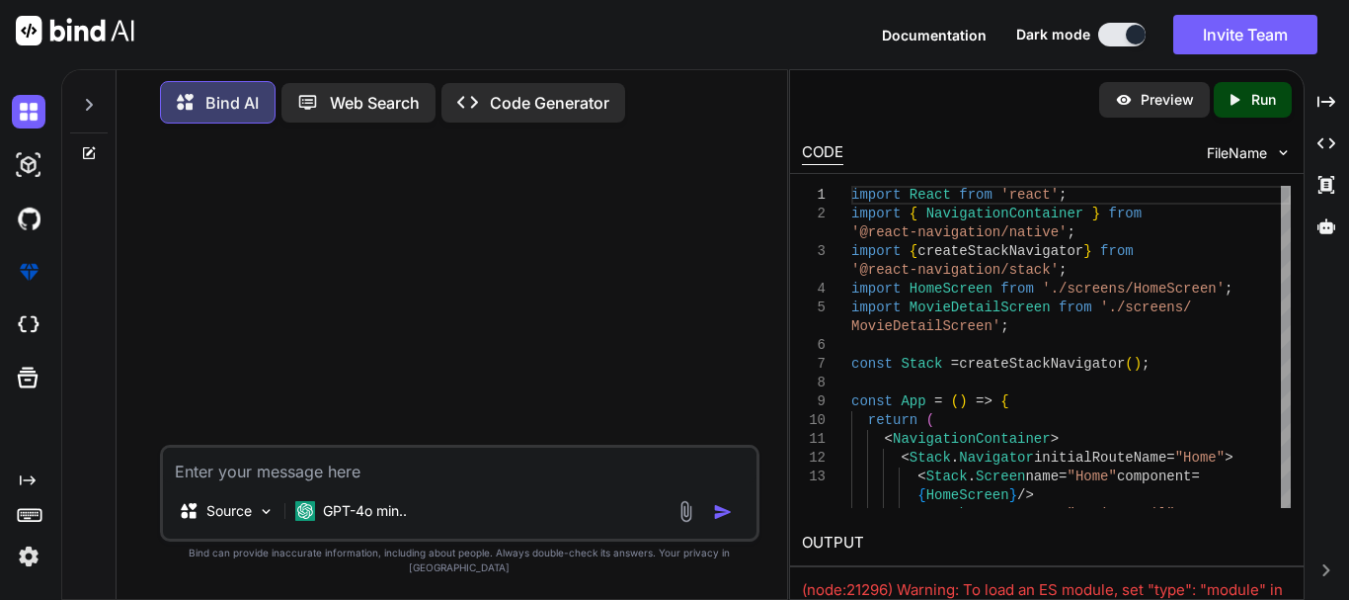
click at [85, 80] on div at bounding box center [89, 99] width 38 height 68
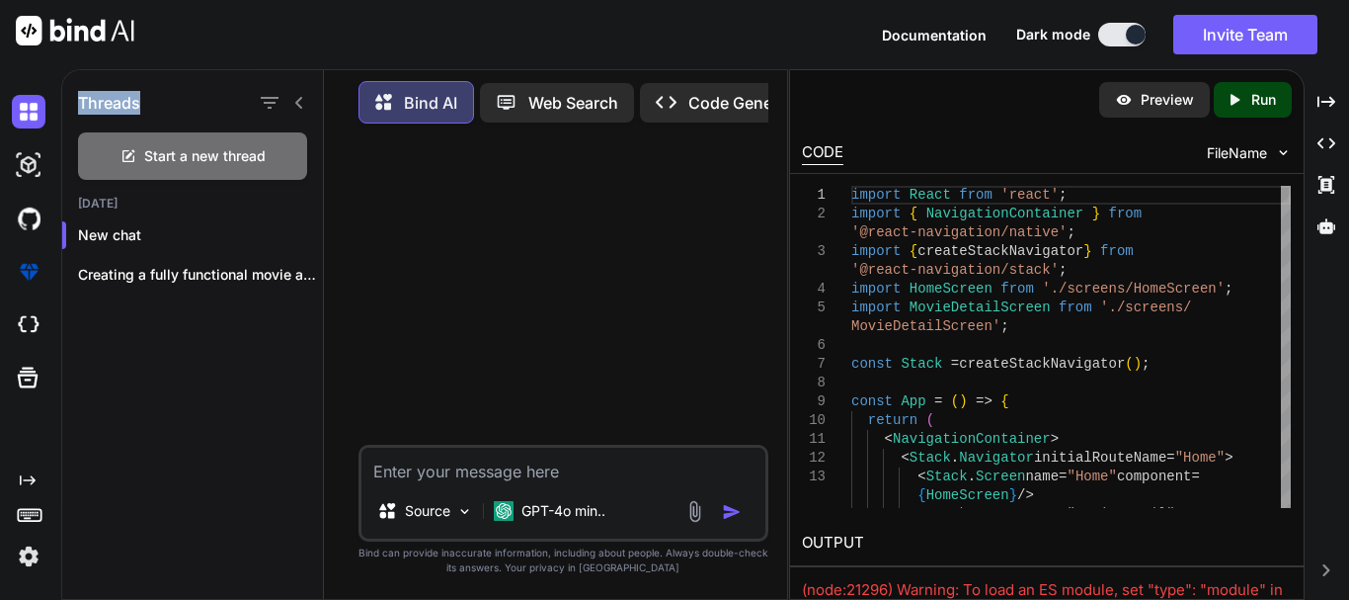
click at [85, 80] on div "Threads" at bounding box center [192, 98] width 261 height 67
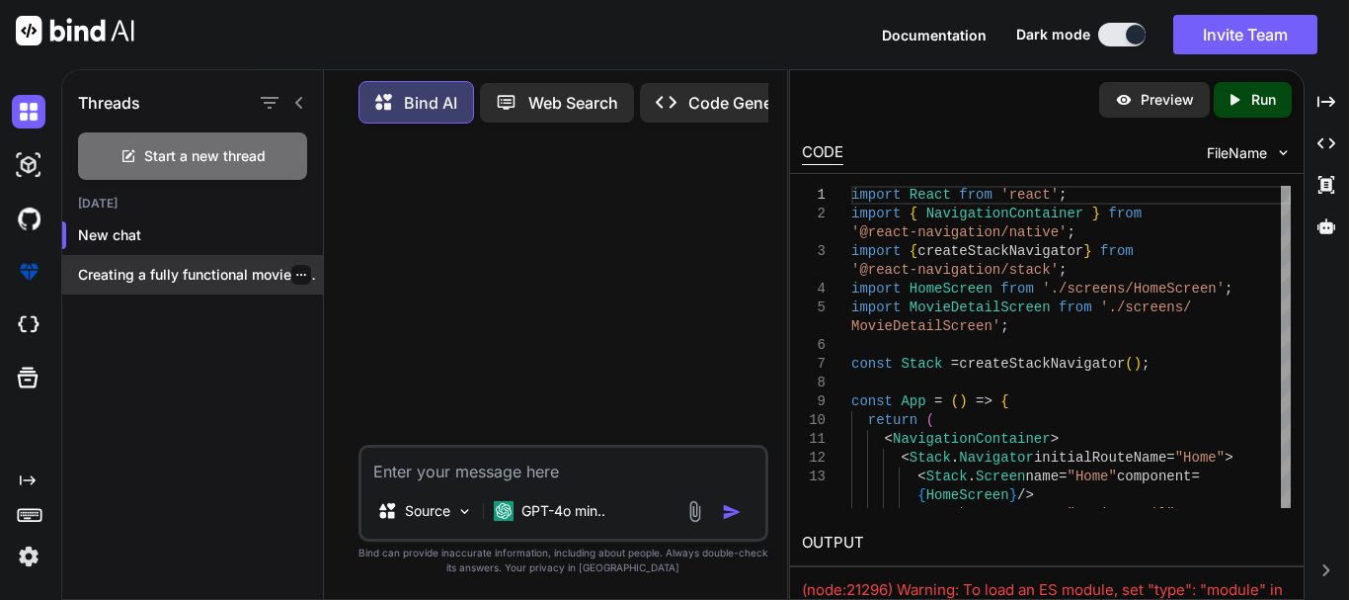
click at [205, 259] on div "Creating a fully functional movie app involves..." at bounding box center [192, 275] width 261 height 40
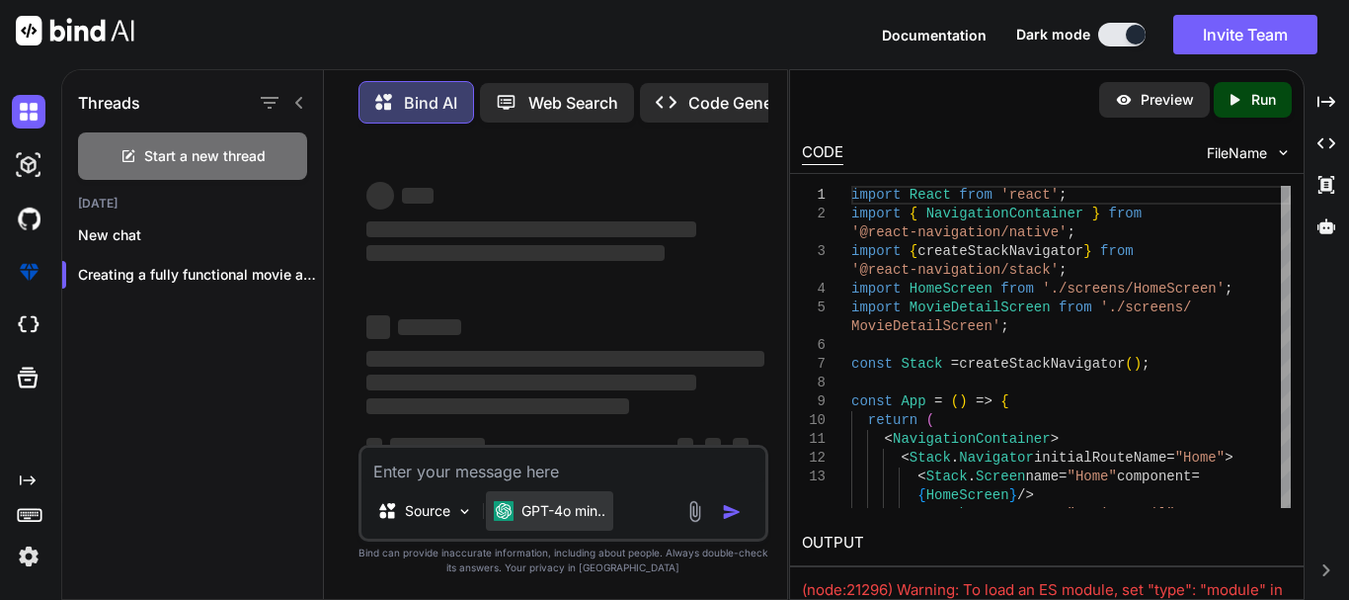
type textarea "x"
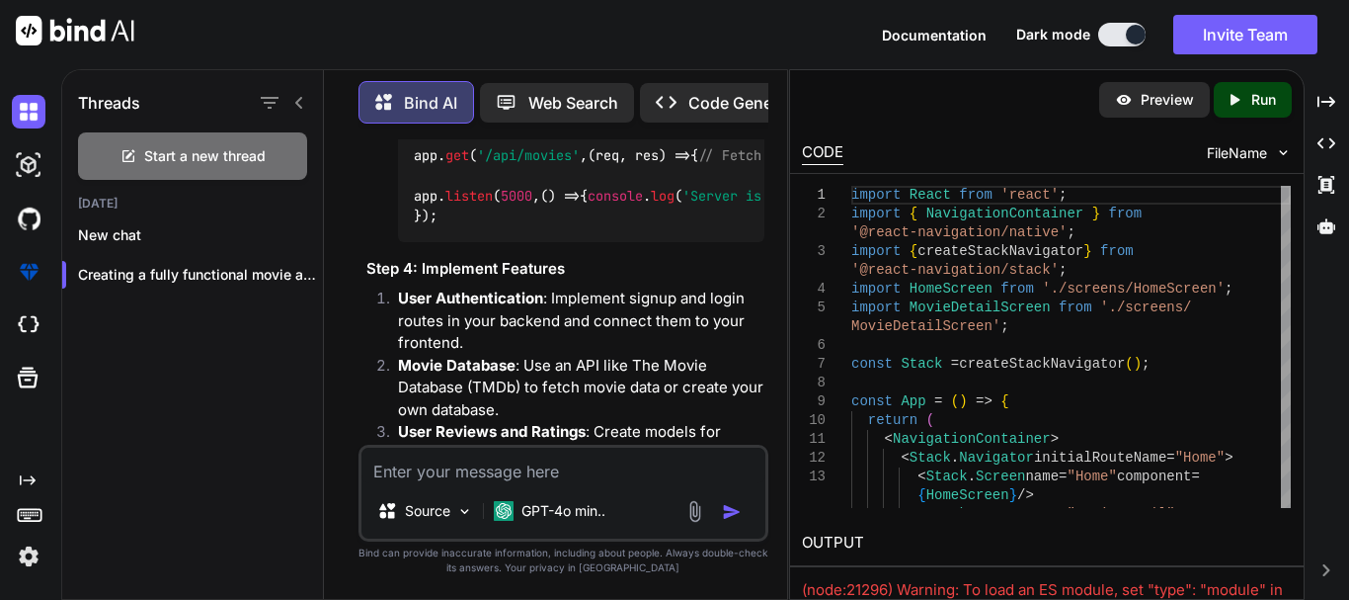
scroll to position [1856, 0]
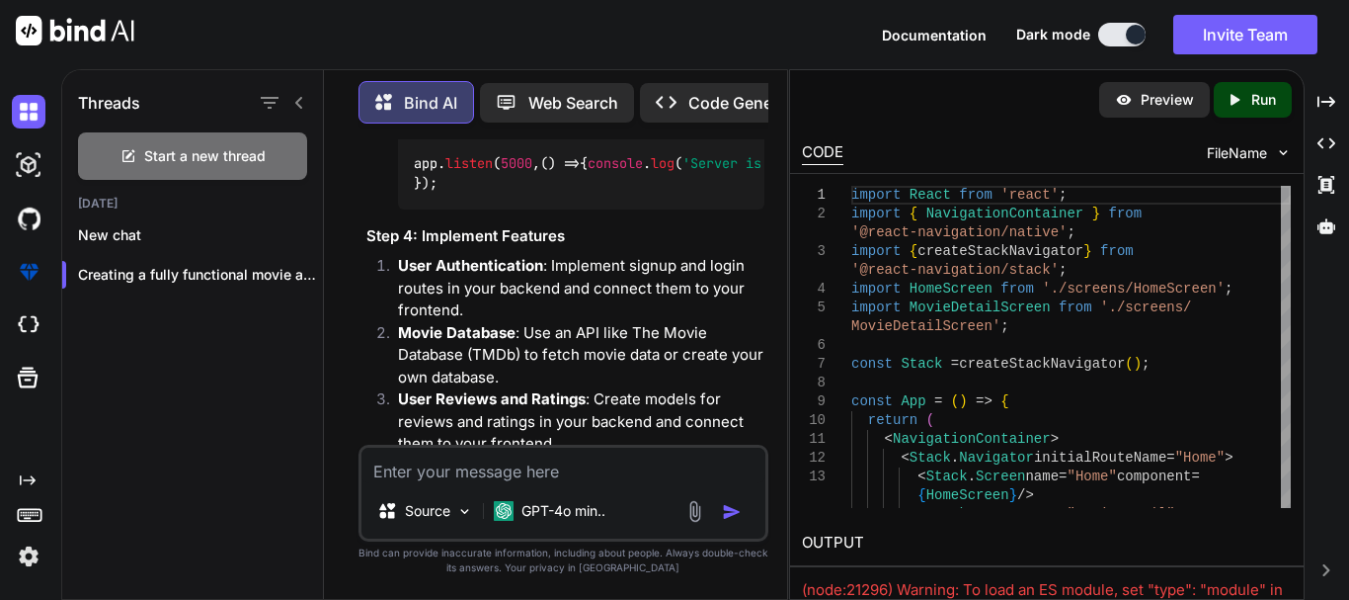
type textarea "});"
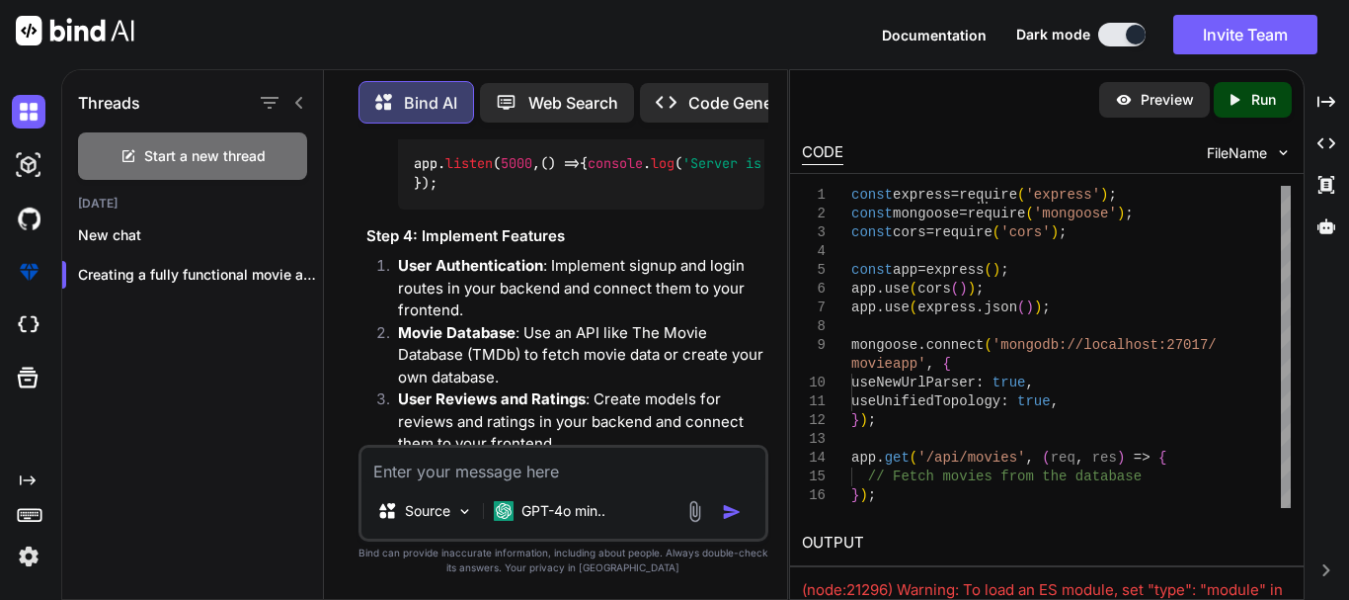
click at [1270, 150] on div "FileName" at bounding box center [1249, 153] width 85 height 20
click at [1279, 150] on img at bounding box center [1283, 152] width 17 height 17
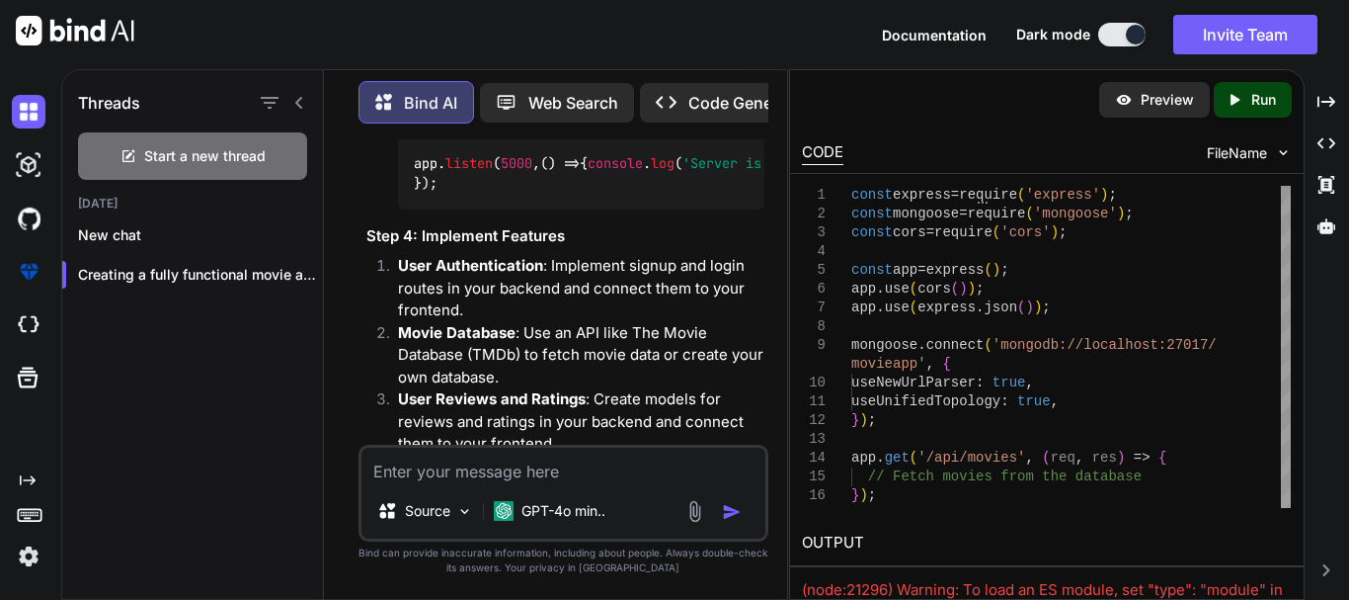
click at [1279, 150] on img at bounding box center [1283, 152] width 17 height 17
click at [1340, 190] on div "Created with Pixso." at bounding box center [1327, 185] width 29 height 34
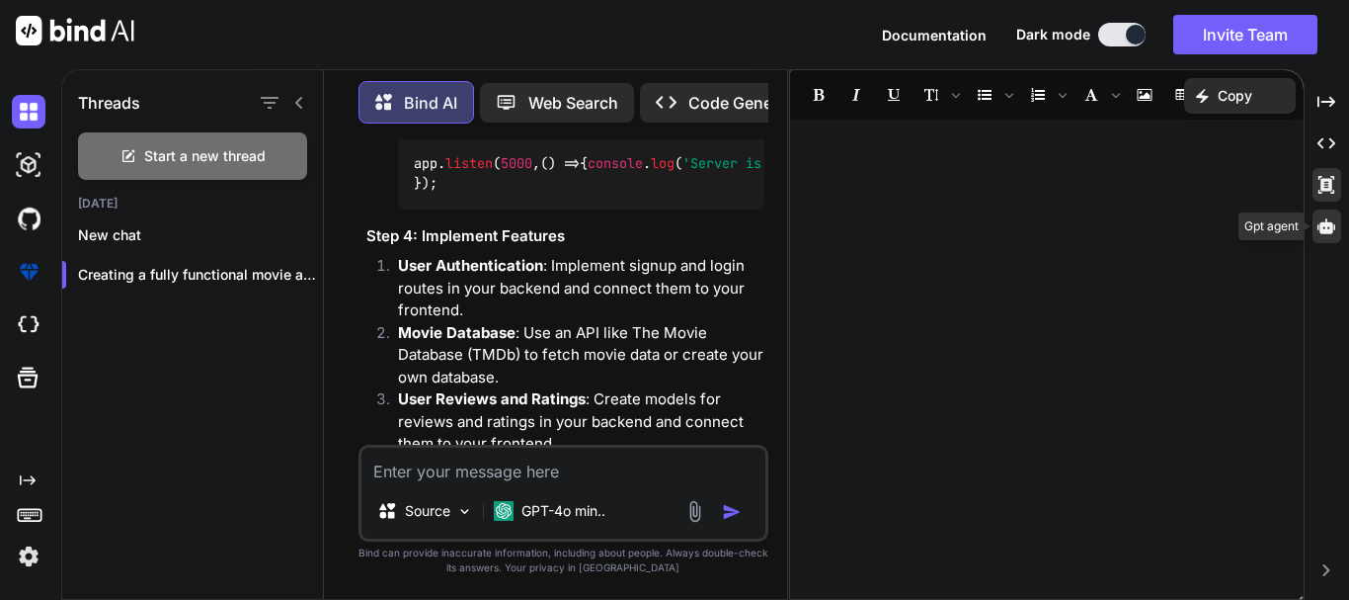
click at [1324, 219] on icon at bounding box center [1327, 226] width 18 height 18
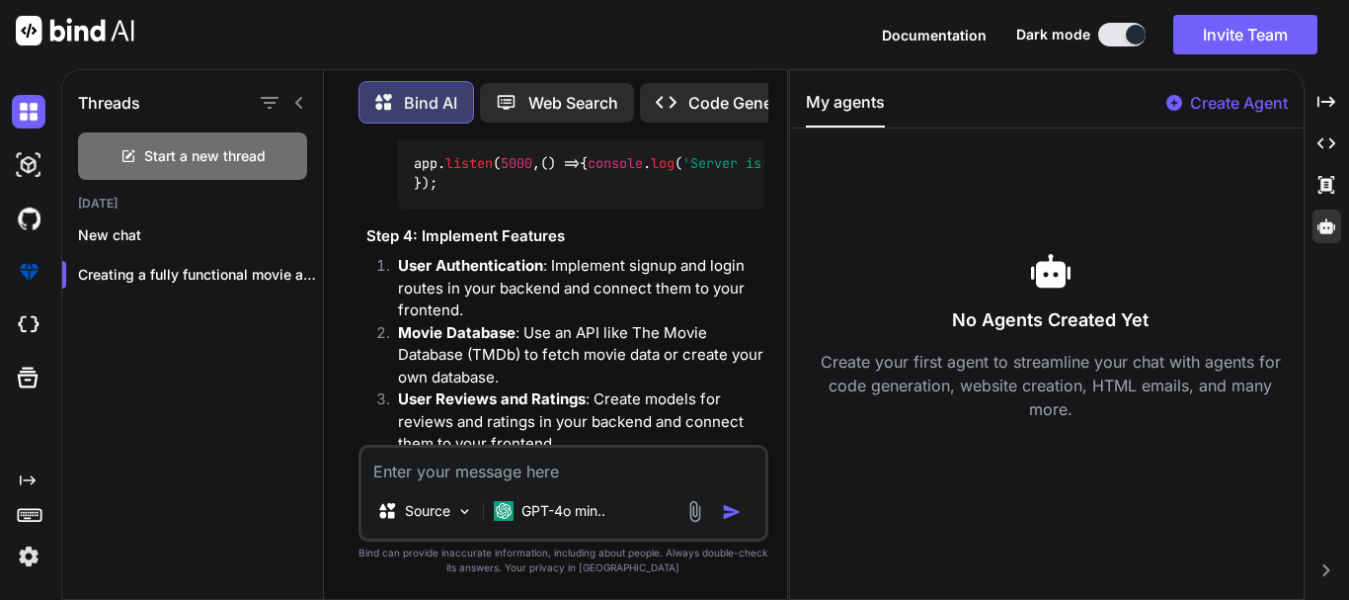
click at [1225, 92] on p "Create Agent" at bounding box center [1239, 103] width 98 height 24
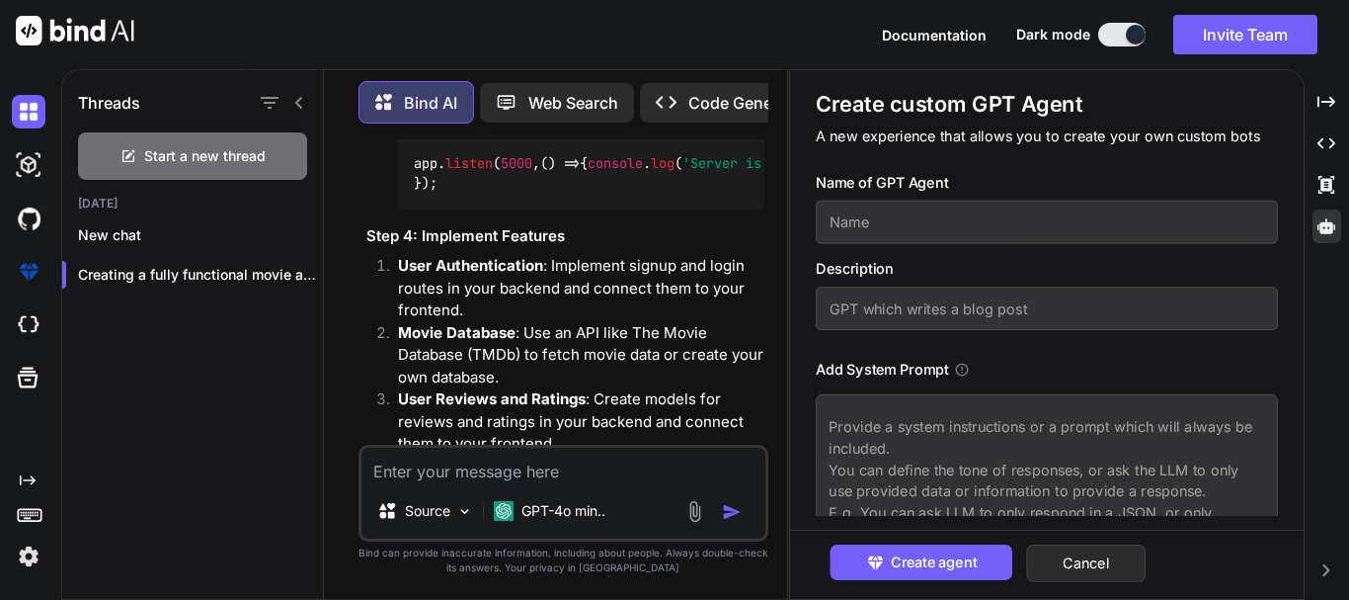
scroll to position [90, 0]
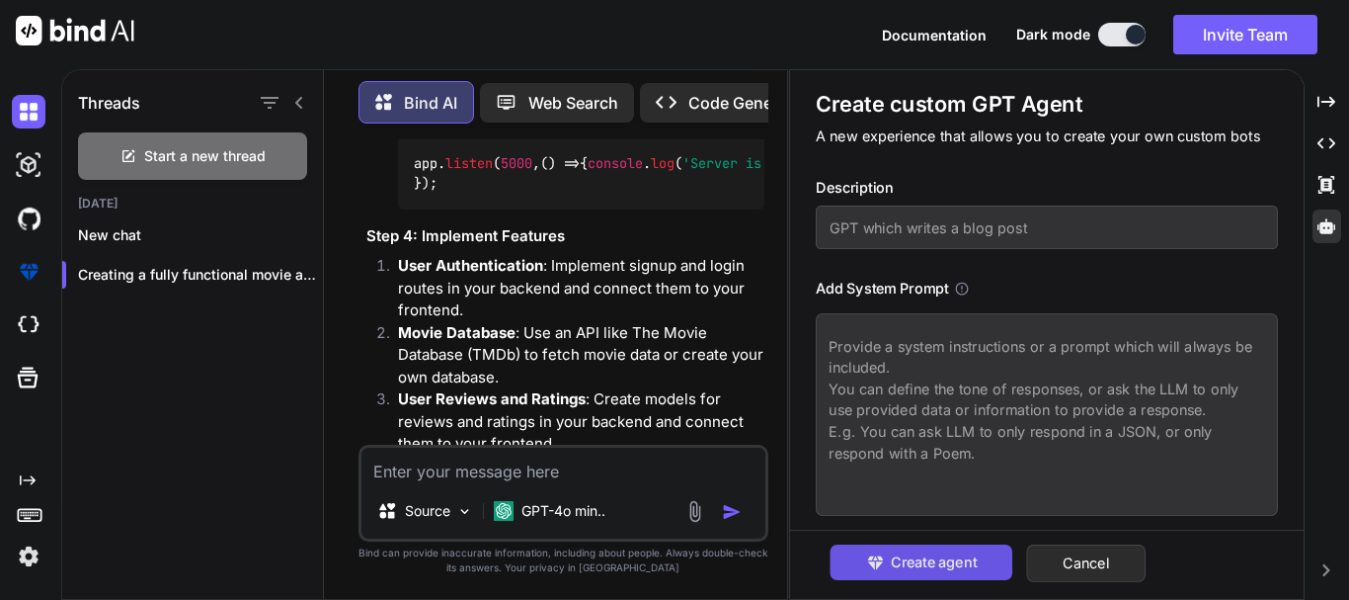
click at [939, 554] on span "Create agent" at bounding box center [934, 562] width 86 height 22
type textarea "x"
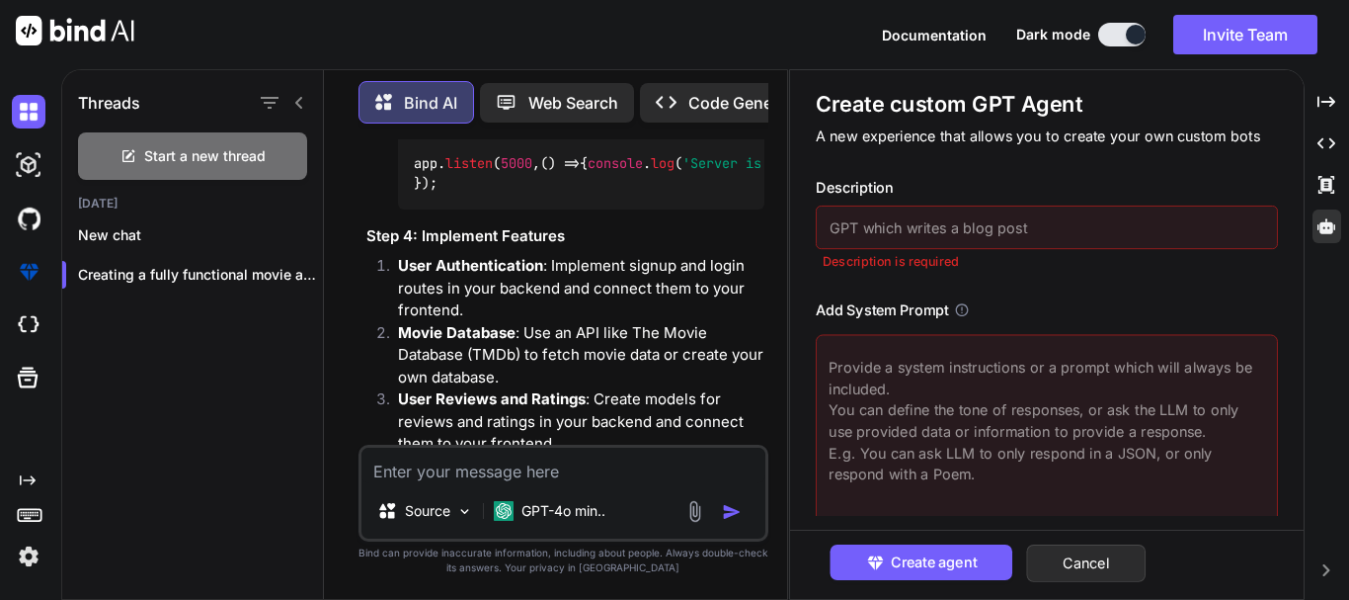
click at [938, 221] on input "text" at bounding box center [1047, 226] width 462 height 43
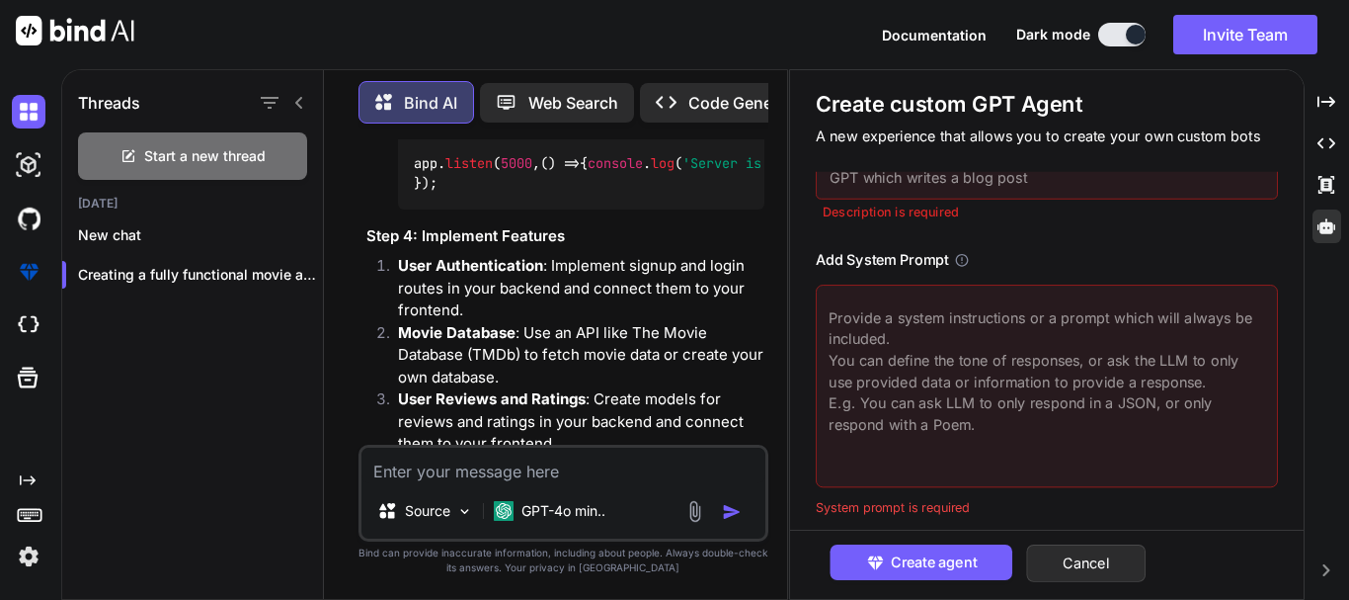
click at [943, 305] on div "Add System Prompt System prompt is required" at bounding box center [1047, 382] width 462 height 267
click at [968, 528] on div "Create custom GPT Agent A new experience that allows you to create your own cus…" at bounding box center [1047, 316] width 514 height 493
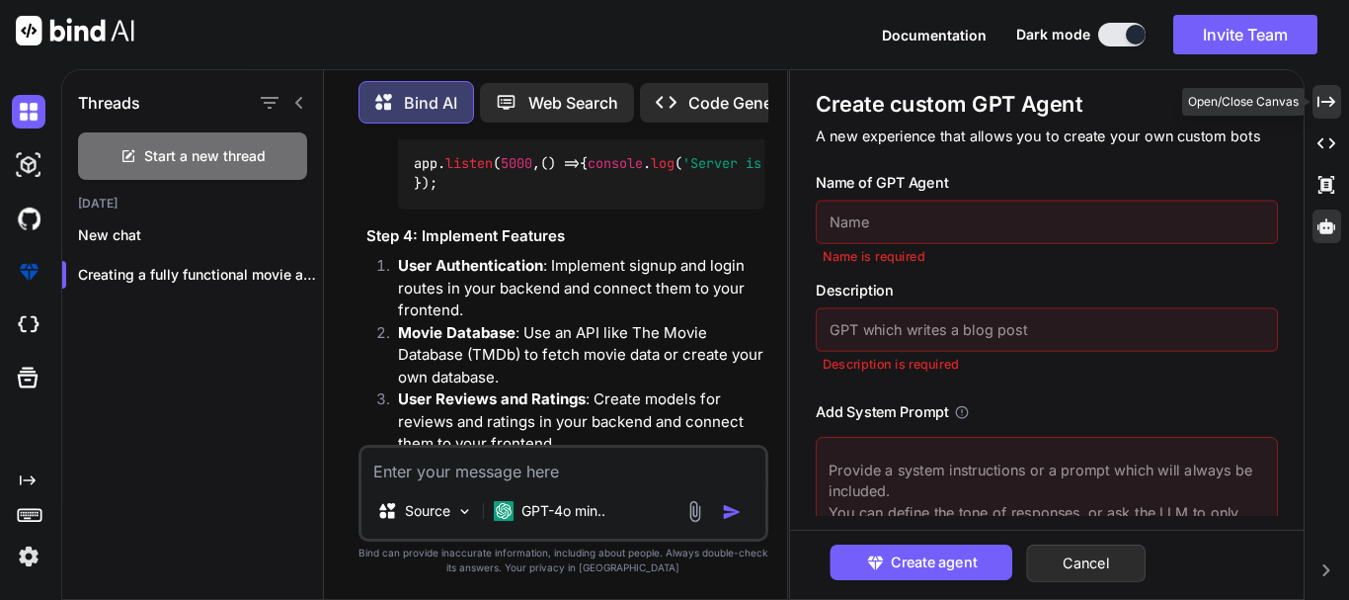
click at [1325, 97] on icon "Created with Pixso." at bounding box center [1327, 102] width 18 height 18
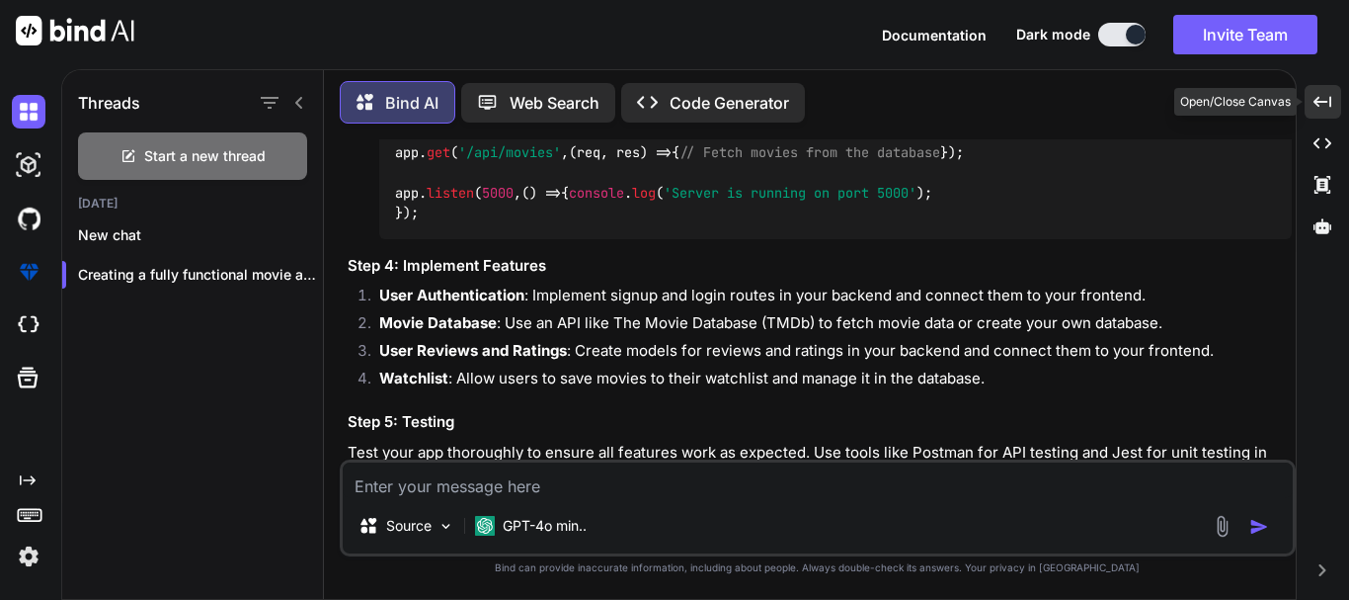
click at [1325, 97] on icon "Created with Pixso." at bounding box center [1323, 102] width 18 height 18
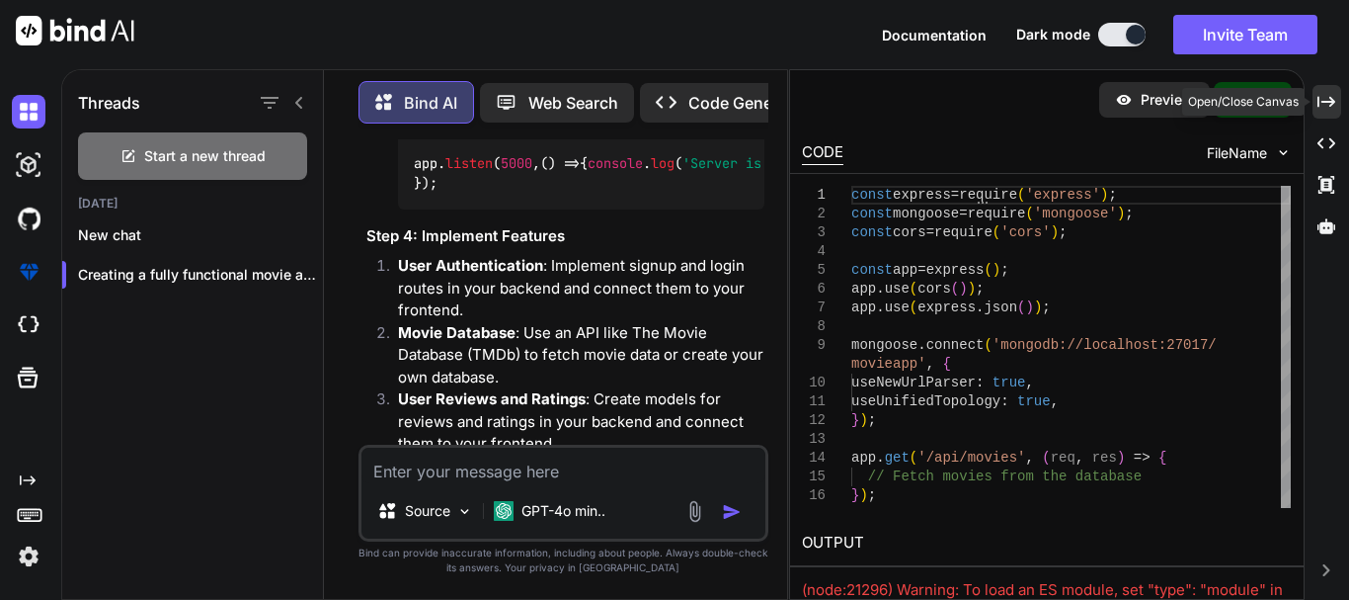
click at [1325, 97] on icon "Created with Pixso." at bounding box center [1327, 102] width 18 height 18
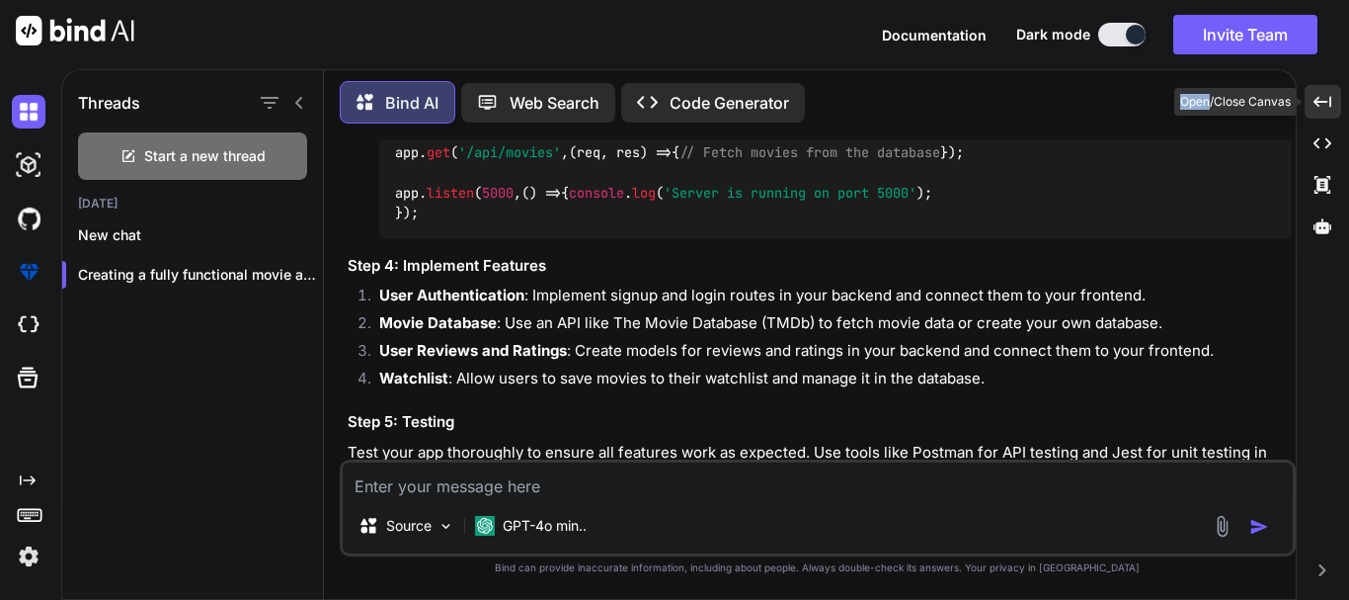
click at [1325, 97] on icon "Created with Pixso." at bounding box center [1323, 102] width 18 height 18
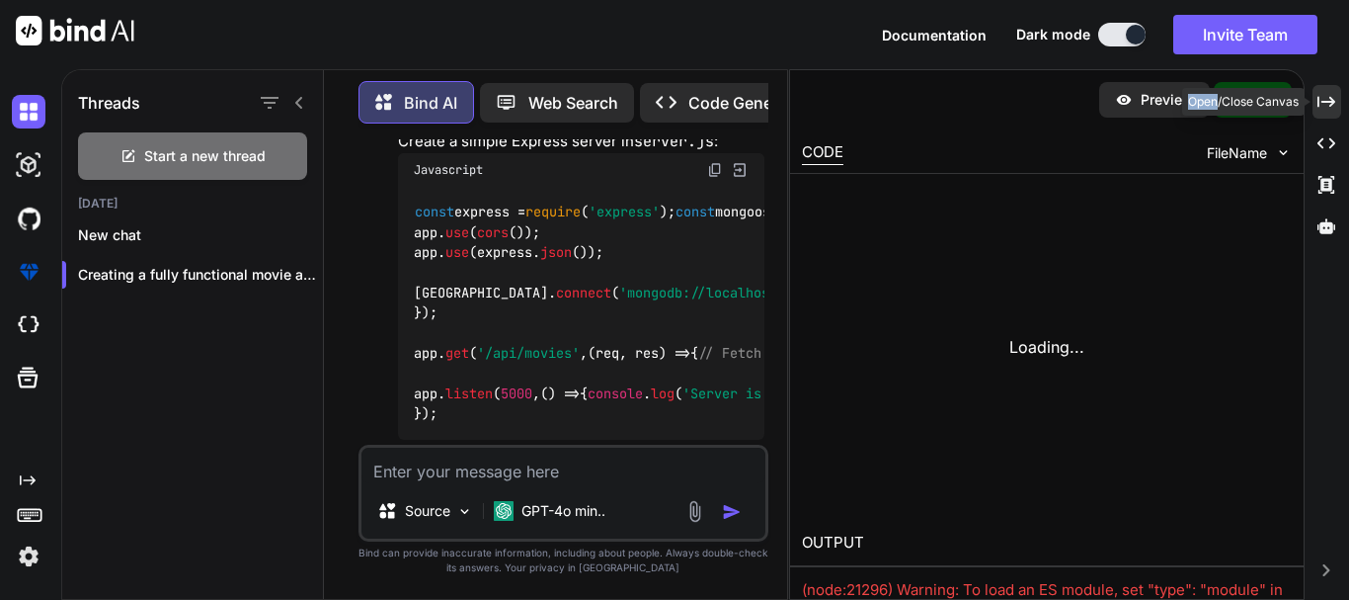
scroll to position [1856, 0]
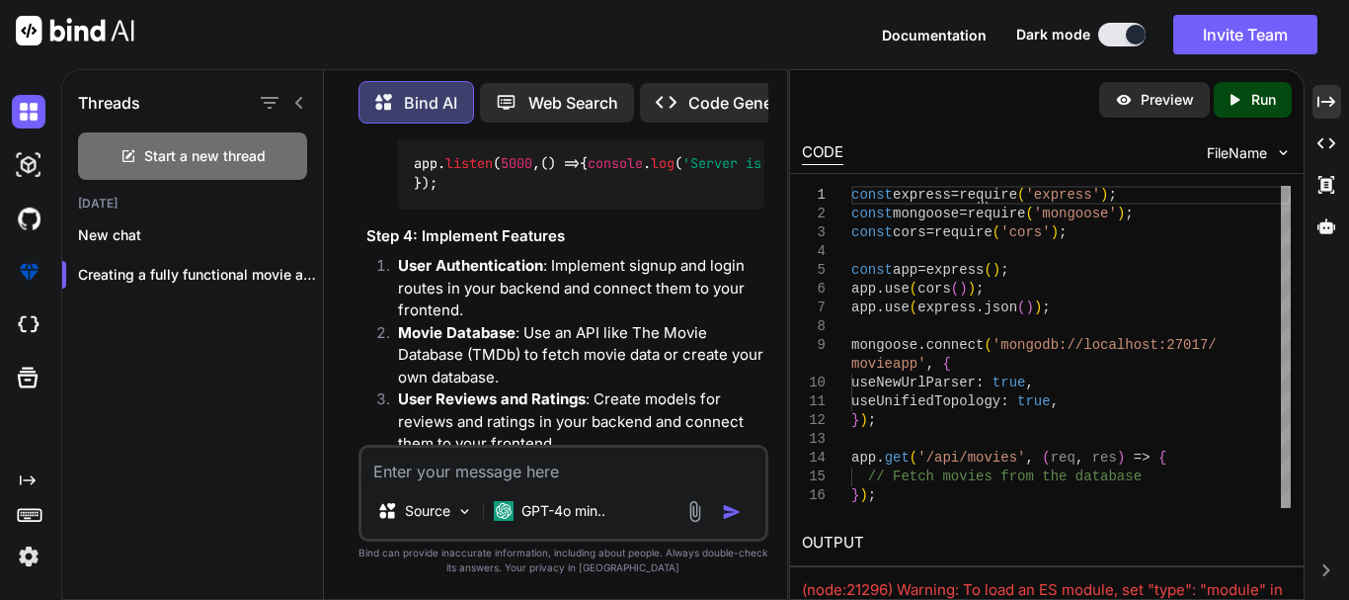
click at [1144, 112] on div "Preview" at bounding box center [1155, 100] width 111 height 36
click at [36, 330] on img at bounding box center [29, 325] width 34 height 34
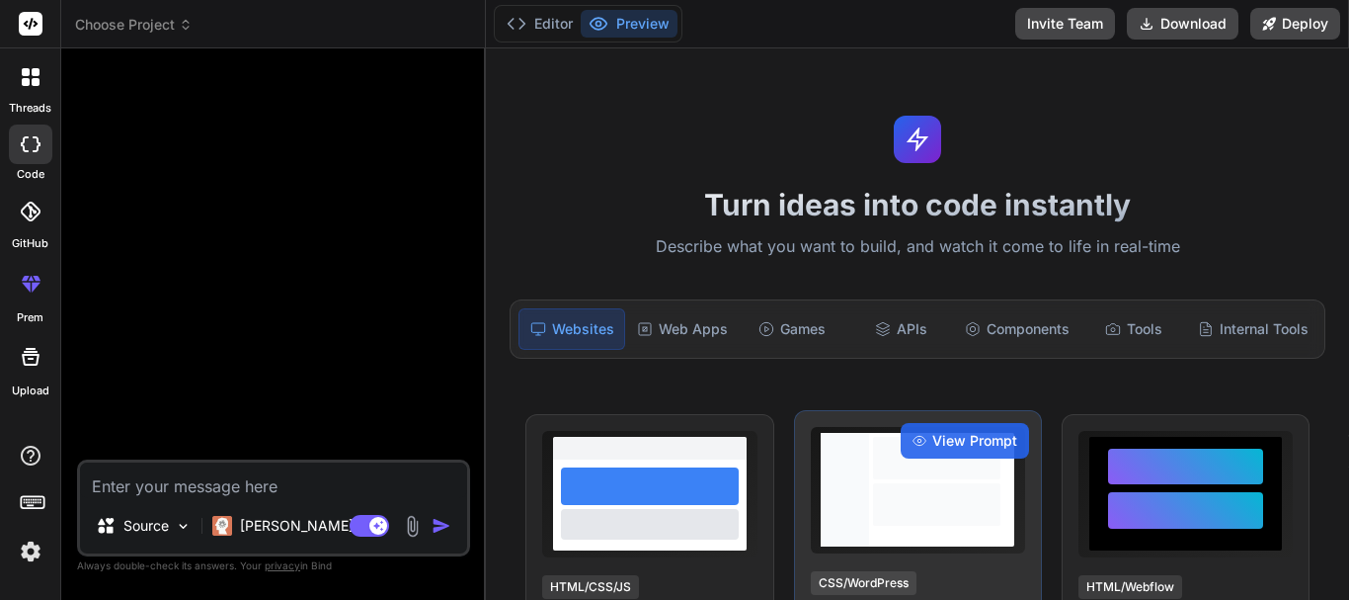
click at [869, 536] on div at bounding box center [936, 490] width 135 height 114
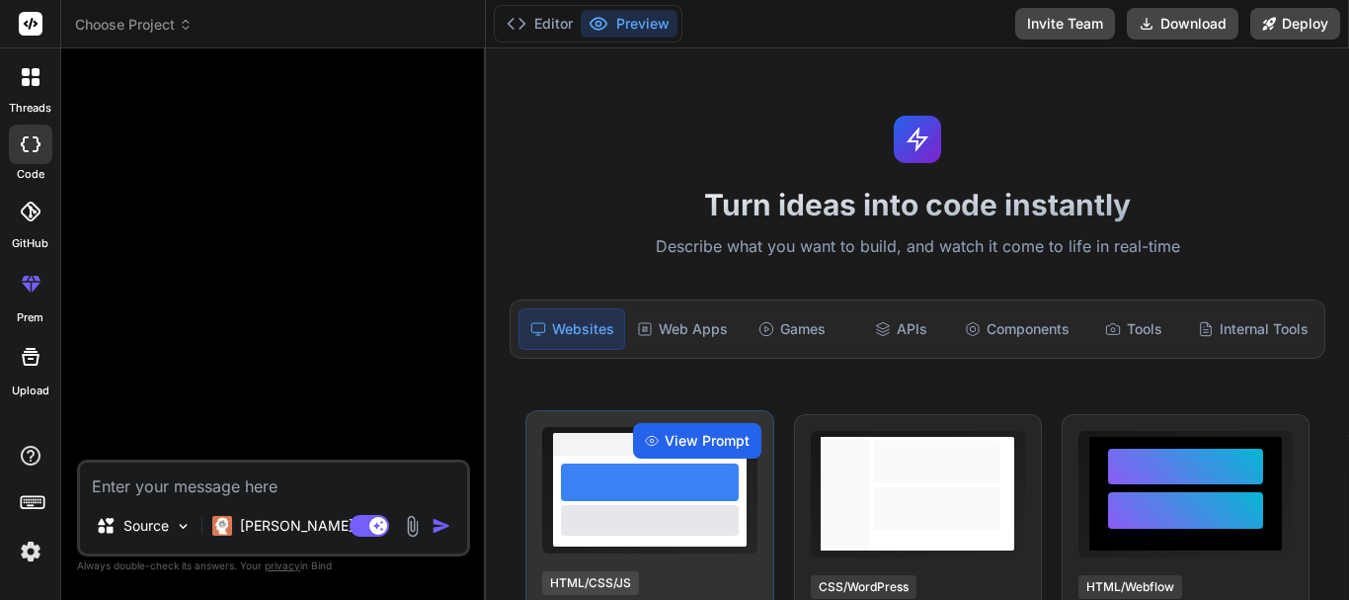
click at [698, 445] on span "View Prompt" at bounding box center [707, 441] width 85 height 20
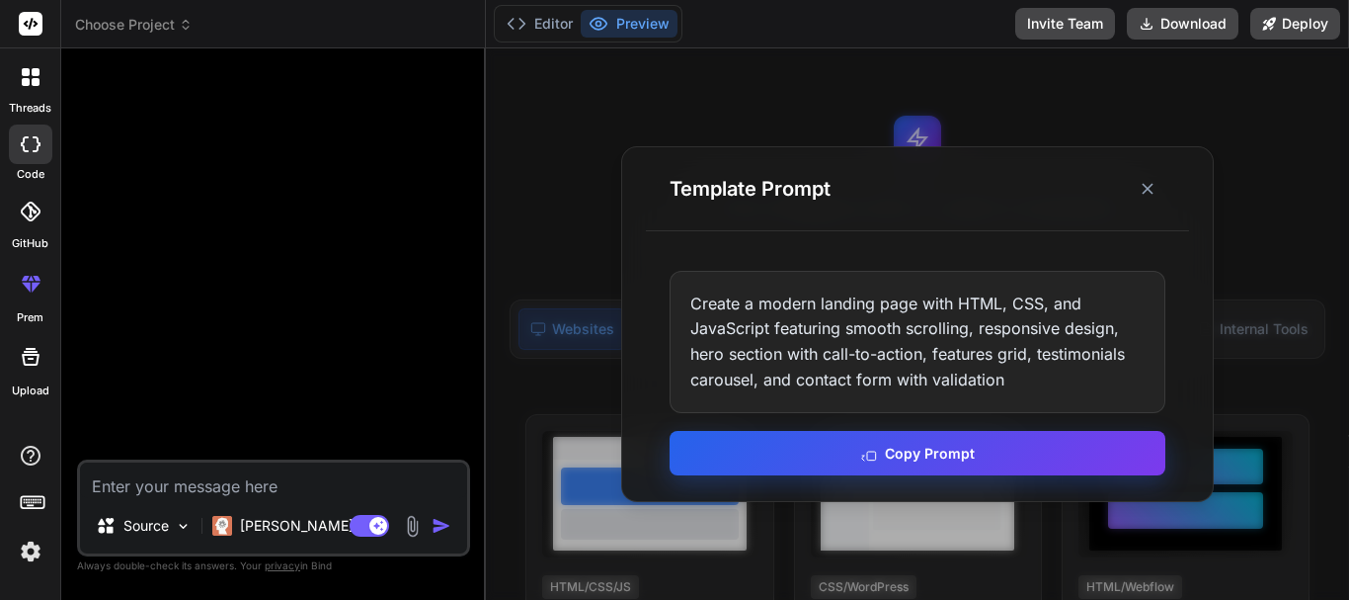
click at [871, 464] on button "Copy Prompt" at bounding box center [918, 453] width 496 height 44
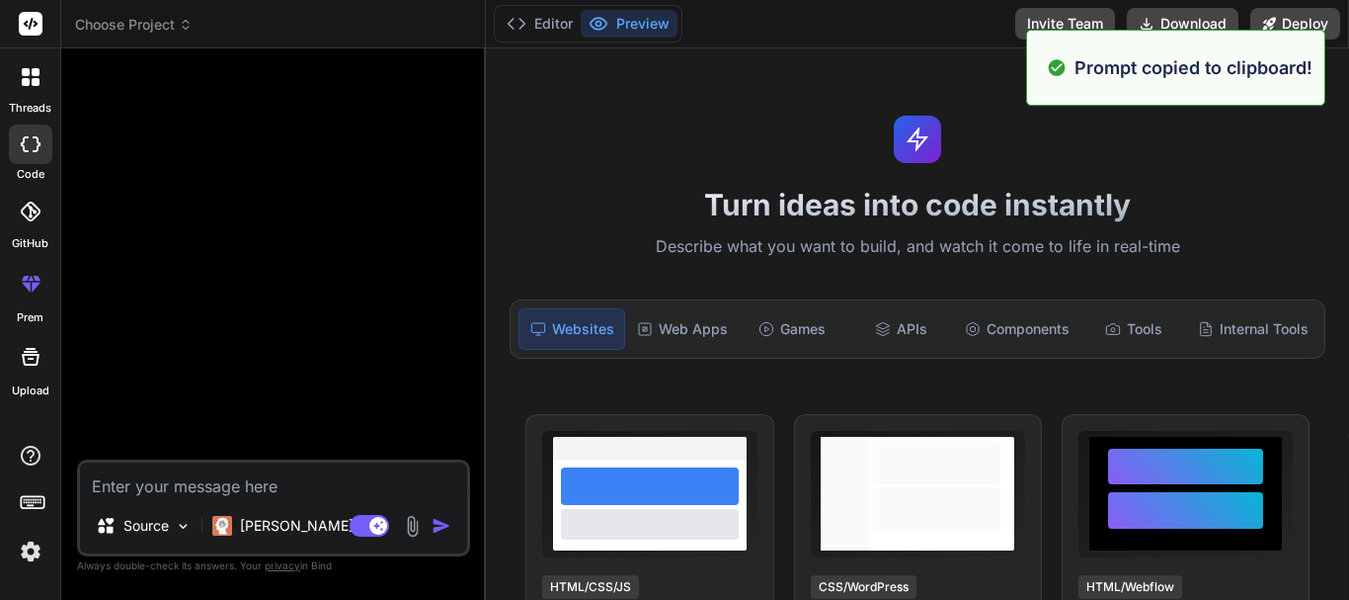
click at [282, 459] on div "Source [PERSON_NAME] 4 S.. Agent Mode. When this toggle is activated, AI automa…" at bounding box center [273, 507] width 393 height 97
click at [279, 480] on textarea at bounding box center [273, 480] width 387 height 36
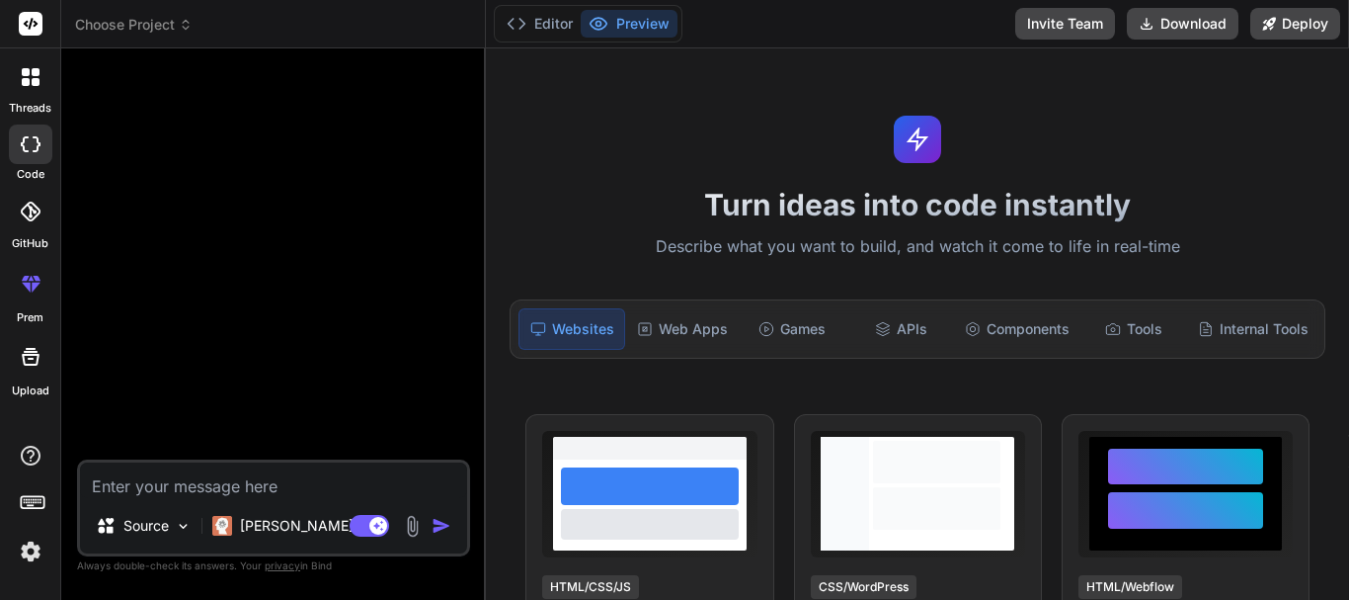
paste textarea "Create a modern landing page with HTML, CSS, and JavaScript featuring smooth sc…"
type textarea "x"
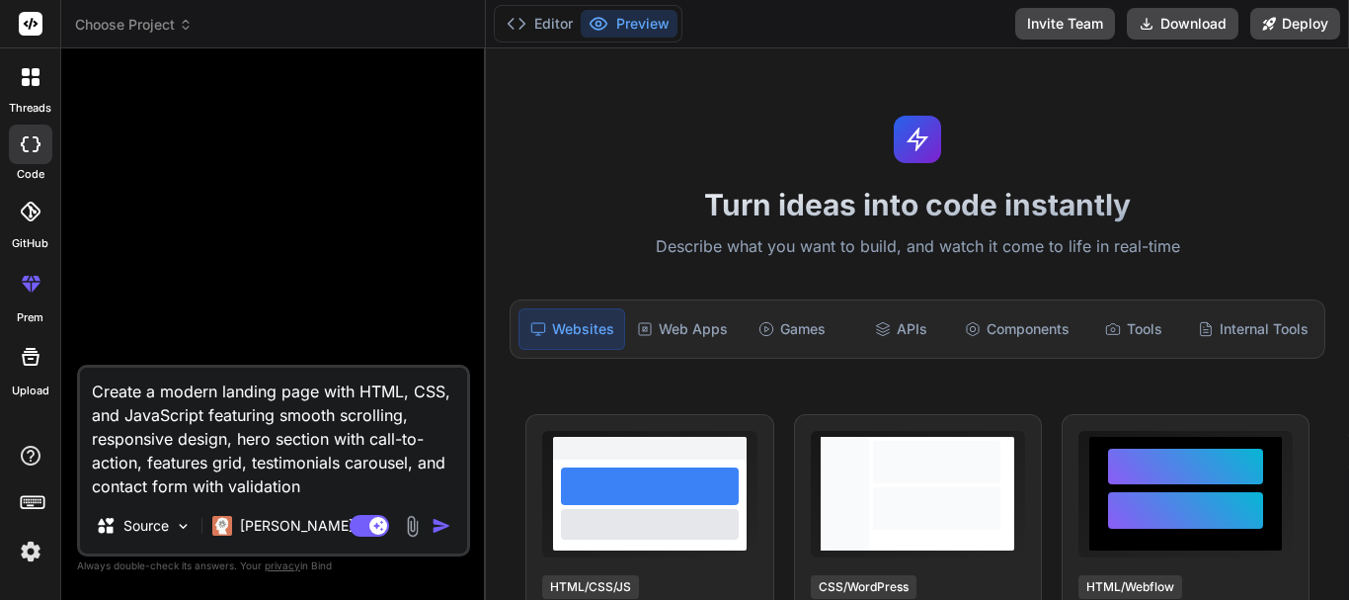
type textarea "Create a modern landing page with HTML, CSS, and JavaScript featuring smooth sc…"
click at [430, 517] on div "Agent Mode. When this toggle is activated, AI automatically makes decisions, re…" at bounding box center [403, 526] width 114 height 24
click at [441, 520] on img "button" at bounding box center [442, 526] width 20 height 20
type textarea "x"
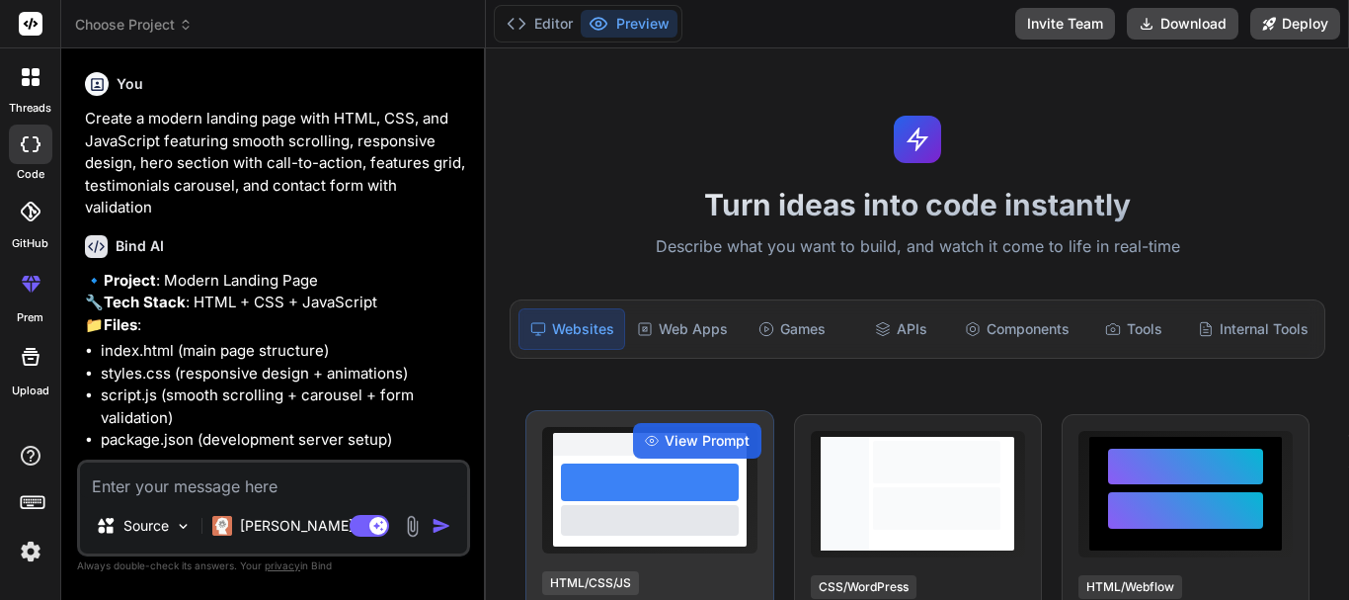
type textarea "x"
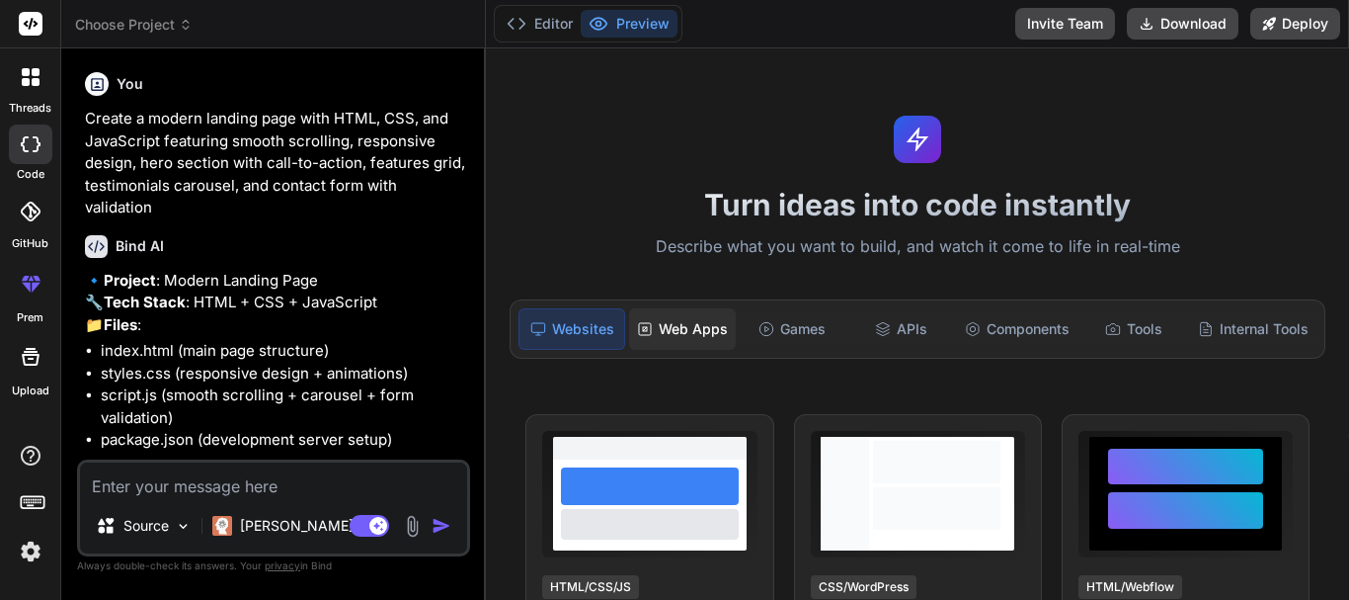
click at [663, 331] on div "Web Apps" at bounding box center [682, 328] width 107 height 41
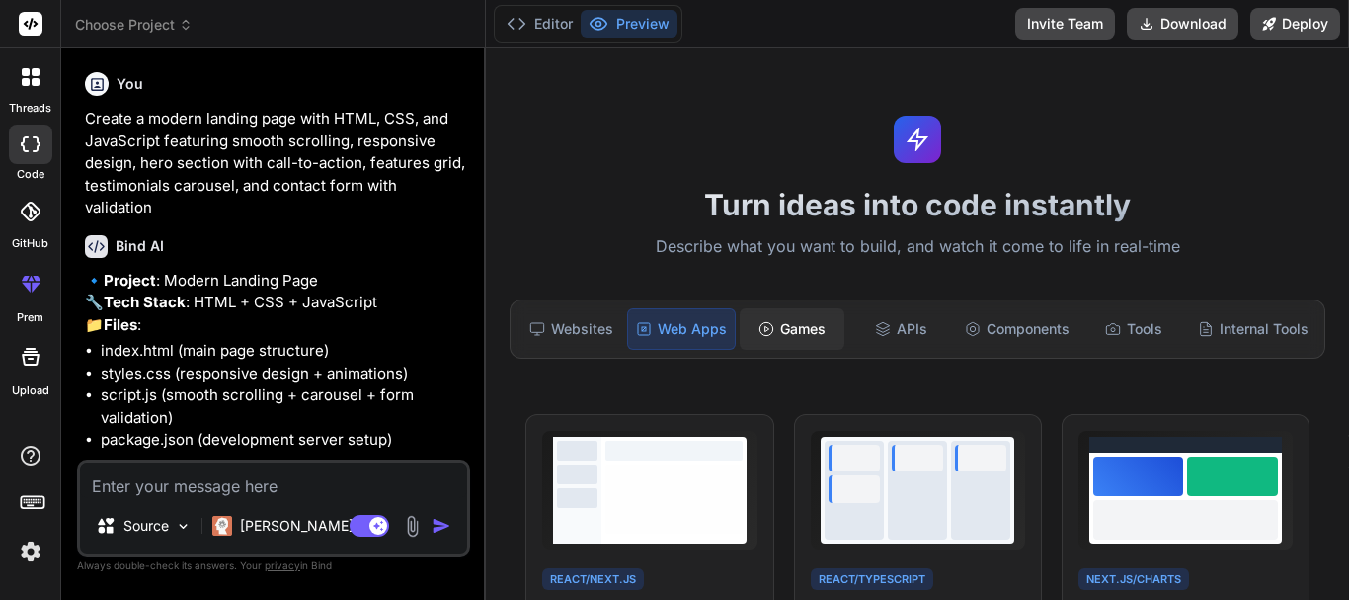
click at [795, 337] on div "Games" at bounding box center [792, 328] width 105 height 41
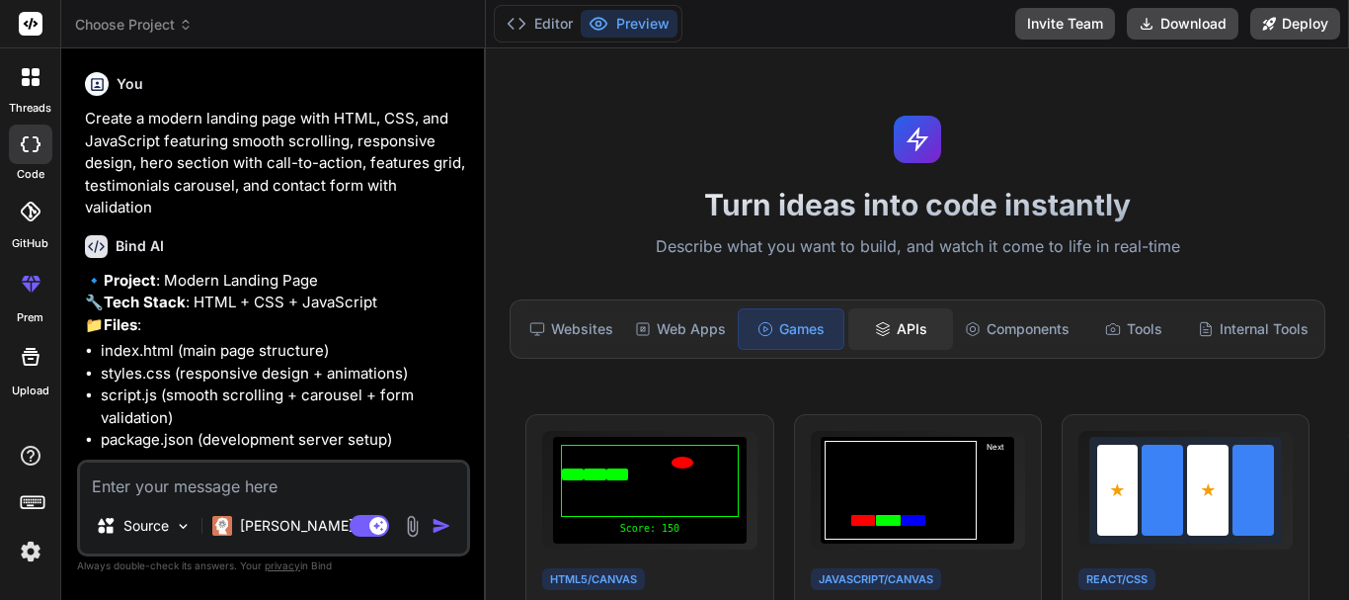
click at [910, 316] on div "APIs" at bounding box center [901, 328] width 105 height 41
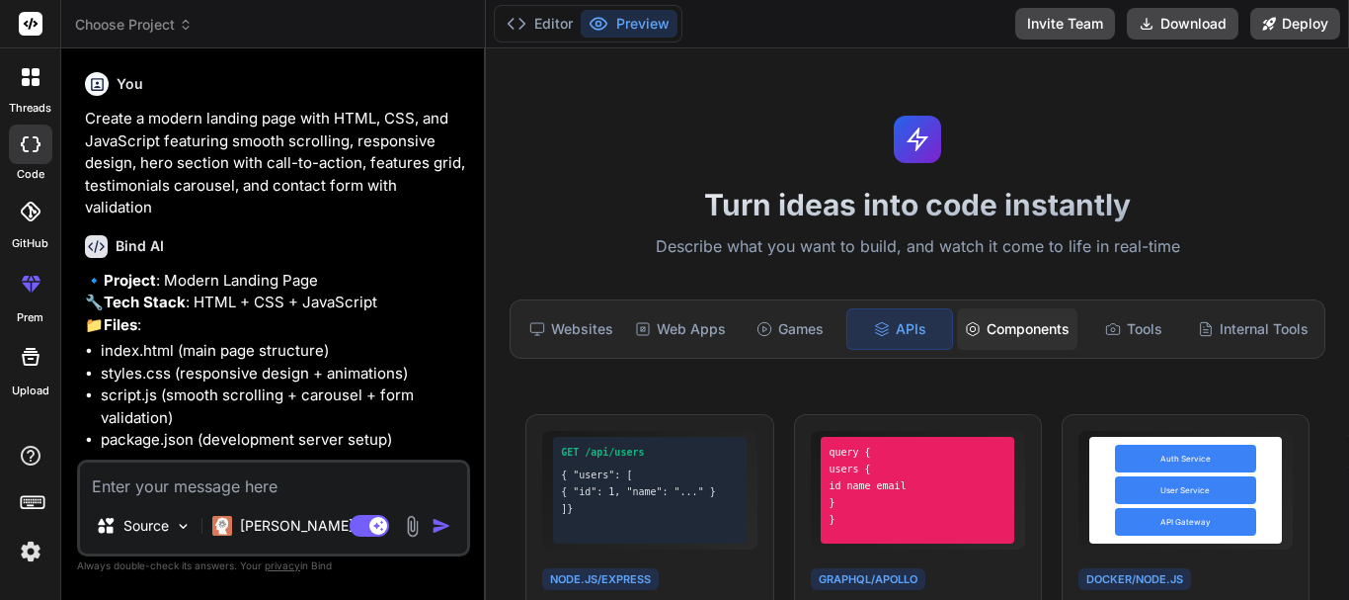
click at [1019, 333] on div "Components" at bounding box center [1017, 328] width 121 height 41
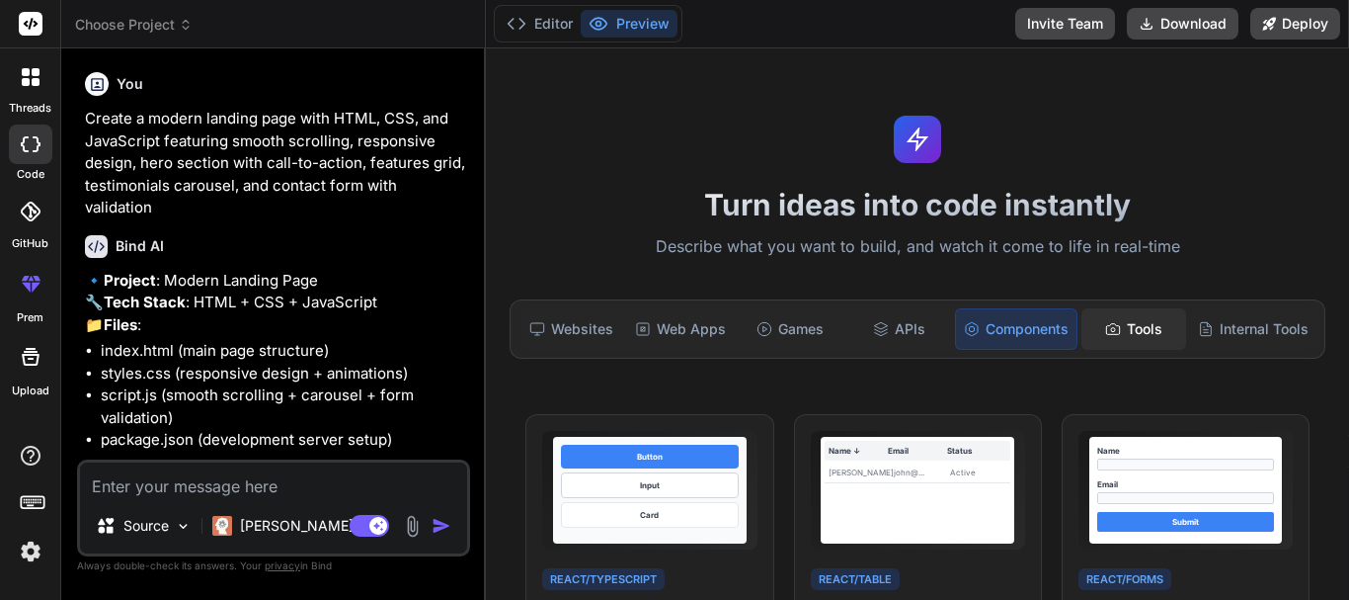
click at [1129, 324] on div "Tools" at bounding box center [1134, 328] width 105 height 41
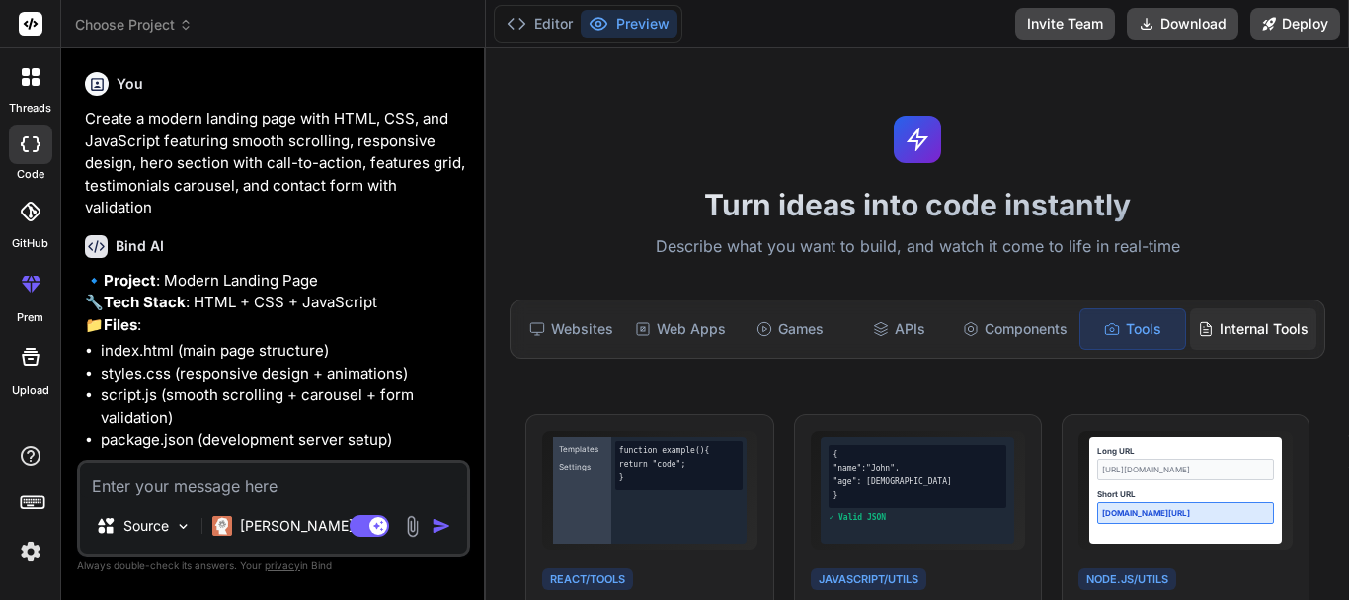
click at [1238, 319] on div "Internal Tools" at bounding box center [1253, 328] width 126 height 41
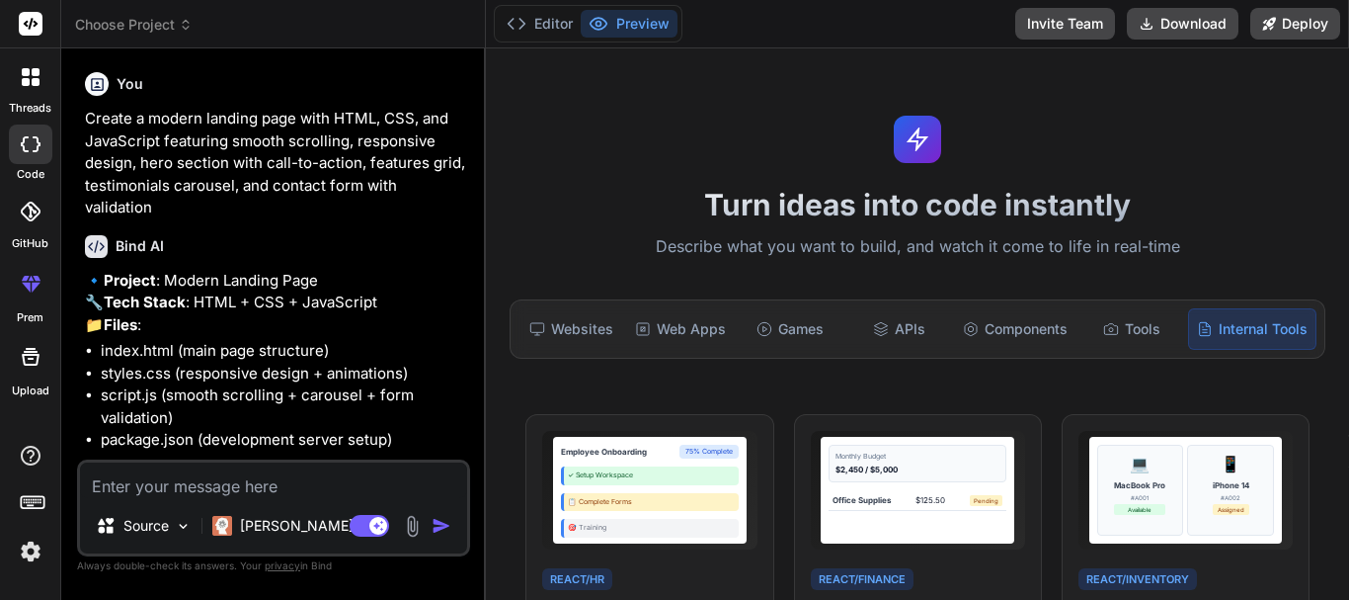
click at [1062, 304] on div "Websites Web Apps Games APIs Components Tools Internal Tools" at bounding box center [918, 328] width 816 height 59
click at [1103, 331] on icon at bounding box center [1111, 329] width 16 height 16
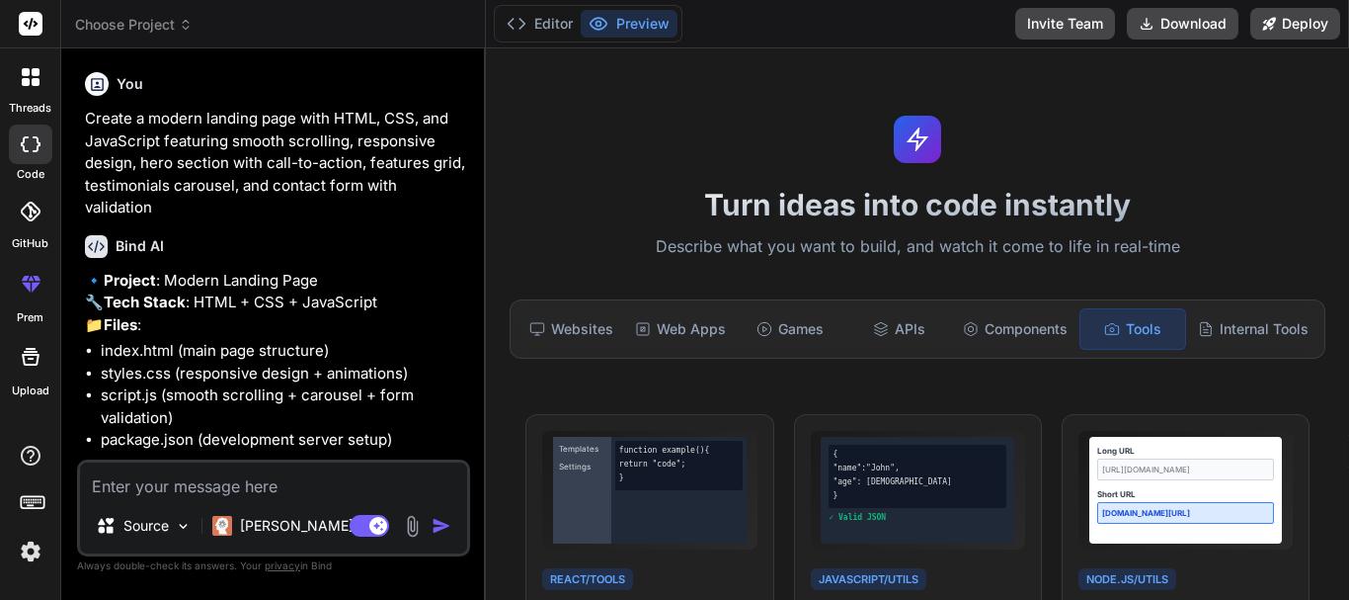
scroll to position [238, 0]
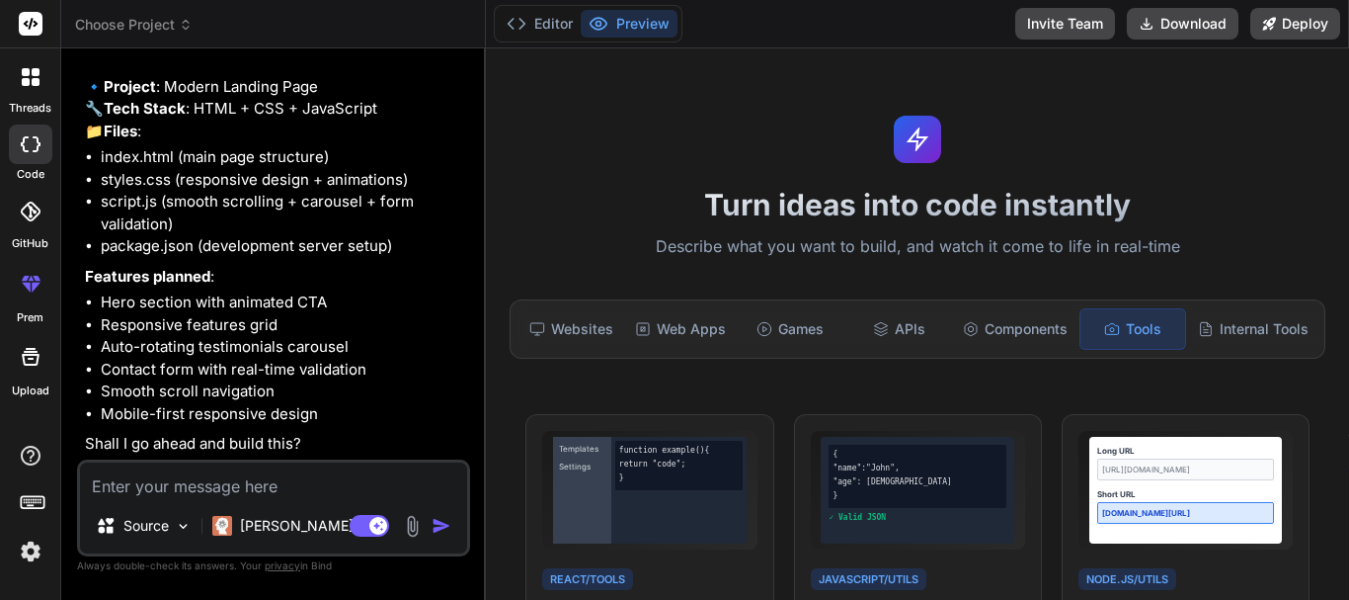
click at [342, 289] on div "🔹 Project : Modern Landing Page 🔧 Tech Stack : HTML + CSS + JavaScript 📁 Files …" at bounding box center [275, 265] width 381 height 379
drag, startPoint x: 897, startPoint y: 198, endPoint x: 740, endPoint y: 166, distance: 160.2
click at [740, 166] on div "Turn ideas into code instantly Describe what you want to build, and watch it co…" at bounding box center [917, 323] width 863 height 551
click at [549, 22] on button "Editor" at bounding box center [540, 24] width 82 height 28
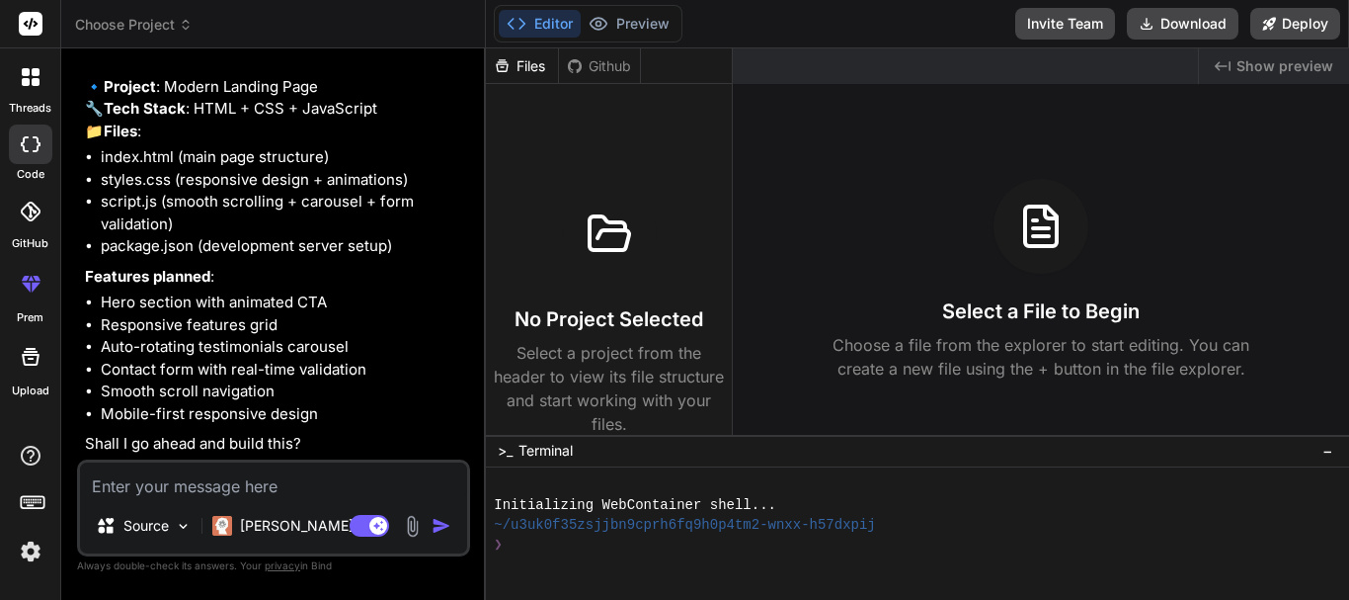
click at [571, 287] on div "No Project Selected Select a project from the header to view its file structure…" at bounding box center [609, 311] width 230 height 249
click at [302, 397] on li "Smooth scroll navigation" at bounding box center [284, 391] width 366 height 23
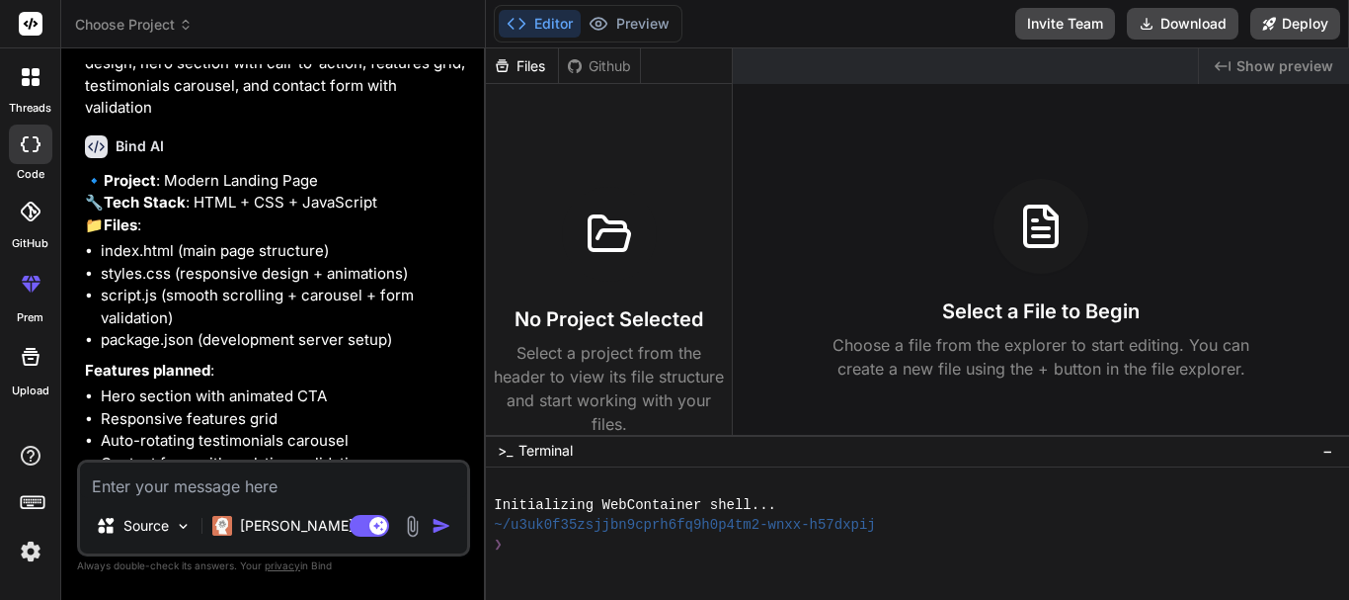
scroll to position [0, 0]
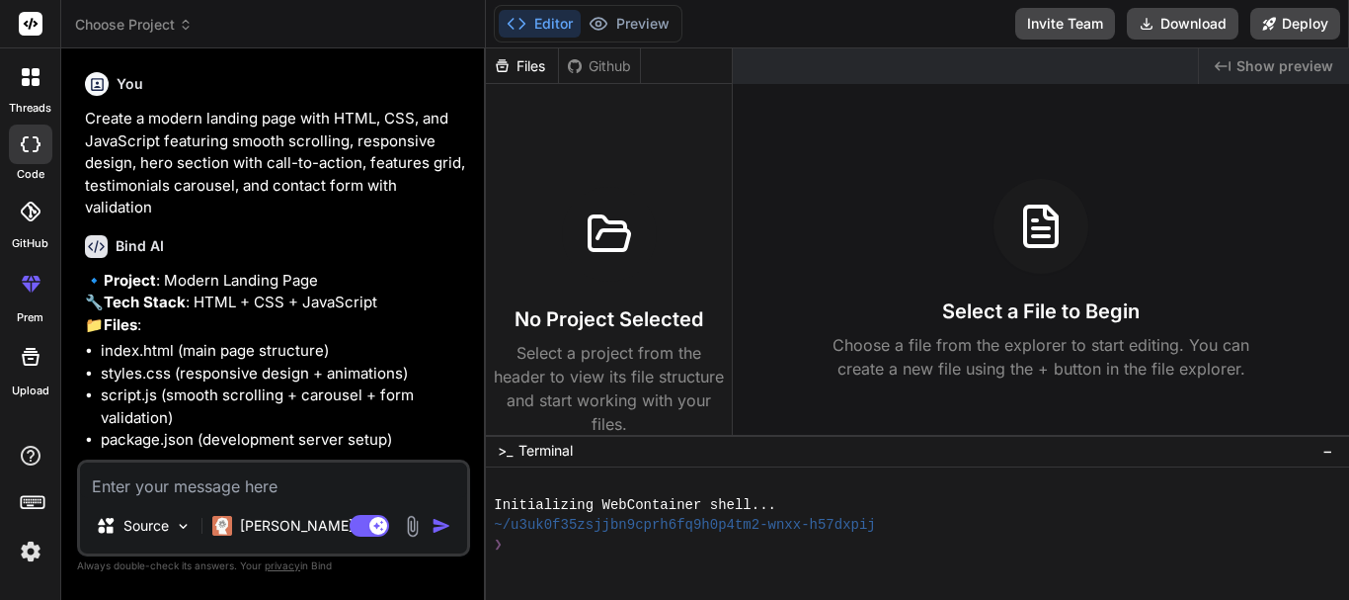
click at [297, 209] on p "Create a modern landing page with HTML, CSS, and JavaScript featuring smooth sc…" at bounding box center [275, 164] width 381 height 112
click at [604, 15] on icon at bounding box center [599, 24] width 20 height 20
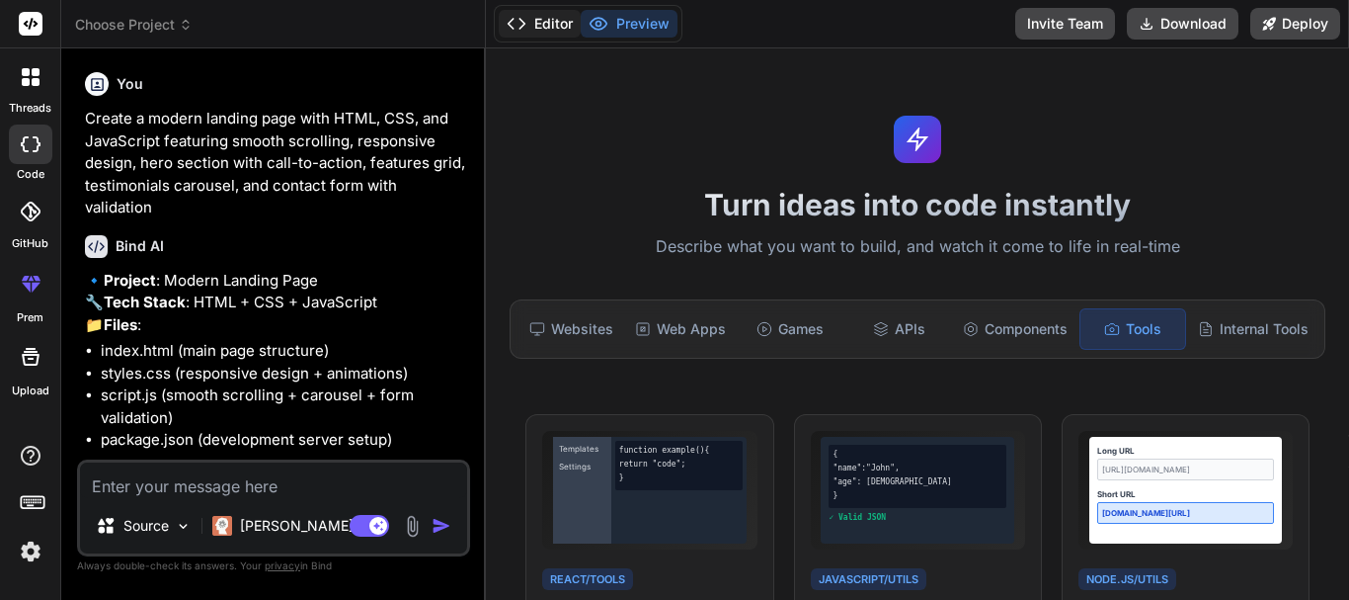
click at [511, 23] on polyline at bounding box center [511, 24] width 5 height 10
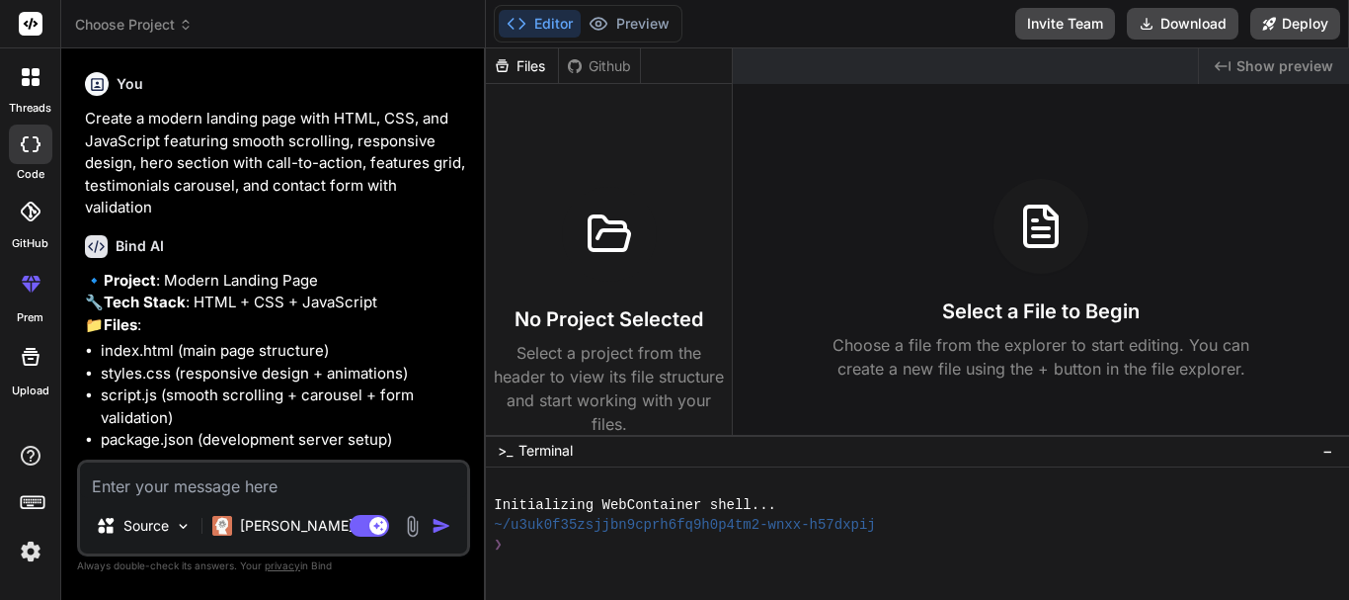
click at [620, 297] on div "No Project Selected Select a project from the header to view its file structure…" at bounding box center [609, 311] width 230 height 249
click at [584, 60] on div "Github" at bounding box center [599, 66] width 81 height 20
click at [541, 61] on div "Files" at bounding box center [522, 66] width 72 height 20
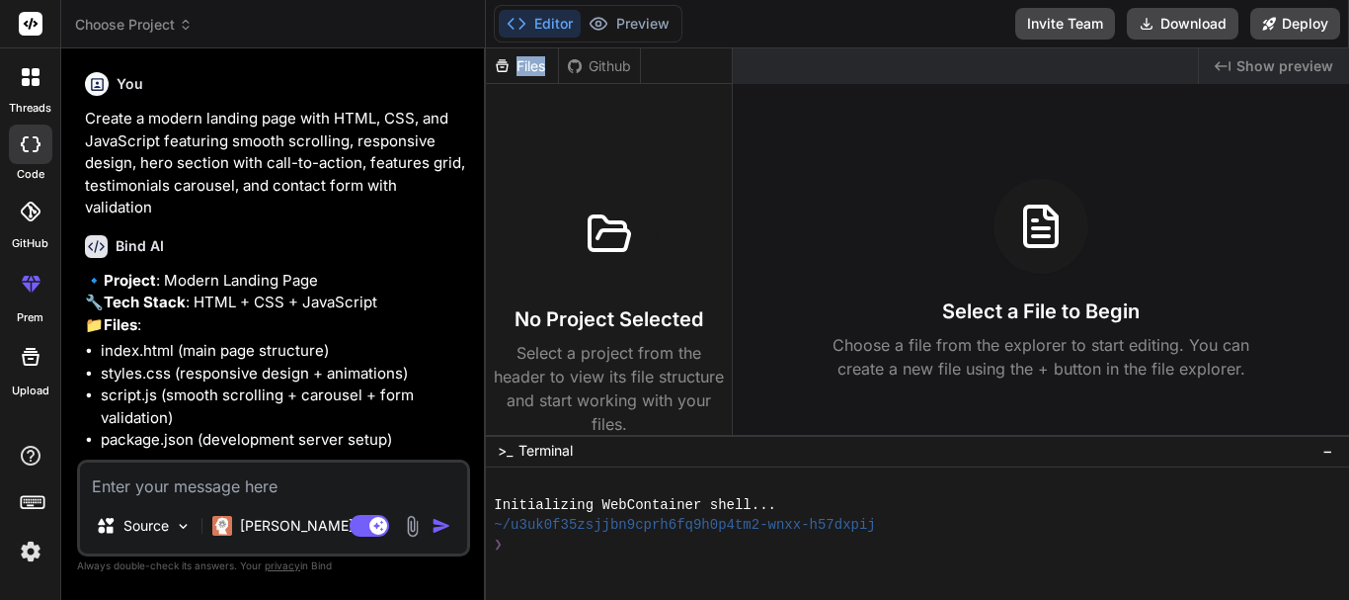
click at [523, 66] on div "Files" at bounding box center [522, 66] width 72 height 20
click at [502, 58] on icon at bounding box center [502, 65] width 17 height 17
